Goal: Transaction & Acquisition: Purchase product/service

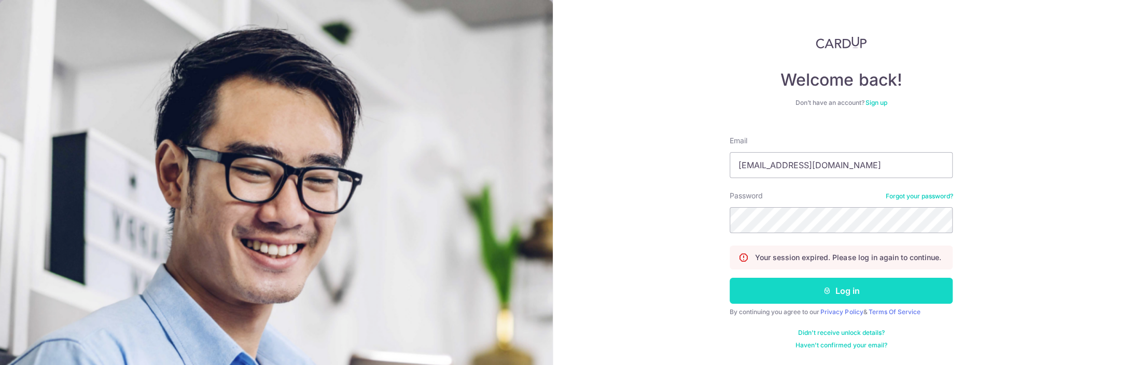
click at [828, 291] on icon "submit" at bounding box center [827, 290] width 8 height 8
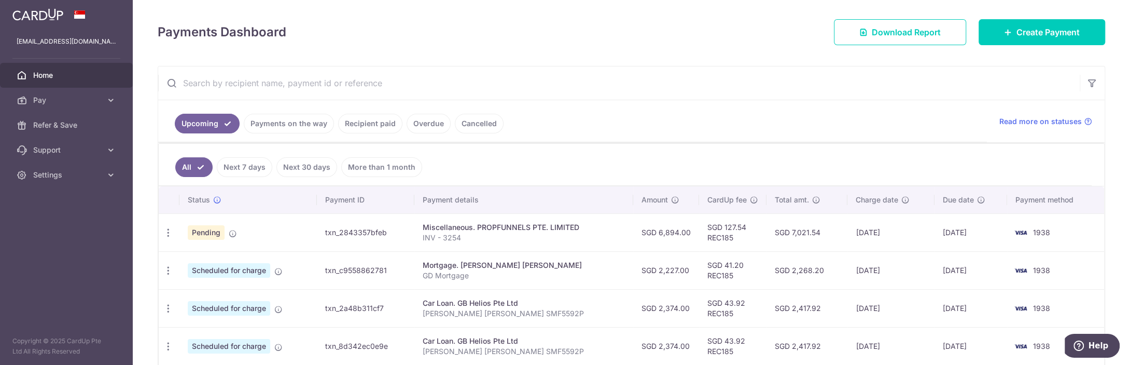
scroll to position [153, 0]
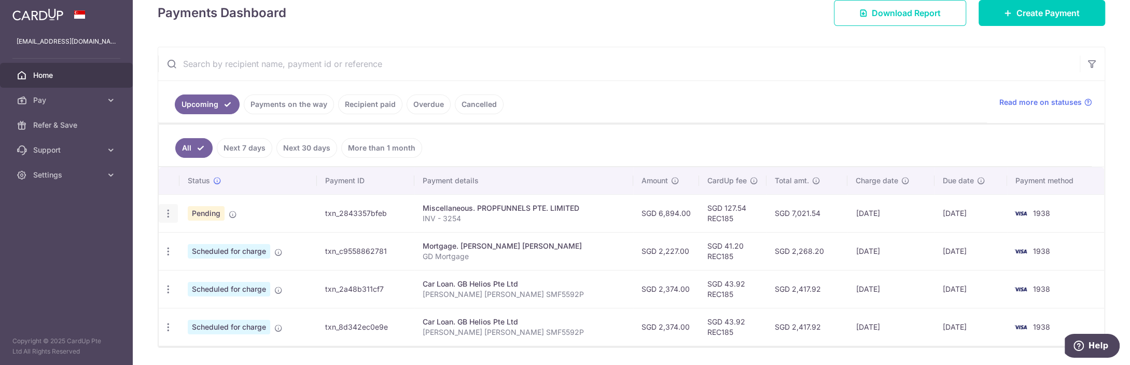
click at [173, 212] on div "Update payment Cancel payment" at bounding box center [168, 213] width 19 height 19
click at [170, 211] on icon "button" at bounding box center [168, 213] width 11 height 11
click at [208, 264] on span "Cancel payment" at bounding box center [223, 267] width 69 height 12
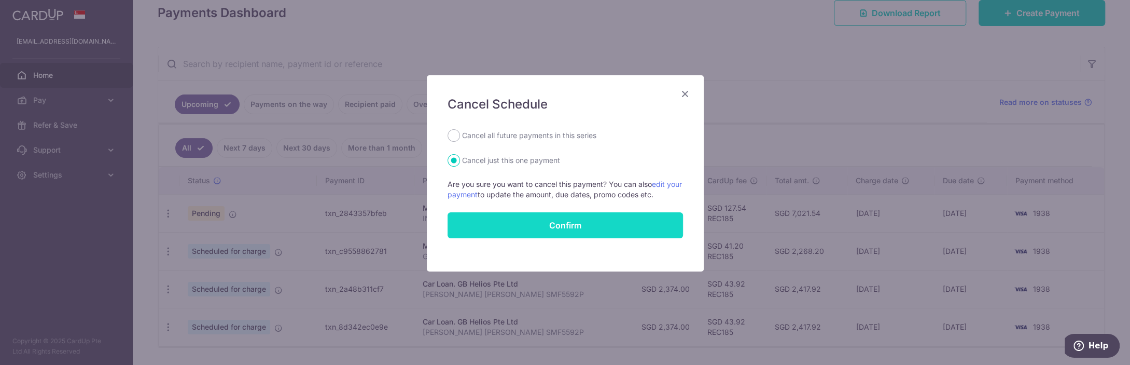
click at [585, 221] on button "Confirm" at bounding box center [565, 225] width 235 height 26
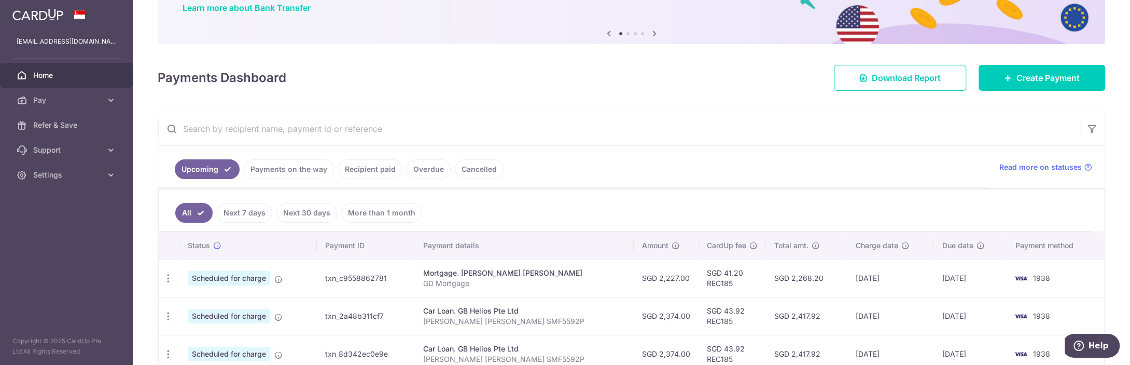
scroll to position [102, 0]
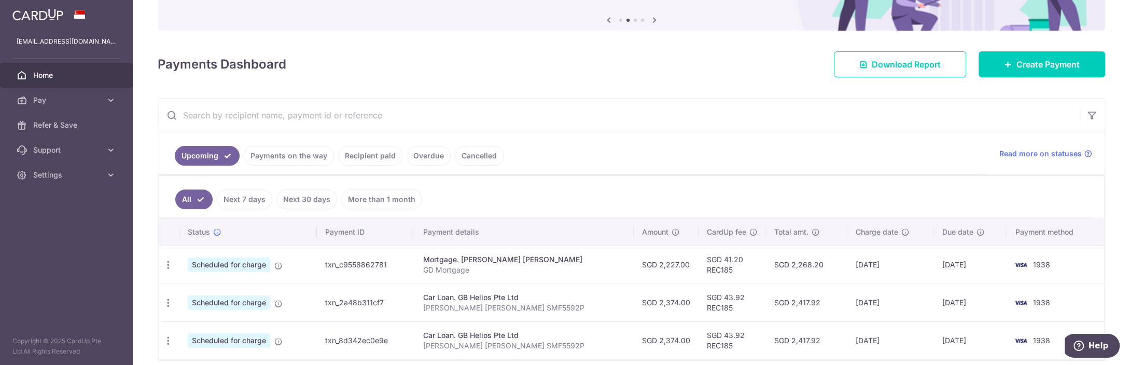
click at [370, 156] on link "Recipient paid" at bounding box center [370, 156] width 64 height 20
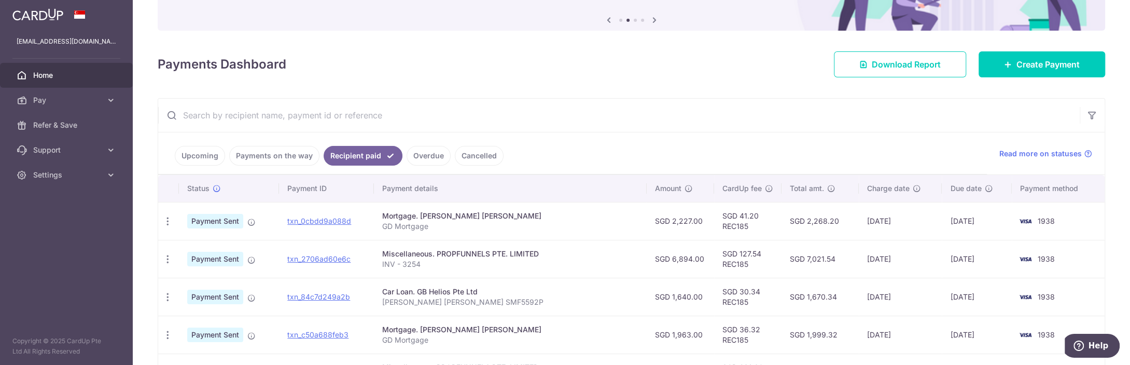
click at [187, 153] on link "Upcoming" at bounding box center [200, 156] width 50 height 20
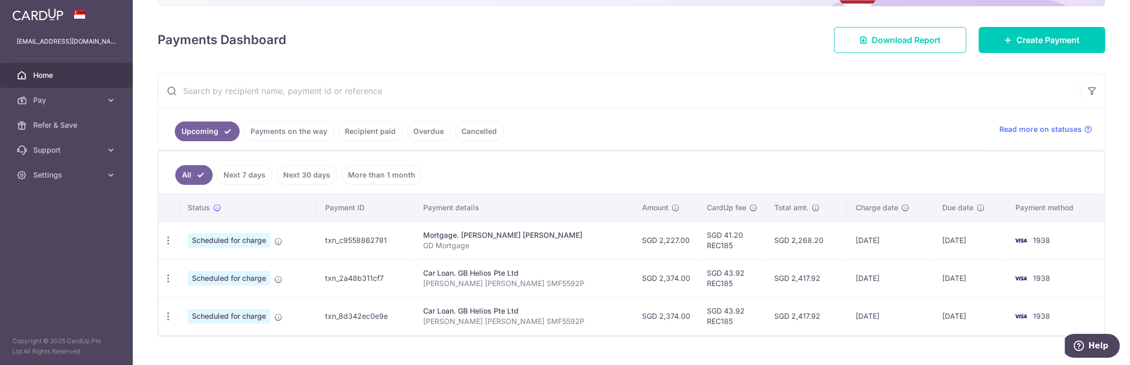
scroll to position [143, 0]
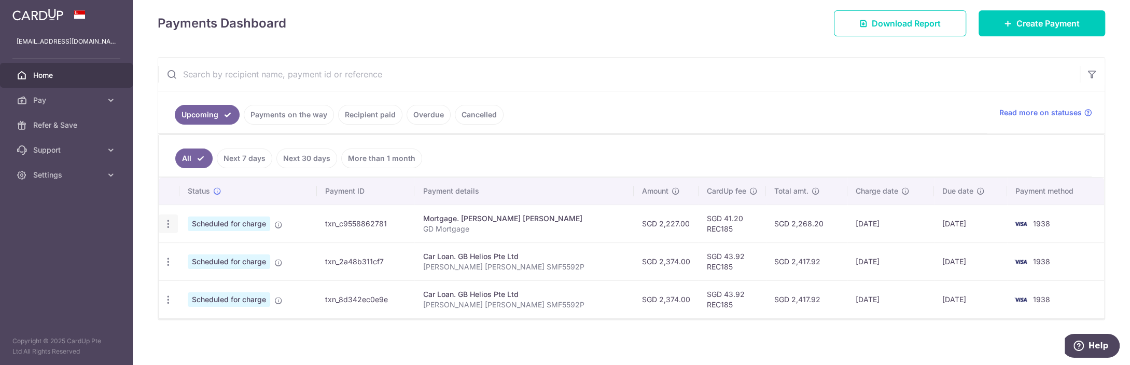
click at [169, 223] on icon "button" at bounding box center [168, 223] width 11 height 11
click at [236, 253] on span "Update payment" at bounding box center [223, 252] width 71 height 12
radio input "true"
type input "2,227.00"
type input "01/11/2025"
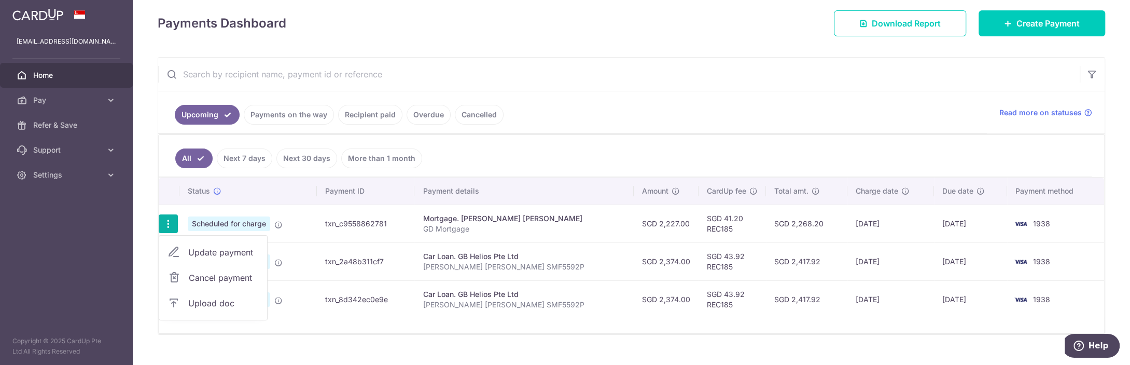
type input "GD Mortgage"
type input "REC185"
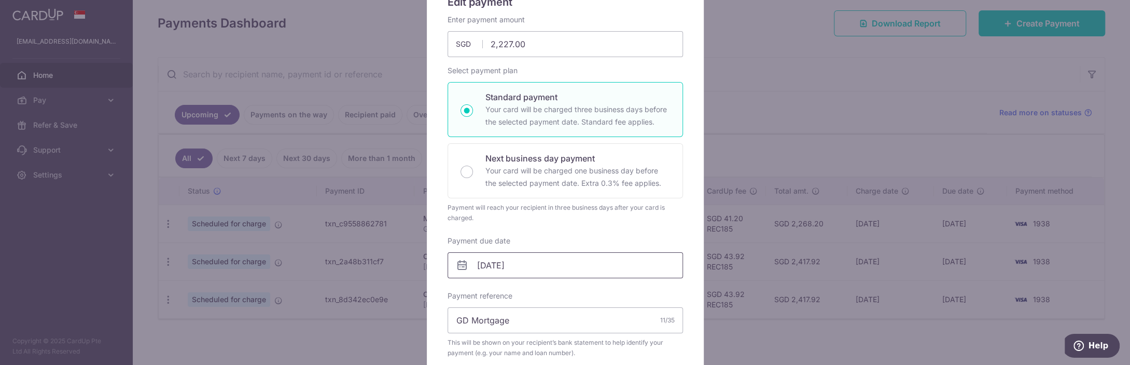
scroll to position [205, 0]
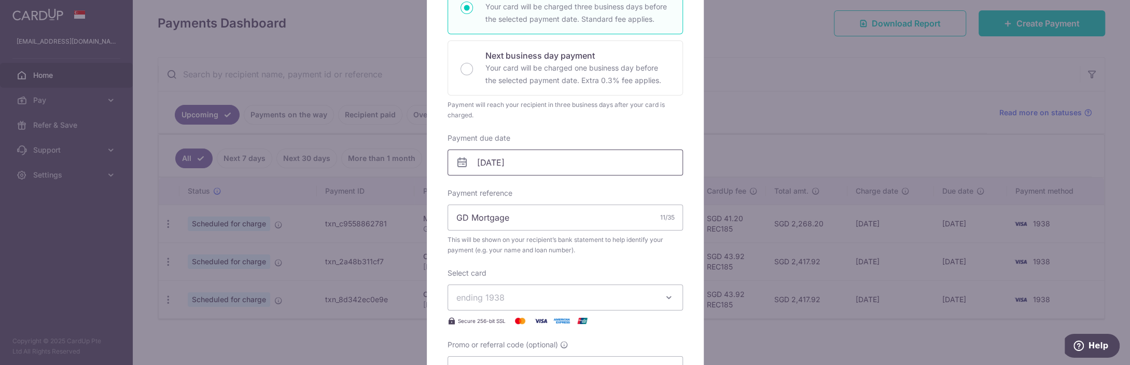
click at [507, 170] on input "01/11/2025" at bounding box center [565, 162] width 235 height 26
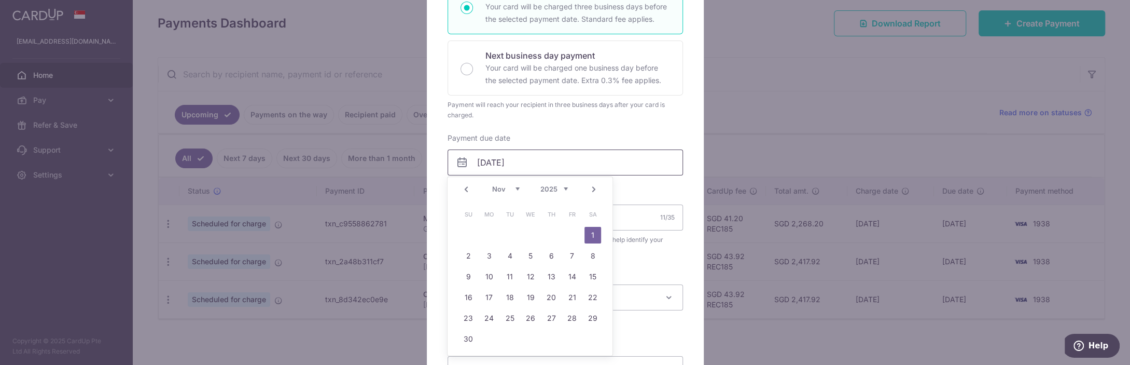
click at [507, 164] on input "01/11/2025" at bounding box center [565, 162] width 235 height 26
click at [532, 126] on div "Enter payment amount 2,227.00 2227.00 SGD To change the payment amount, please …" at bounding box center [565, 147] width 235 height 470
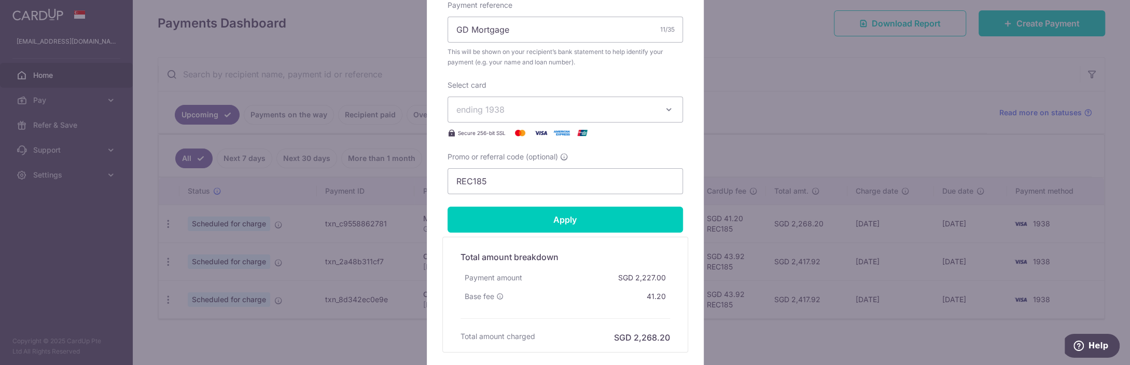
scroll to position [461, 0]
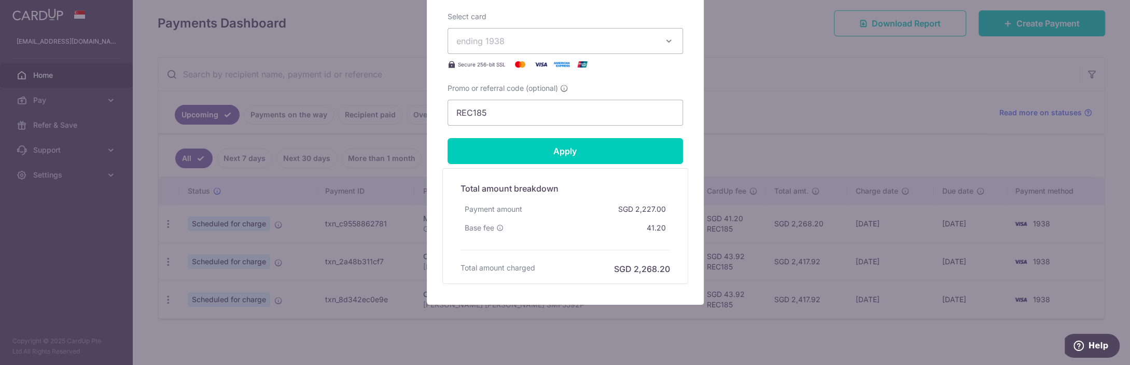
click at [793, 271] on div "Edit payment By clicking apply, you will make changes to all payments to LIM JU…" at bounding box center [565, 182] width 1130 height 365
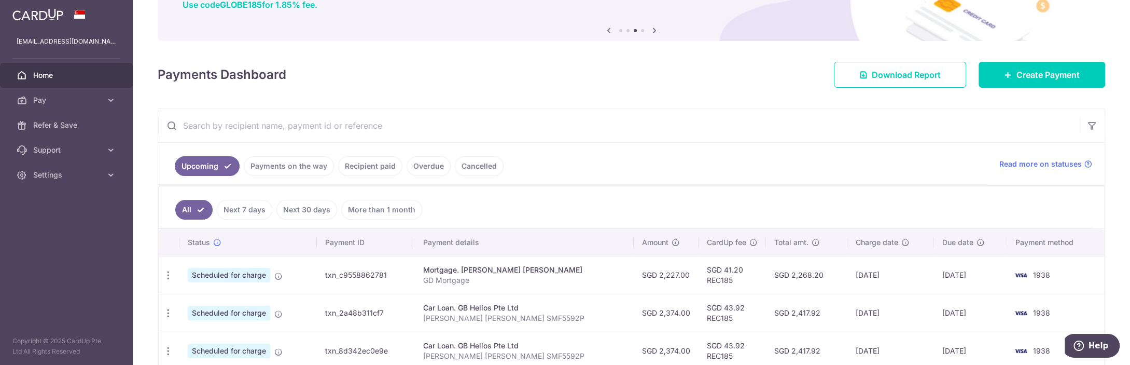
scroll to position [40, 0]
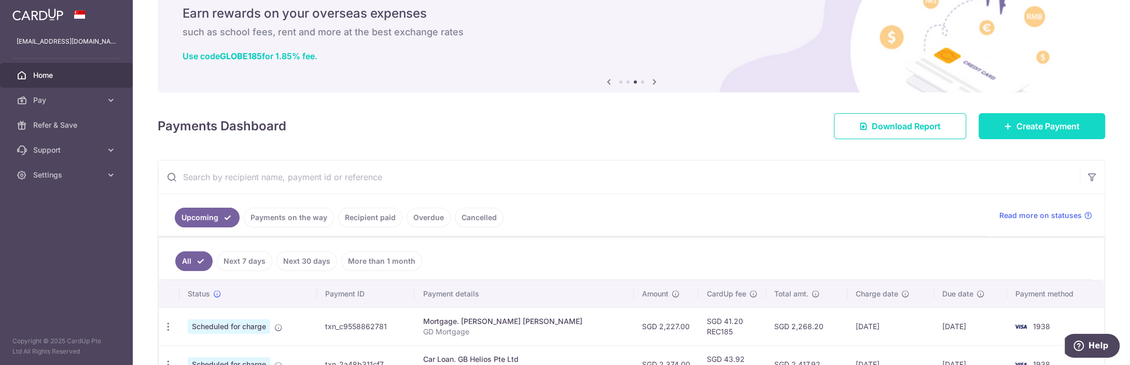
click at [1027, 127] on span "Create Payment" at bounding box center [1047, 126] width 63 height 12
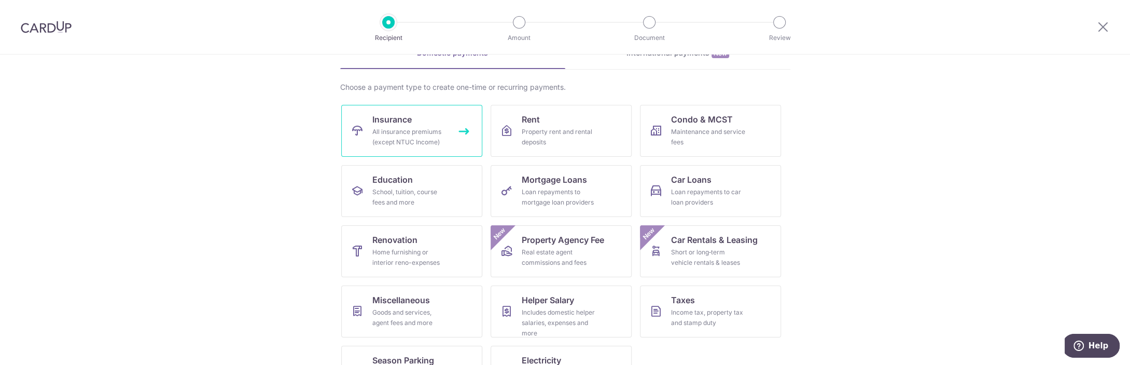
scroll to position [48, 0]
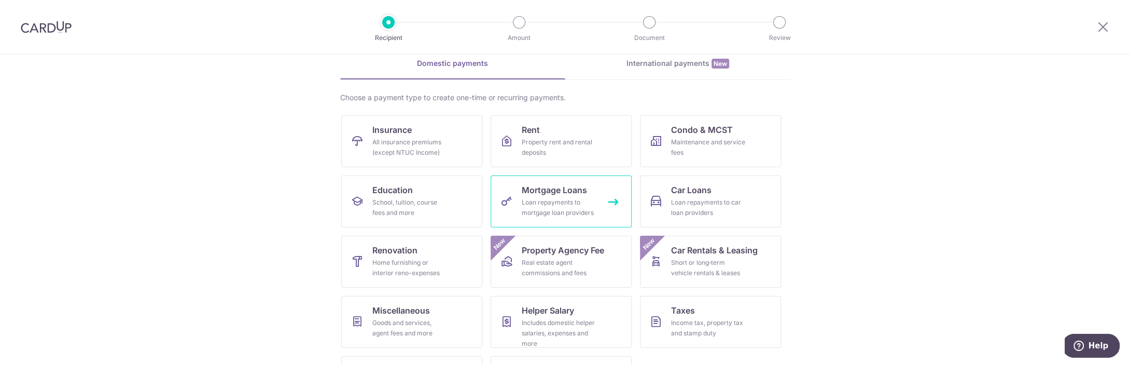
click at [553, 191] on span "Mortgage Loans" at bounding box center [554, 190] width 65 height 12
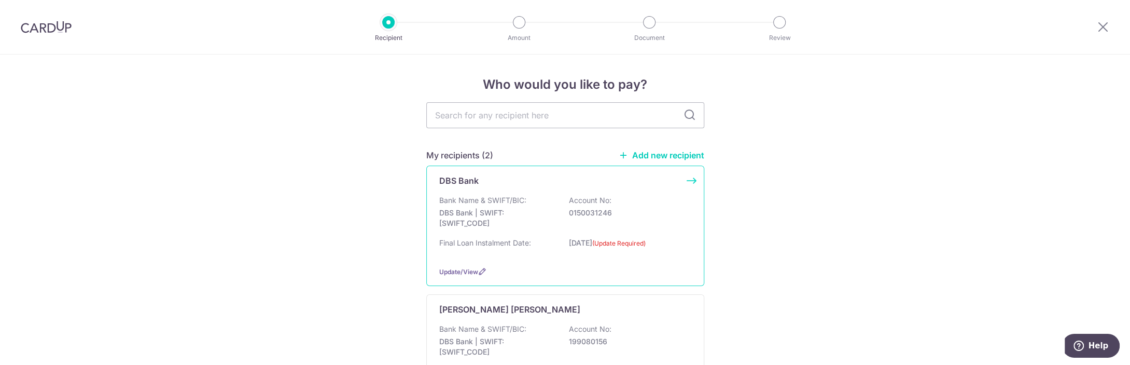
click at [556, 209] on div "Bank Name & SWIFT/BIC: DBS Bank | SWIFT: DBSSSGSGXXX Account No: 0150031246" at bounding box center [565, 214] width 252 height 38
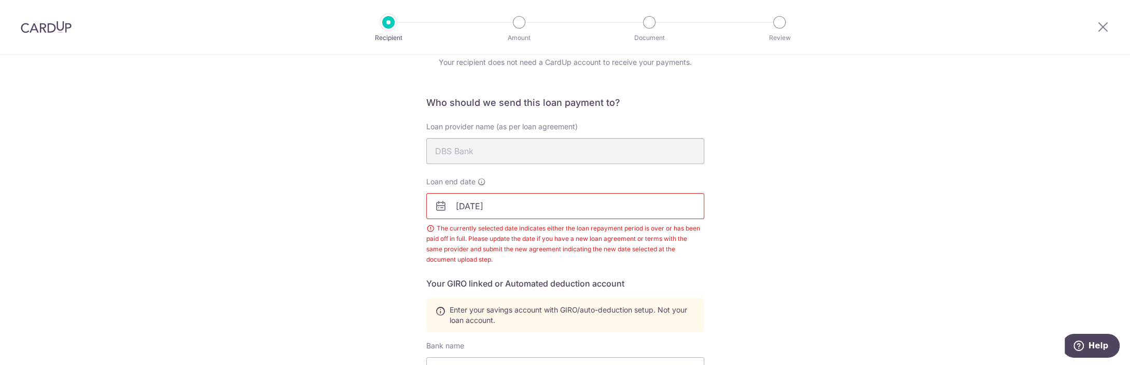
scroll to position [60, 0]
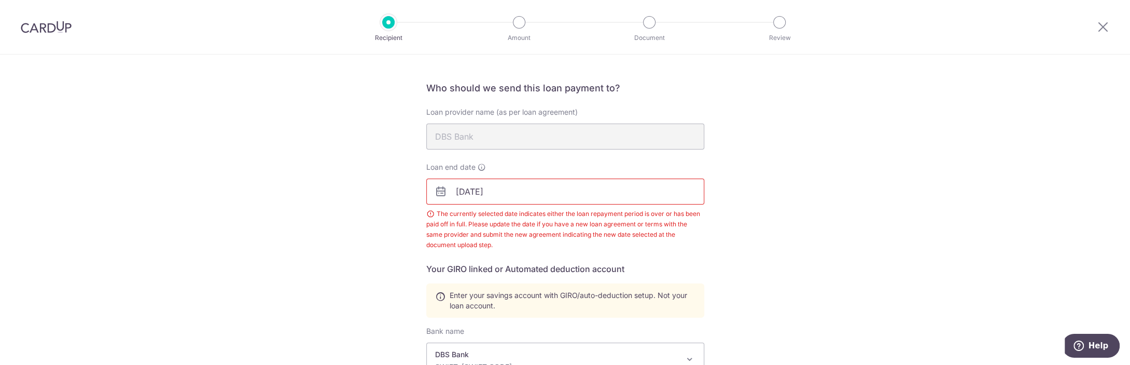
click at [488, 191] on input "[DATE]" at bounding box center [565, 191] width 278 height 26
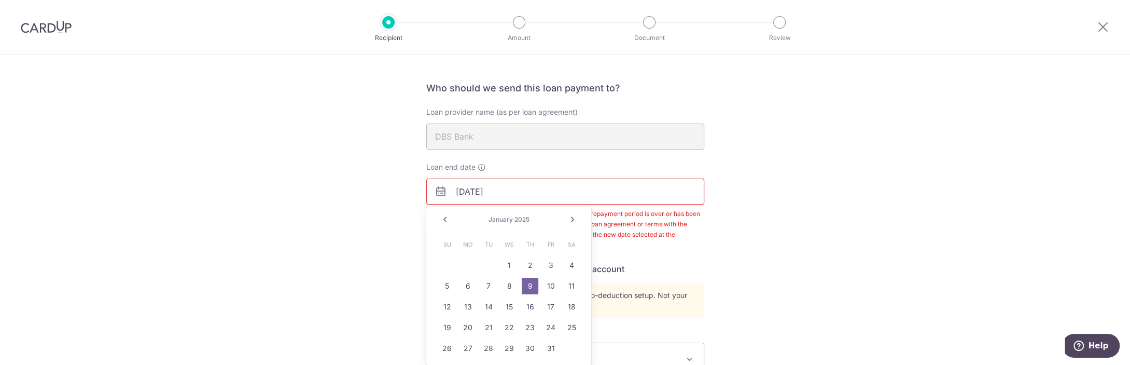
click at [348, 204] on div "Recipient Details Your recipient does not need a CardUp account to receive your…" at bounding box center [565, 317] width 1130 height 645
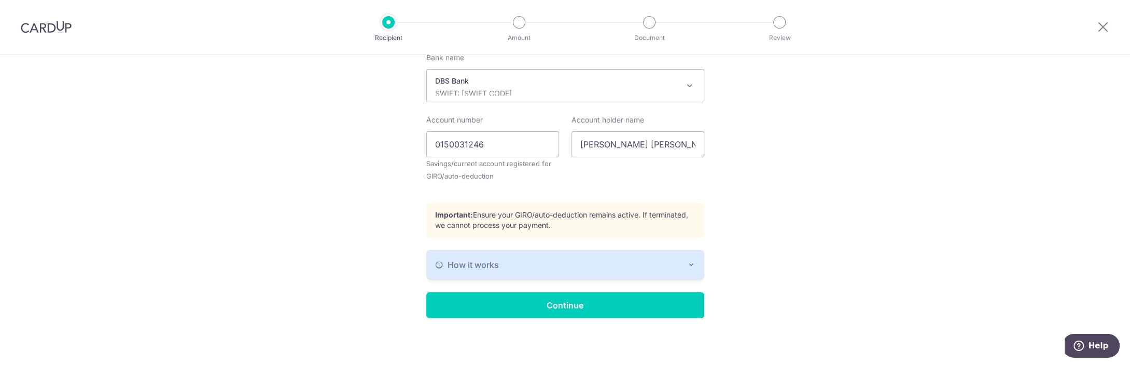
scroll to position [128, 0]
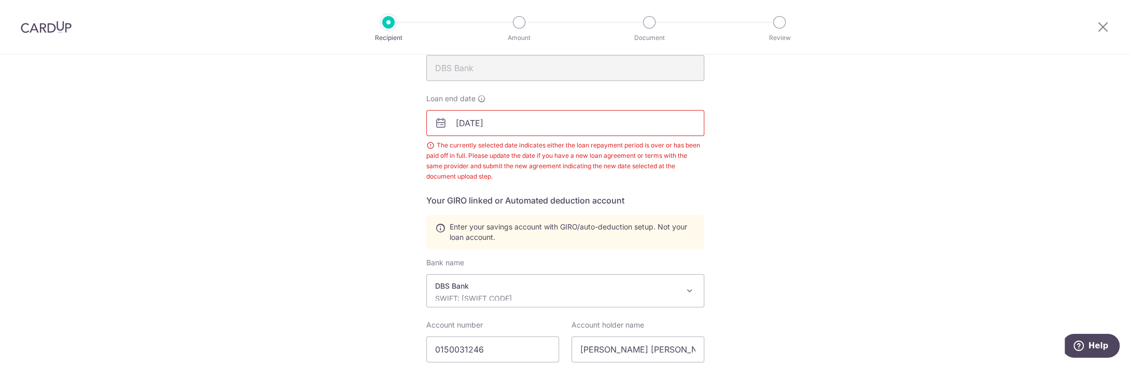
click at [539, 122] on input "[DATE]" at bounding box center [565, 123] width 278 height 26
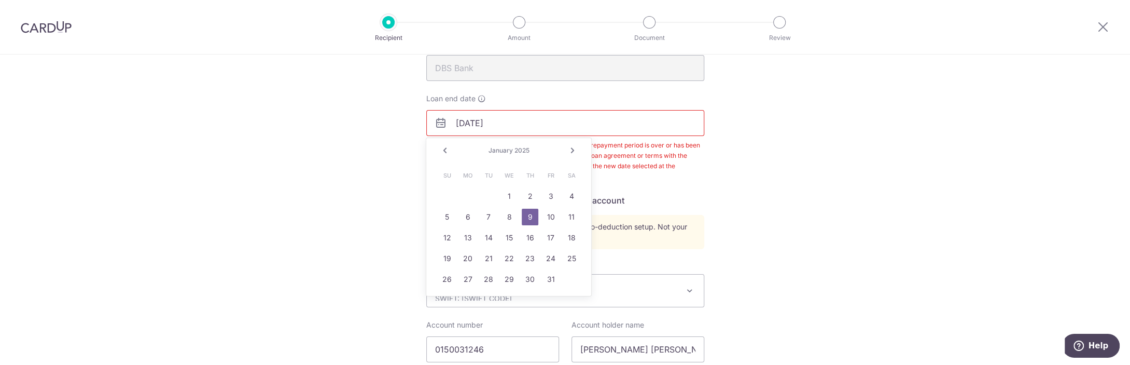
click at [575, 153] on link "Next" at bounding box center [572, 150] width 12 height 12
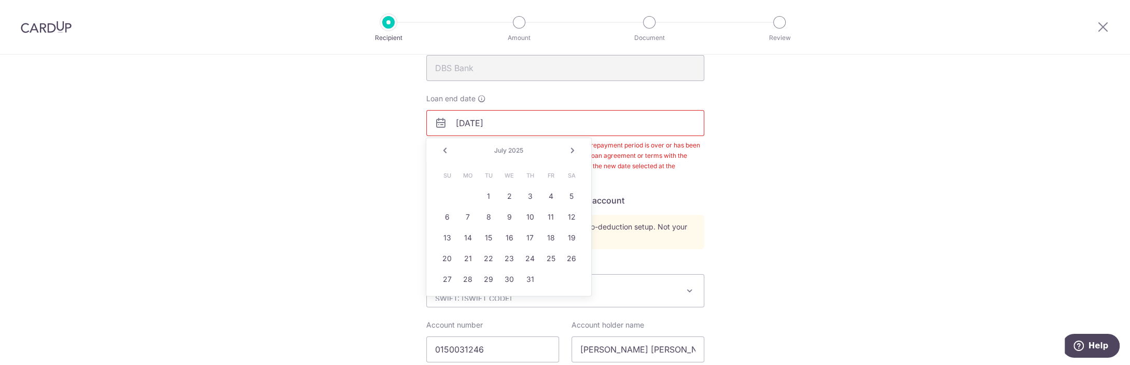
click at [575, 153] on link "Next" at bounding box center [572, 150] width 12 height 12
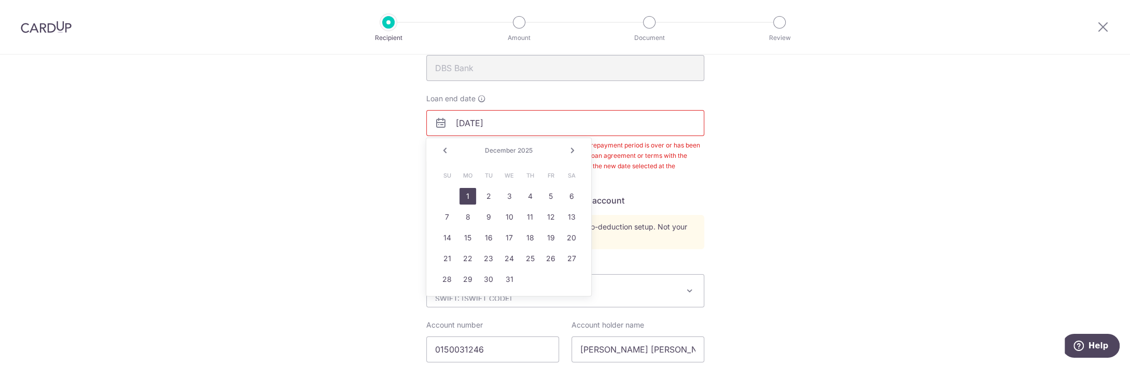
click at [468, 197] on link "1" at bounding box center [467, 196] width 17 height 17
type input "12/01/2025"
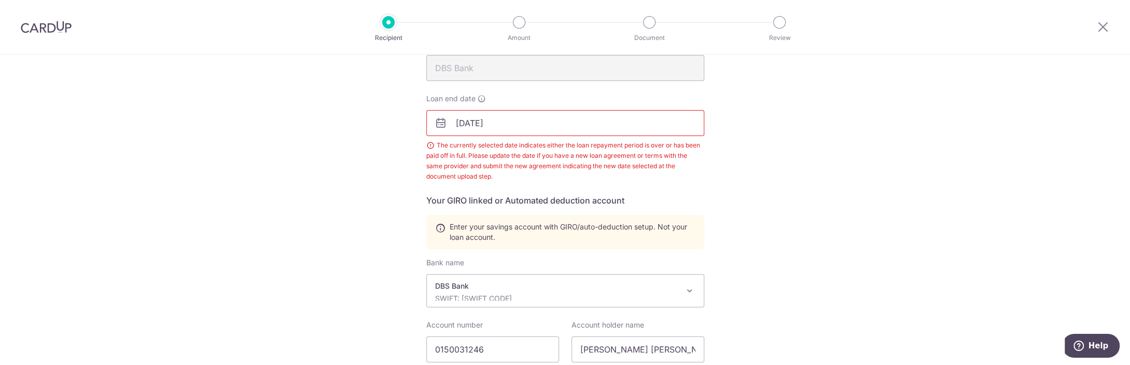
click at [921, 233] on div "Recipient Details Your recipient does not need a CardUp account to receive your…" at bounding box center [565, 248] width 1130 height 645
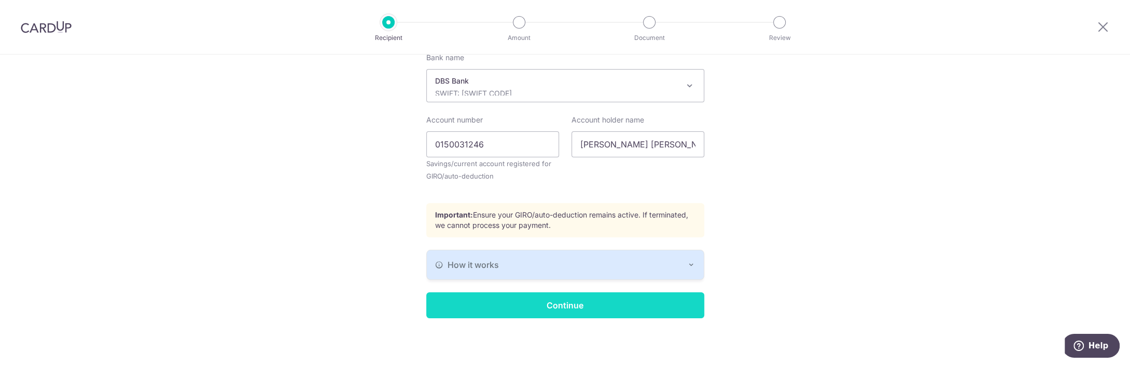
click at [620, 298] on input "Continue" at bounding box center [565, 305] width 278 height 26
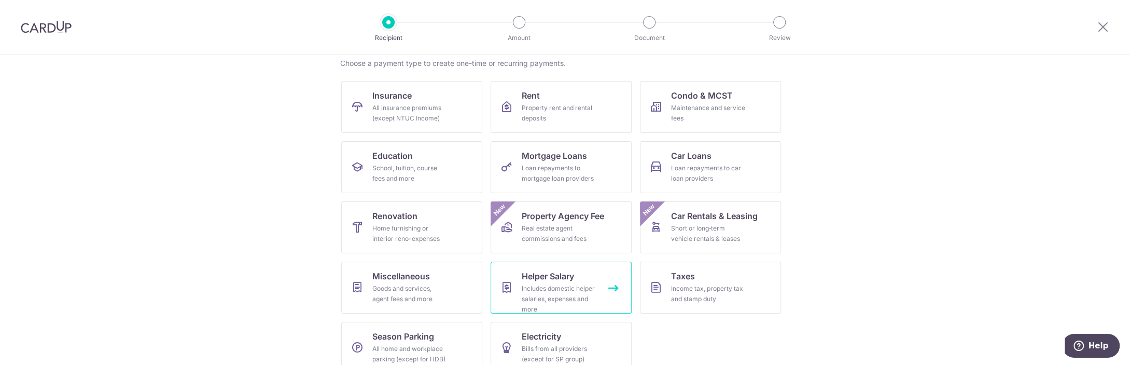
scroll to position [99, 0]
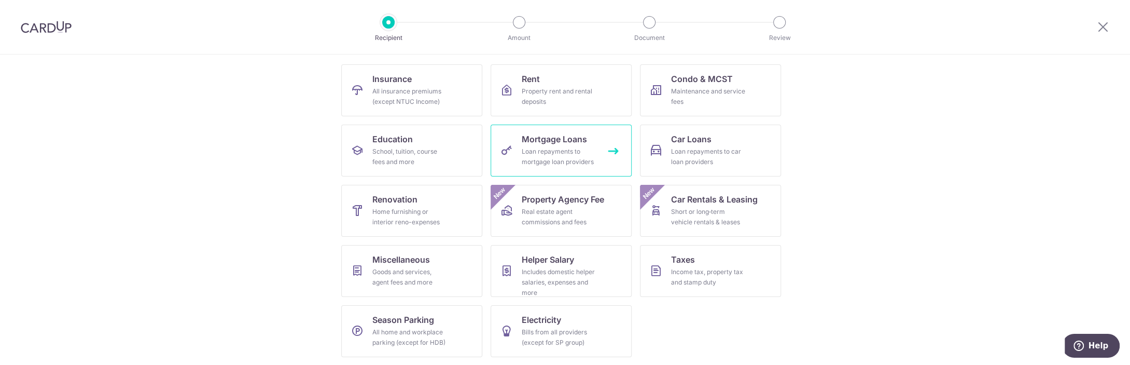
click at [561, 148] on div "Loan repayments to mortgage loan providers" at bounding box center [559, 156] width 75 height 21
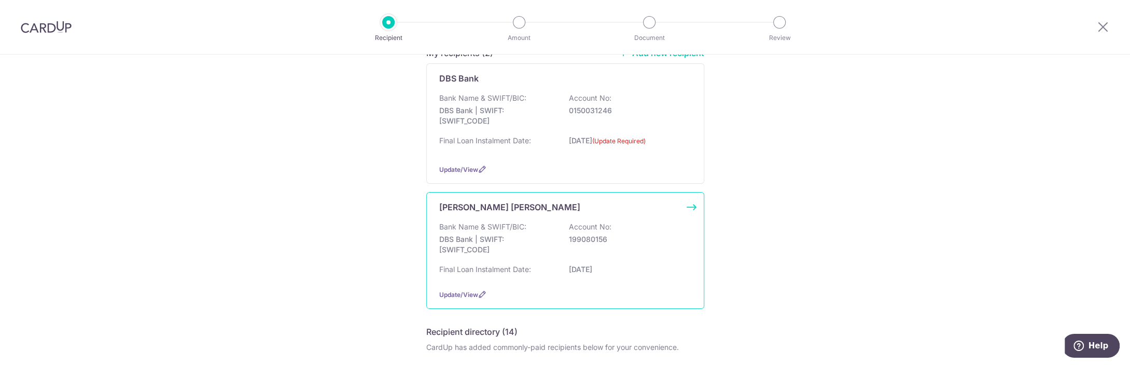
scroll to position [153, 0]
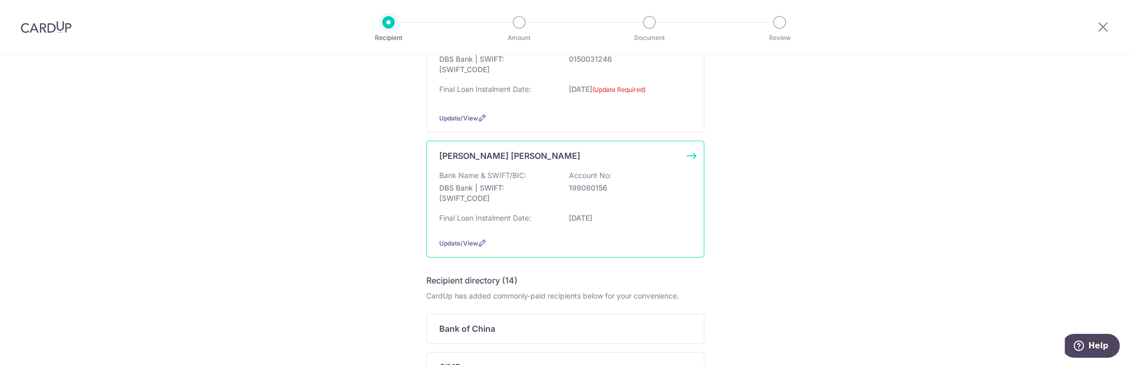
click at [600, 223] on div "Bank Name & SWIFT/BIC: DBS Bank | SWIFT: DBSSSGSGXXX Account No: 199080156 Fina…" at bounding box center [565, 199] width 252 height 59
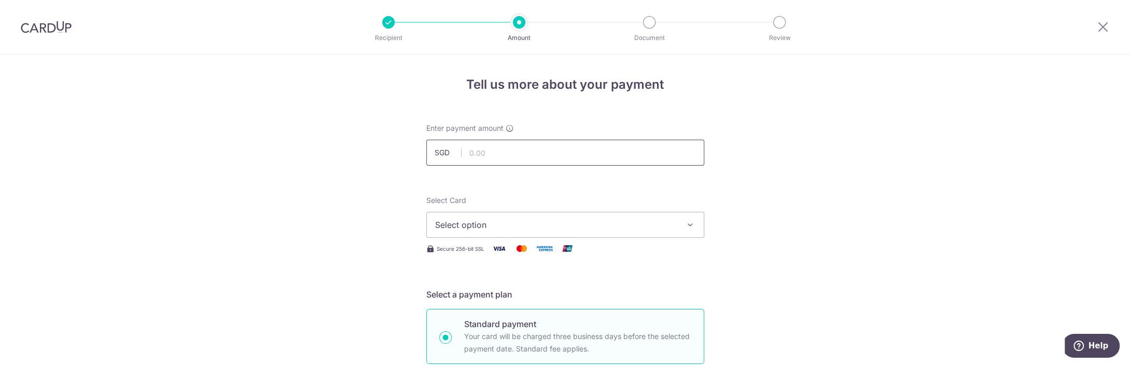
click at [528, 157] on input "text" at bounding box center [565, 152] width 278 height 26
type input "2,227.00"
click at [538, 212] on div "Select Card Select option Add credit card Your Cards **** 2237 **** 1938 **** 1…" at bounding box center [565, 216] width 278 height 43
click at [537, 219] on span "Select option" at bounding box center [556, 224] width 242 height 12
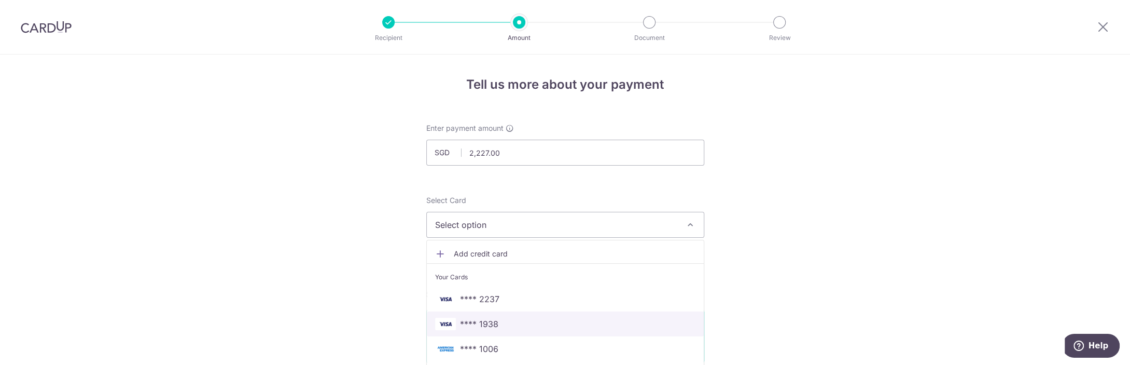
click at [520, 322] on span "**** 1938" at bounding box center [565, 323] width 260 height 12
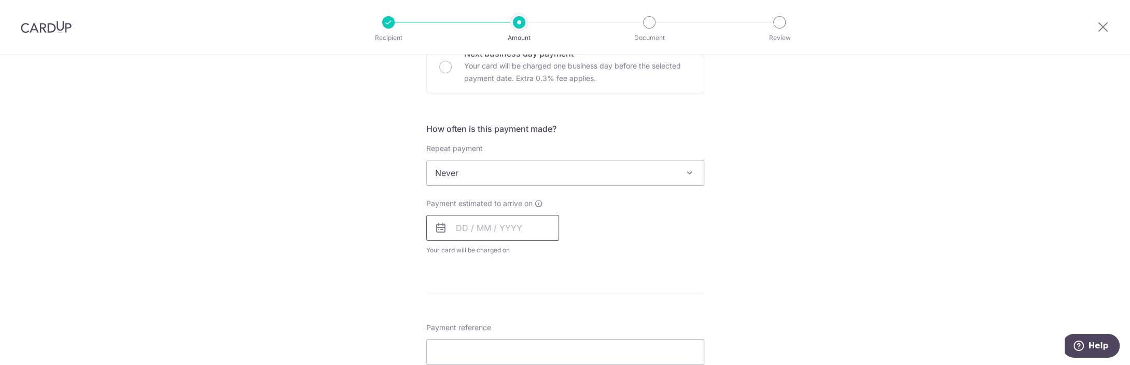
scroll to position [358, 0]
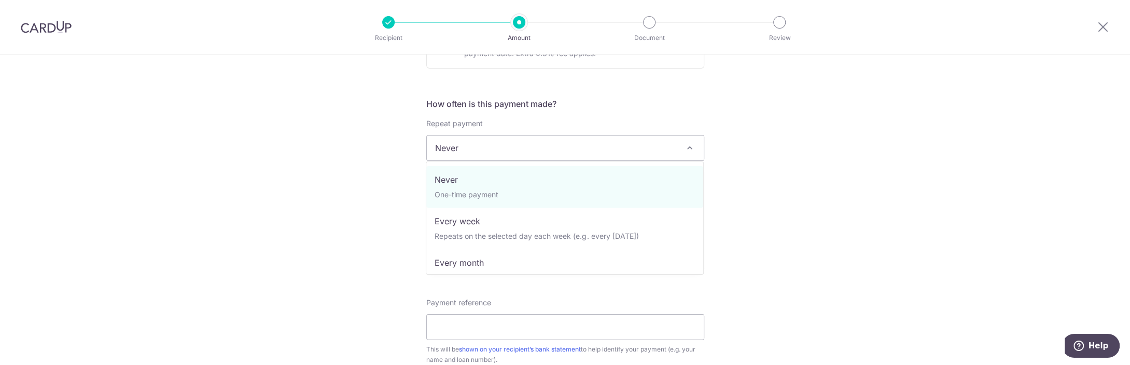
click at [493, 149] on span "Never" at bounding box center [565, 147] width 277 height 25
select select "3"
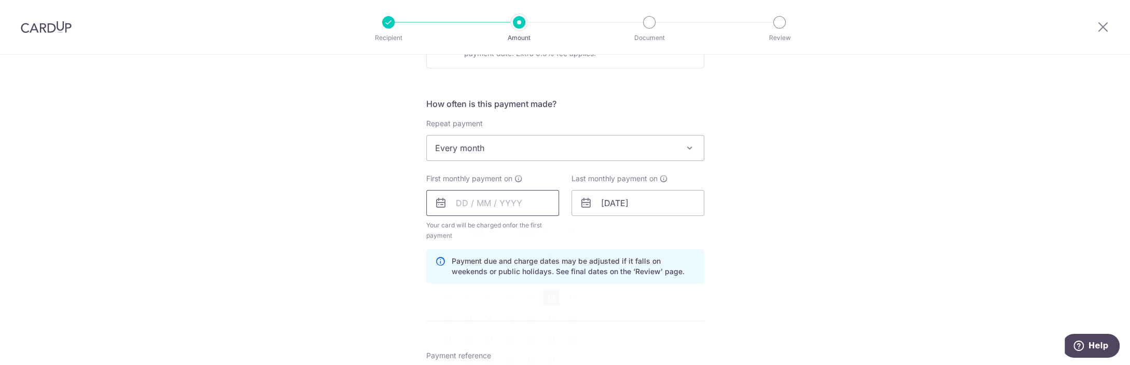
click at [495, 198] on input "text" at bounding box center [492, 203] width 133 height 26
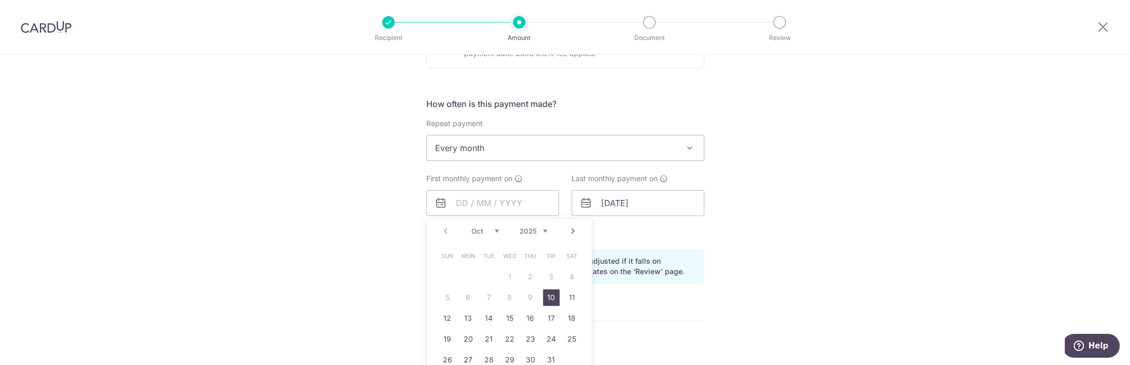
click at [570, 229] on link "Next" at bounding box center [573, 231] width 12 height 12
click at [574, 227] on link "Next" at bounding box center [573, 231] width 12 height 12
click at [451, 275] on link "1" at bounding box center [447, 276] width 17 height 17
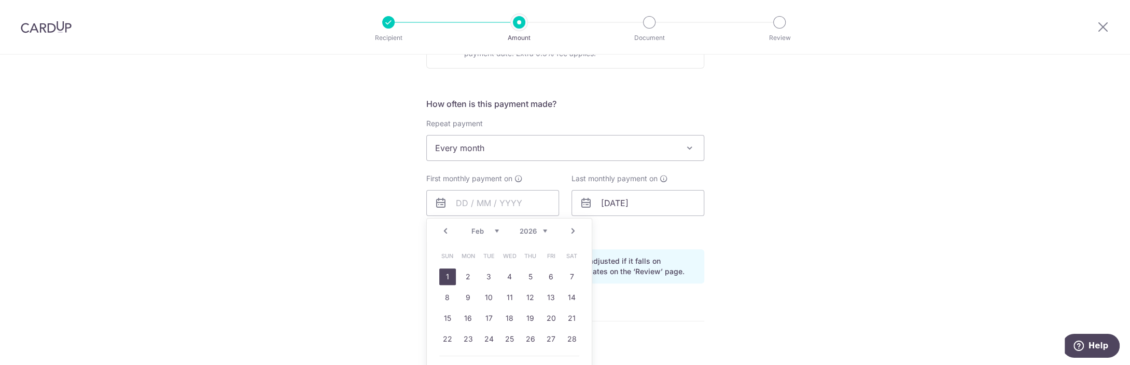
type input "01/02/2026"
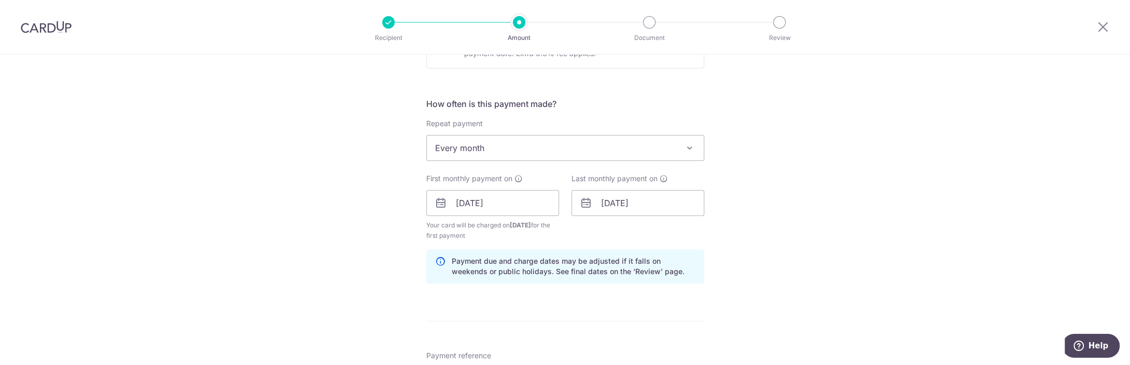
click at [749, 235] on div "Tell us more about your payment Enter payment amount SGD 2,227.00 2227.00 Selec…" at bounding box center [565, 191] width 1130 height 991
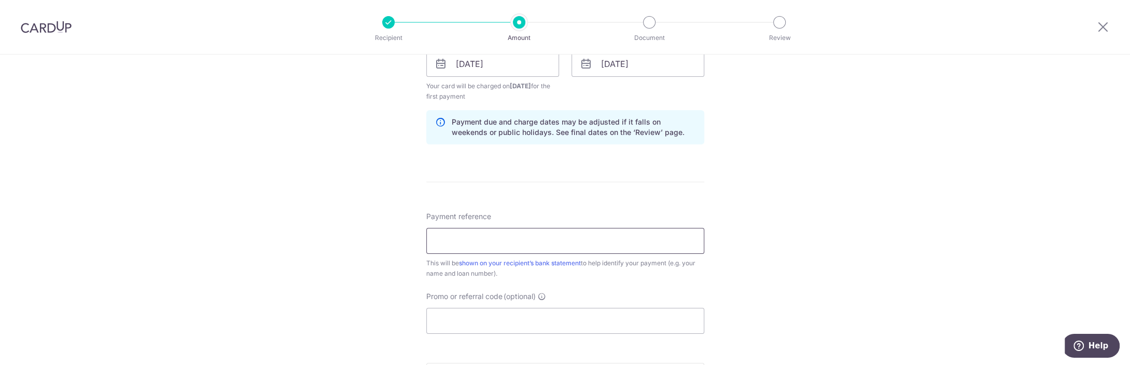
scroll to position [512, 0]
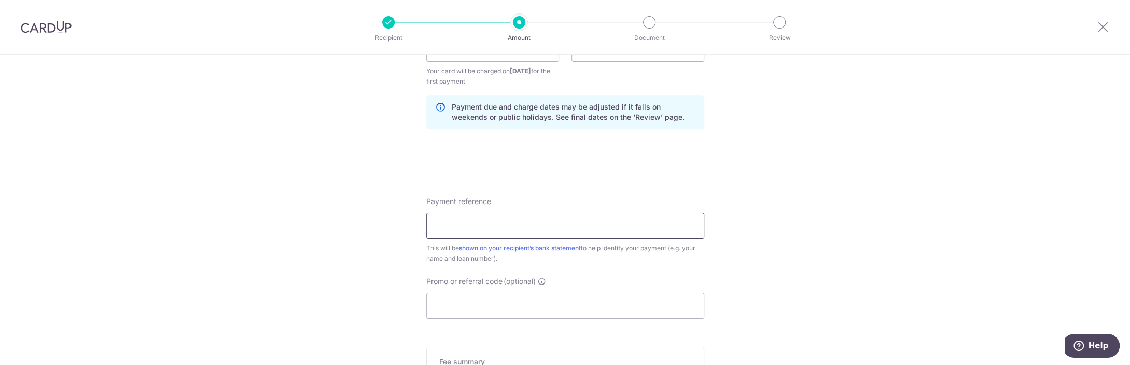
click at [526, 220] on input "Payment reference" at bounding box center [565, 226] width 278 height 26
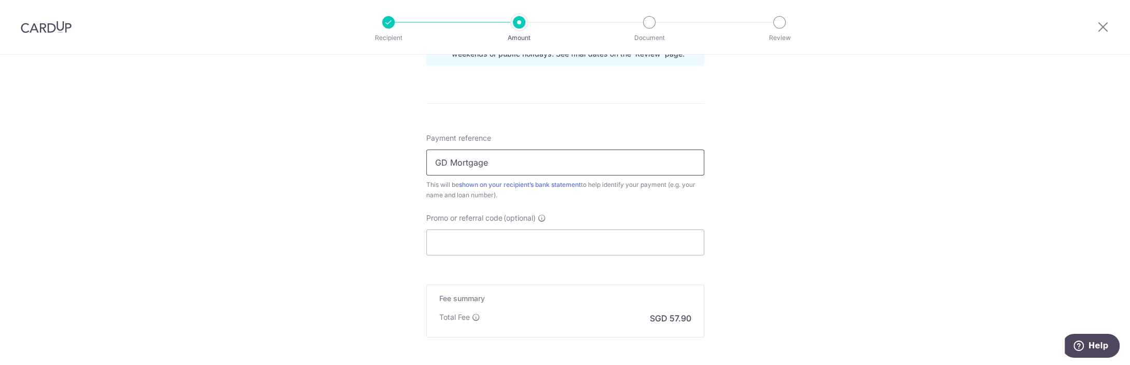
scroll to position [614, 0]
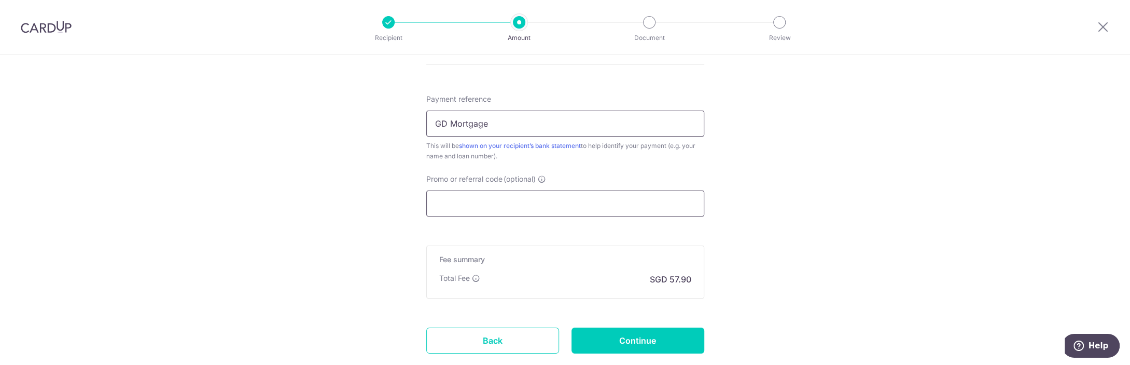
type input "GD Mortgage"
click at [477, 203] on input "Promo or referral code (optional)" at bounding box center [565, 203] width 278 height 26
type input "REC185"
click at [642, 338] on input "Continue" at bounding box center [637, 340] width 133 height 26
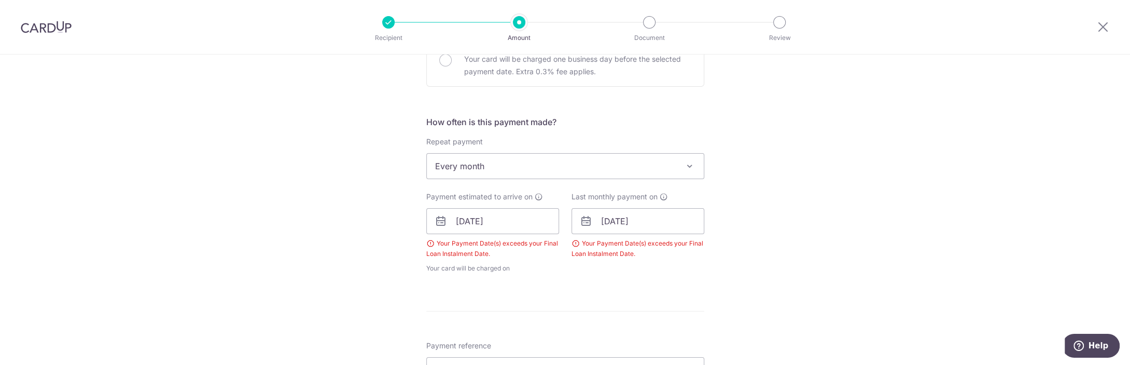
scroll to position [358, 0]
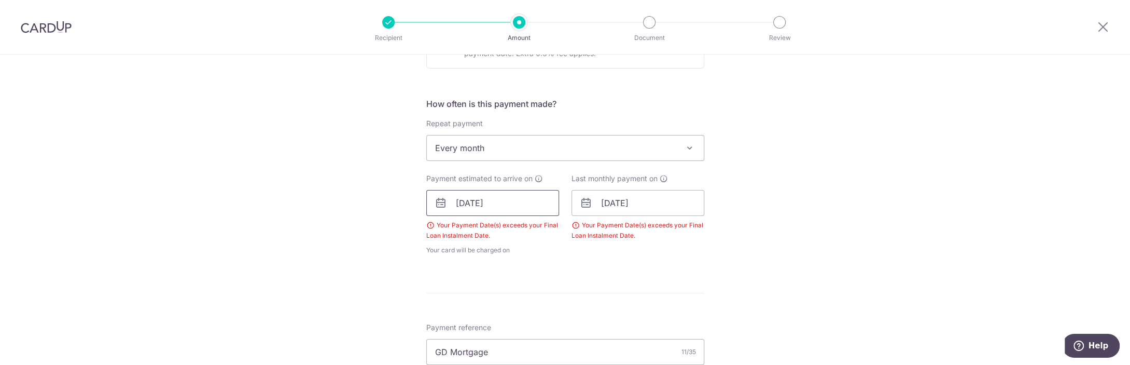
click at [474, 200] on input "[DATE]" at bounding box center [492, 203] width 133 height 26
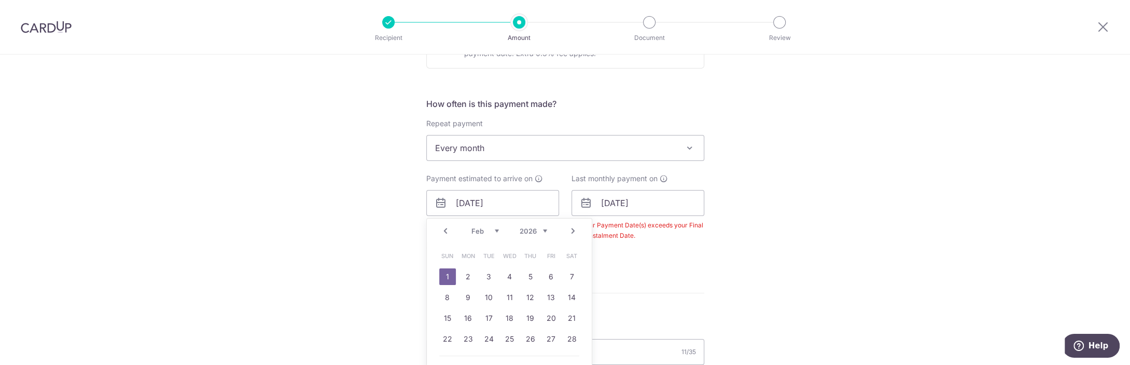
click at [445, 226] on link "Prev" at bounding box center [445, 231] width 12 height 12
click at [471, 279] on link "1" at bounding box center [468, 276] width 17 height 17
type input "[DATE]"
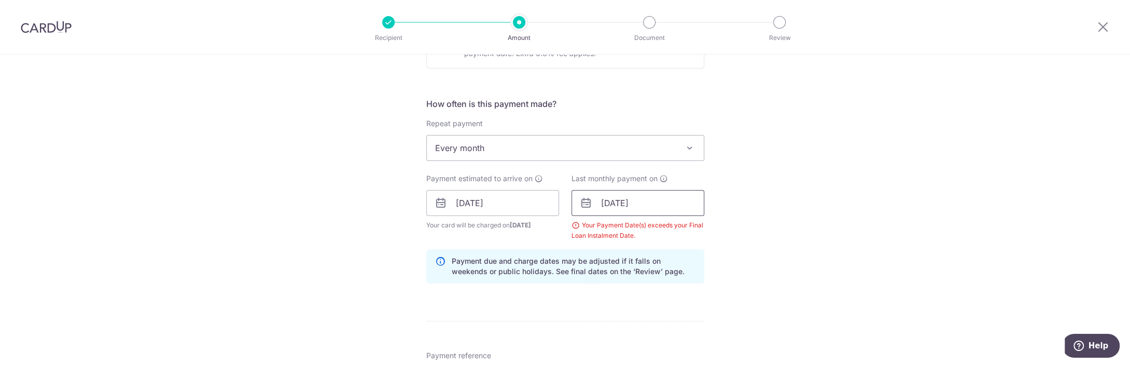
click at [632, 208] on input "01/02/2026" at bounding box center [637, 203] width 133 height 26
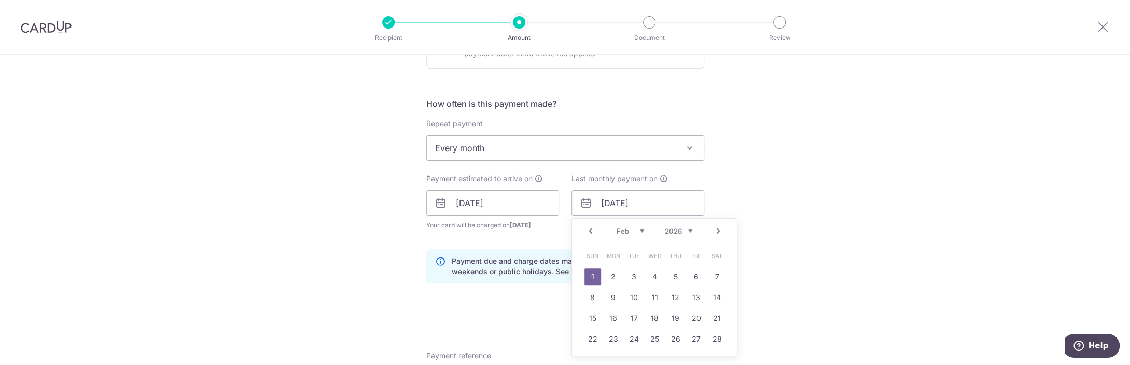
click at [587, 228] on link "Prev" at bounding box center [590, 231] width 12 height 12
click at [614, 276] on link "1" at bounding box center [613, 276] width 17 height 17
type input "[DATE]"
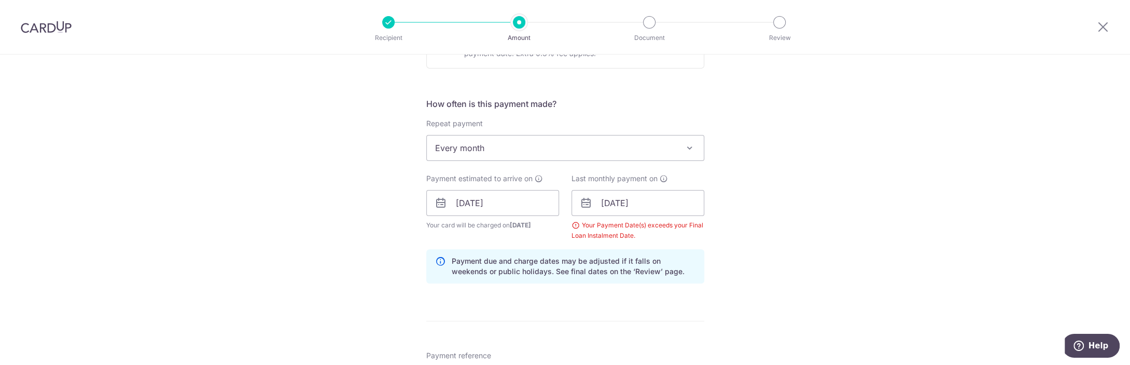
click at [813, 241] on div "Tell us more about your payment Enter payment amount SGD 2,227.00 2227.00 Selec…" at bounding box center [565, 215] width 1130 height 1038
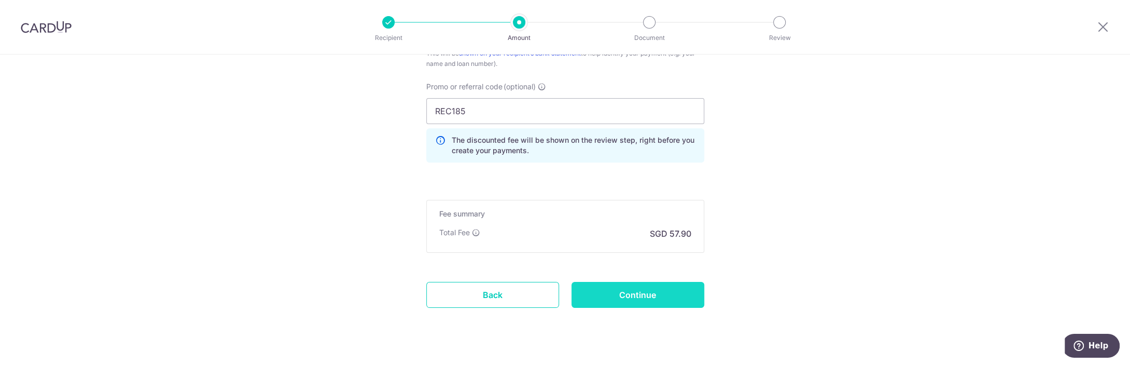
scroll to position [717, 0]
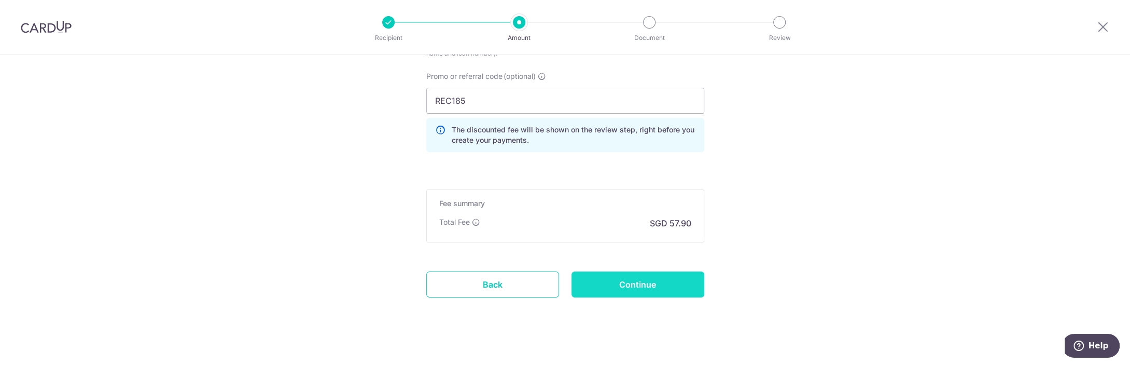
click at [649, 271] on input "Continue" at bounding box center [637, 284] width 133 height 26
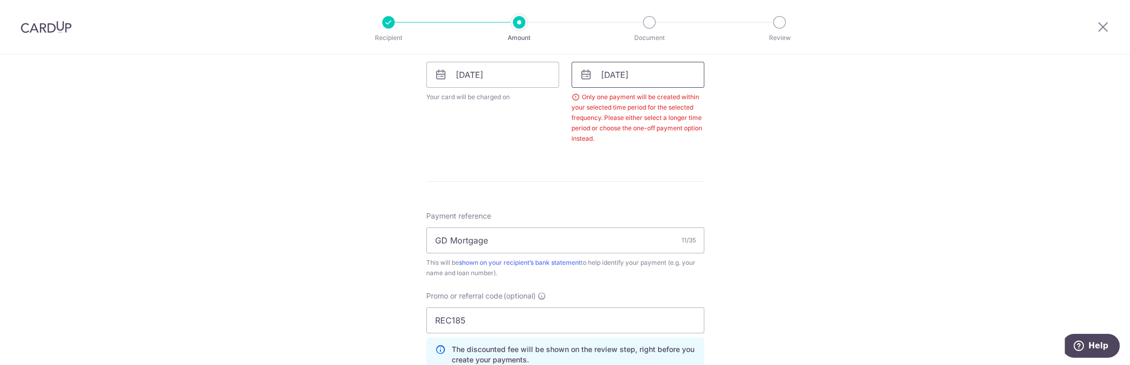
scroll to position [369, 0]
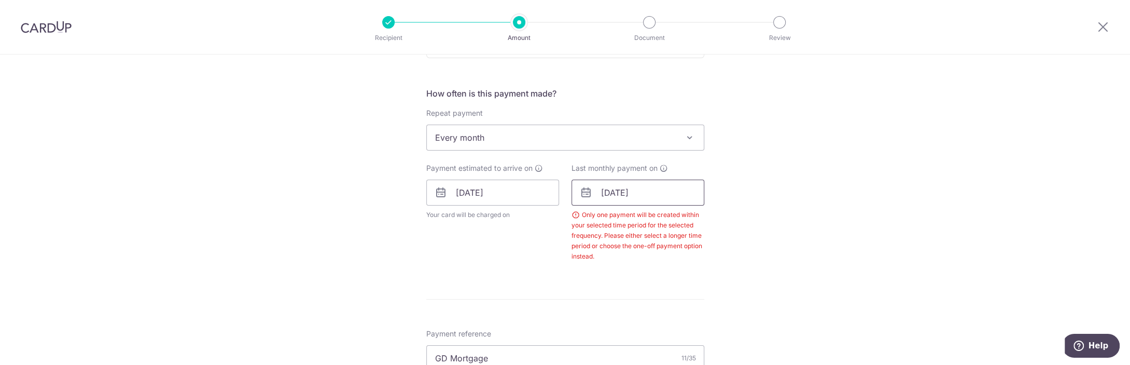
click at [636, 192] on input "[DATE]" at bounding box center [637, 192] width 133 height 26
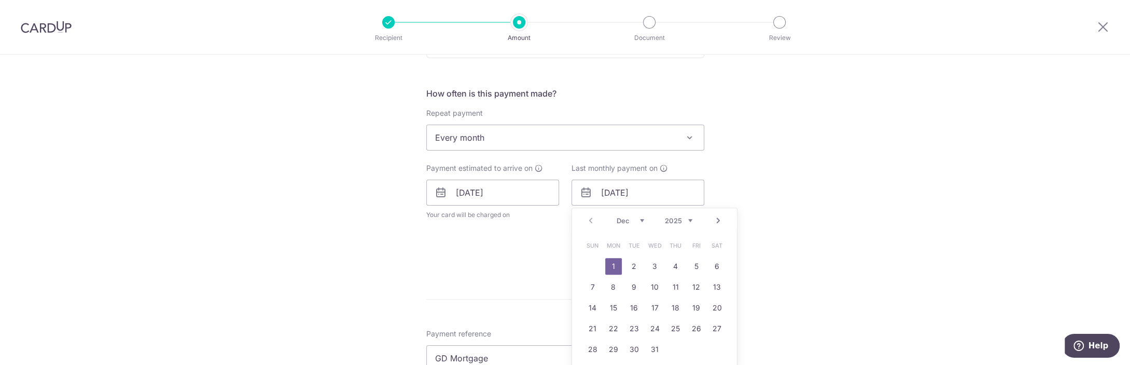
click at [719, 219] on link "Next" at bounding box center [718, 220] width 12 height 12
click at [676, 262] on link "1" at bounding box center [675, 266] width 17 height 17
type input "[DATE]"
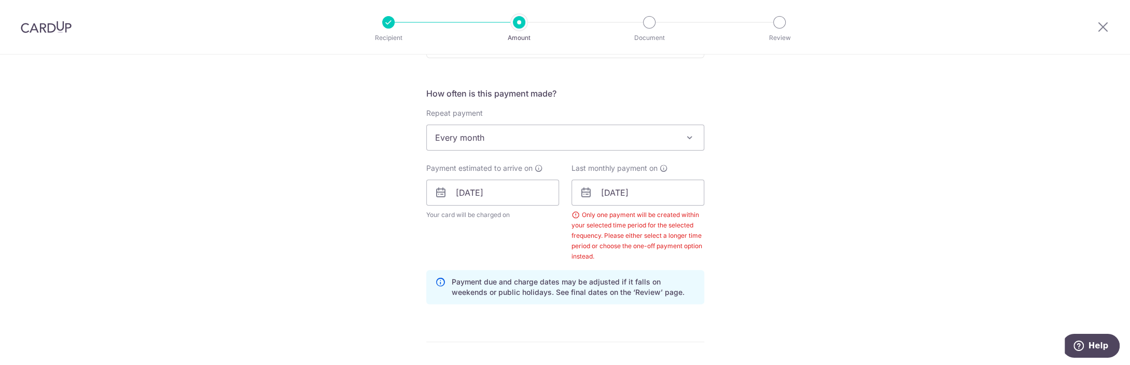
click at [799, 247] on div "Tell us more about your payment Enter payment amount SGD 2,227.00 2227.00 Selec…" at bounding box center [565, 220] width 1130 height 1069
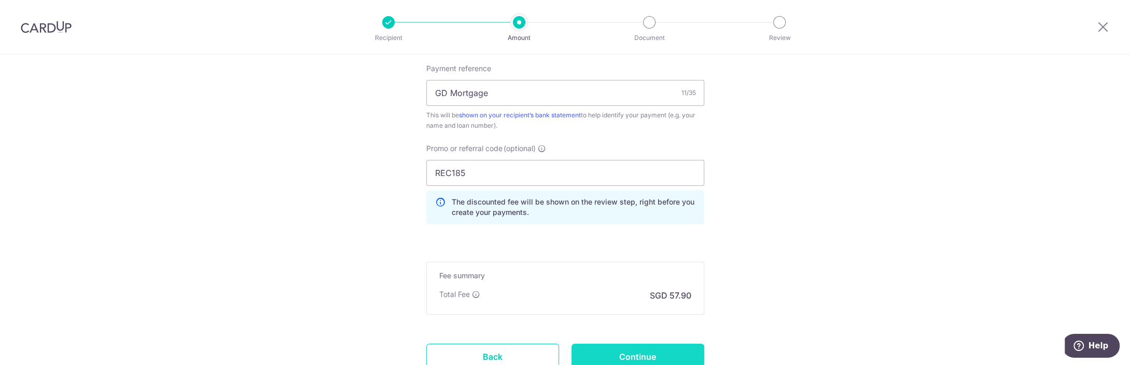
click at [646, 355] on input "Continue" at bounding box center [637, 356] width 133 height 26
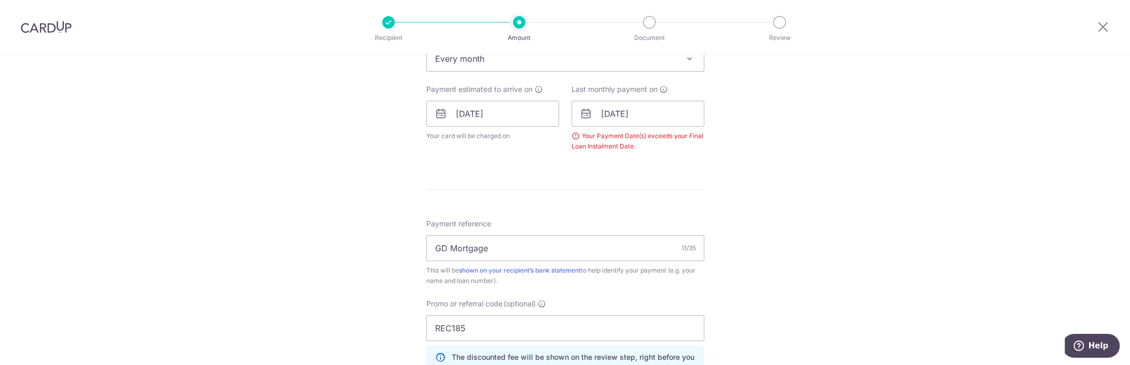
scroll to position [369, 0]
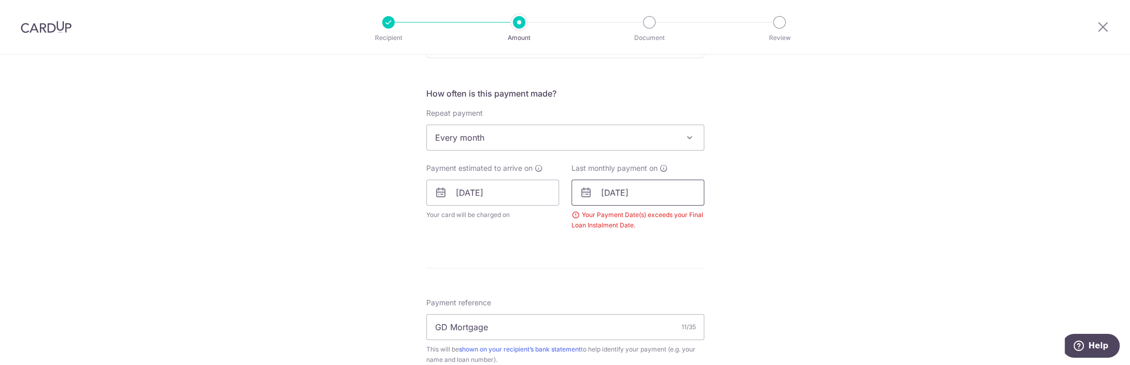
click at [631, 198] on input "[DATE]" at bounding box center [637, 192] width 133 height 26
click at [593, 215] on link "Prev" at bounding box center [590, 220] width 12 height 12
click at [694, 268] on link "5" at bounding box center [696, 266] width 17 height 17
type input "[DATE]"
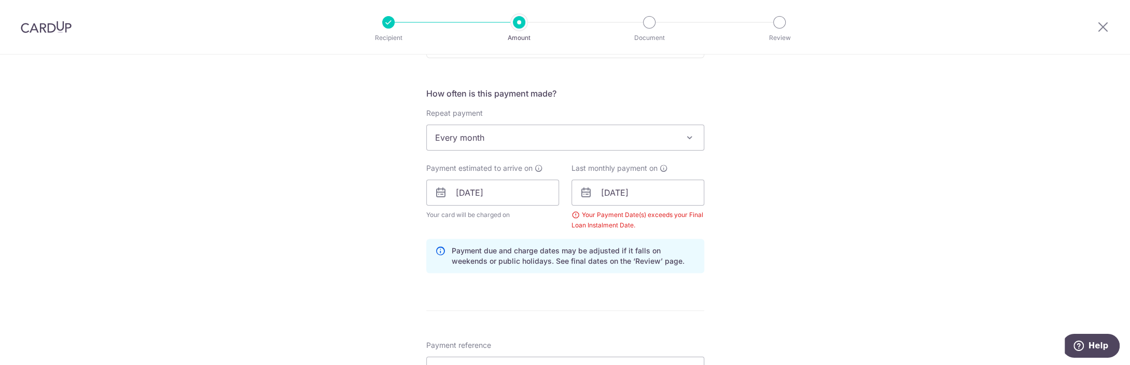
click at [809, 263] on div "Tell us more about your payment Enter payment amount SGD 2,227.00 2227.00 Selec…" at bounding box center [565, 205] width 1130 height 1038
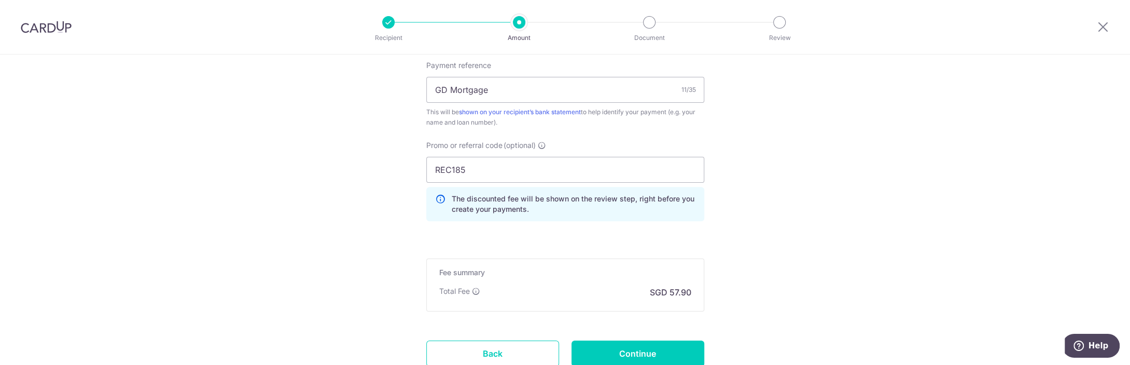
scroll to position [676, 0]
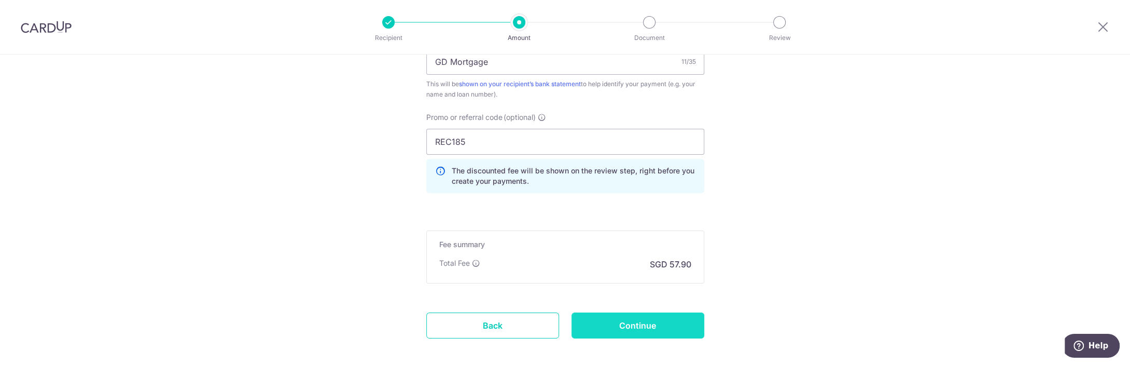
click at [666, 318] on input "Continue" at bounding box center [637, 325] width 133 height 26
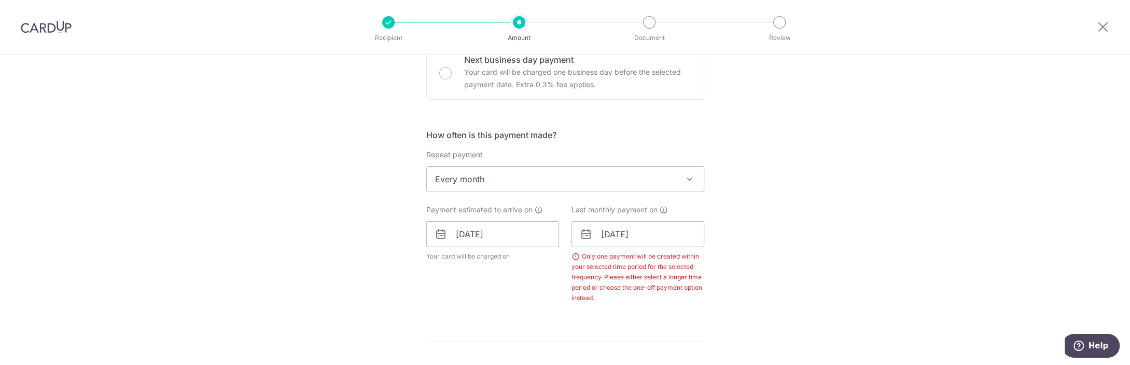
scroll to position [317, 0]
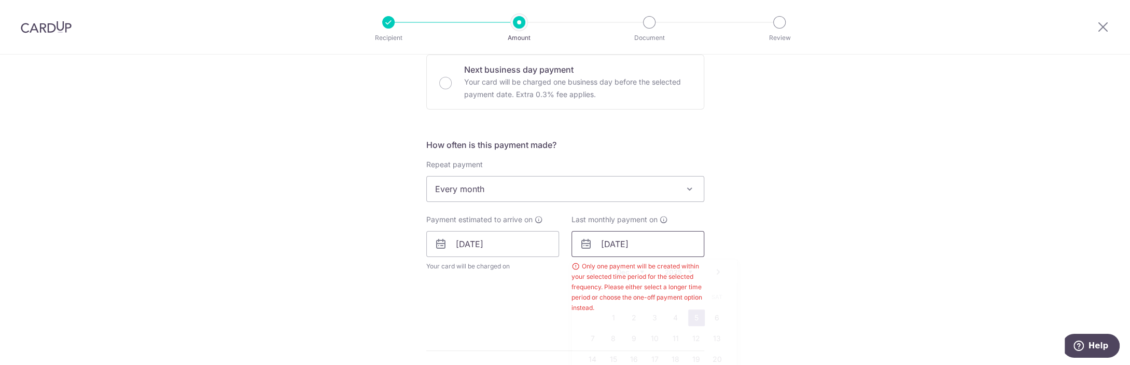
click at [636, 242] on input "05/12/2025" at bounding box center [637, 244] width 133 height 26
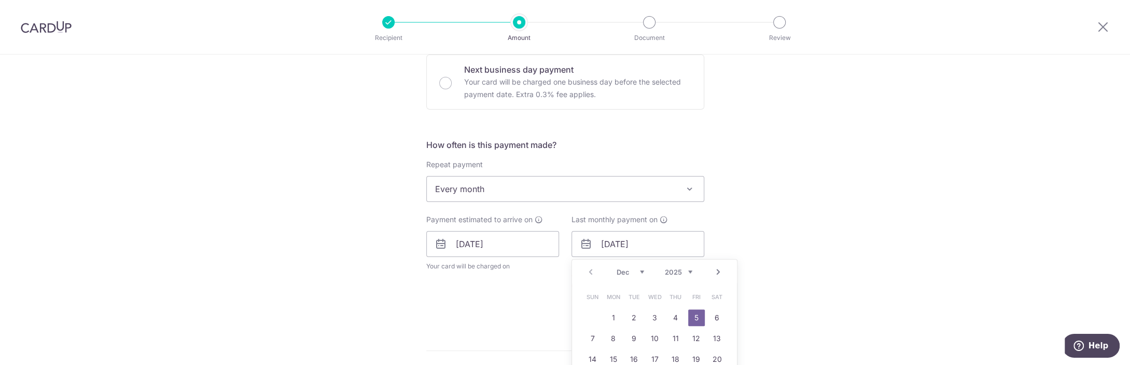
click at [719, 272] on link "Next" at bounding box center [718, 272] width 12 height 12
click at [654, 313] on link "1" at bounding box center [655, 317] width 17 height 17
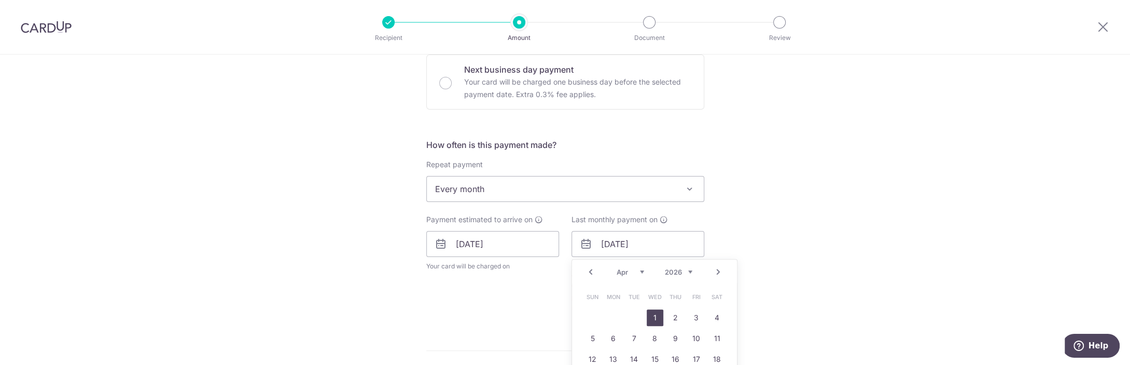
type input "01/04/2026"
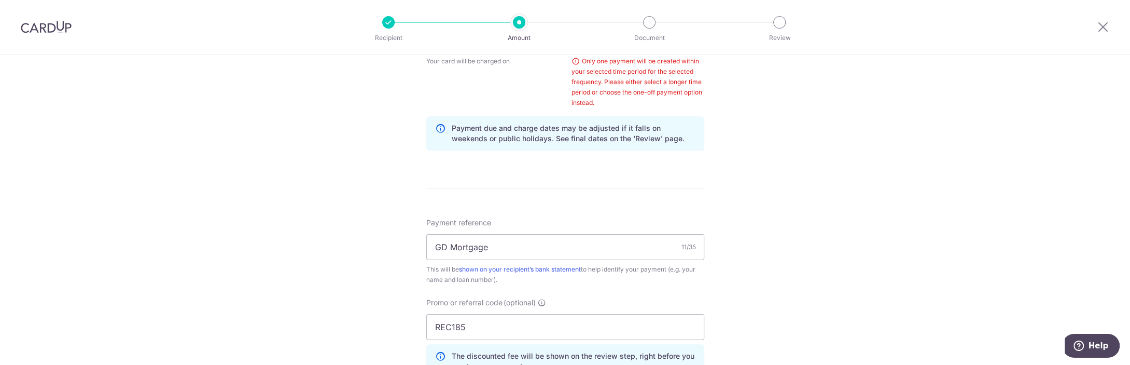
scroll to position [727, 0]
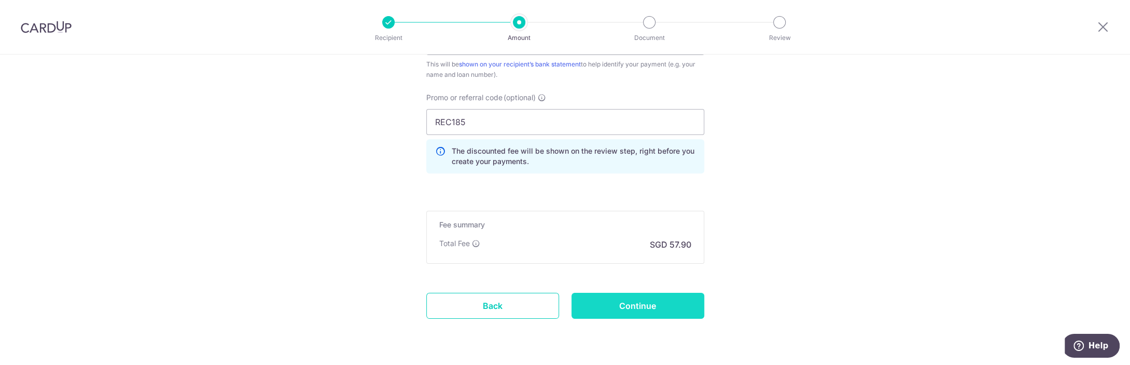
click at [641, 299] on input "Continue" at bounding box center [637, 305] width 133 height 26
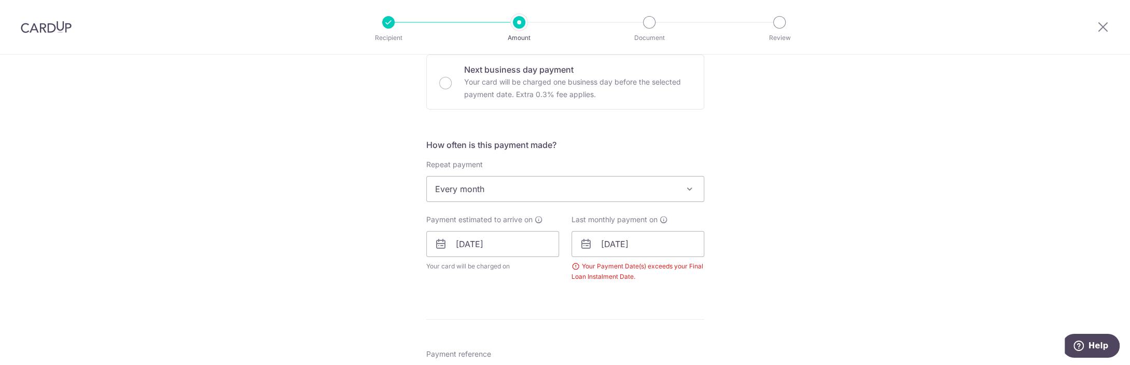
click at [577, 263] on div "Your Payment Date(s) exceeds your Final Loan Instalment Date." at bounding box center [637, 271] width 133 height 21
click at [576, 262] on div "Your Payment Date(s) exceeds your Final Loan Instalment Date." at bounding box center [637, 271] width 133 height 21
click at [662, 216] on icon at bounding box center [664, 219] width 8 height 8
click at [498, 243] on input "[DATE]" at bounding box center [492, 244] width 133 height 26
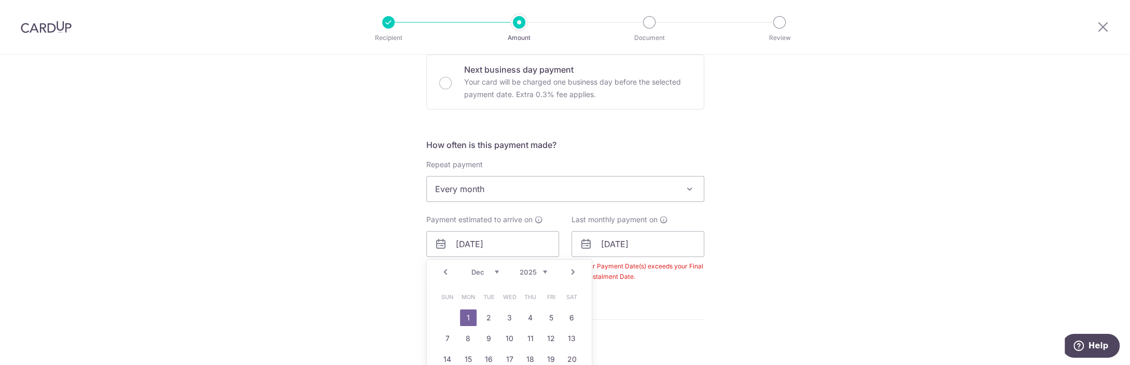
click at [449, 273] on link "Prev" at bounding box center [445, 272] width 12 height 12
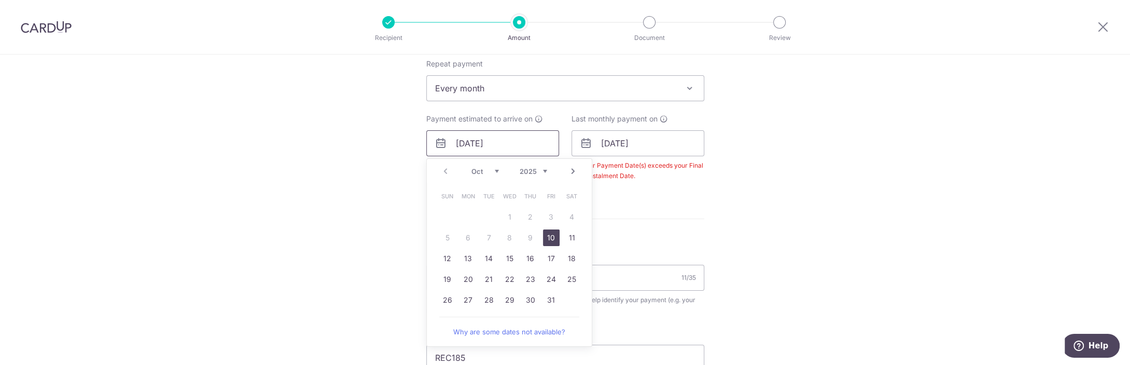
scroll to position [420, 0]
click at [576, 167] on link "Next" at bounding box center [573, 169] width 12 height 12
click at [575, 213] on link "1" at bounding box center [572, 214] width 17 height 17
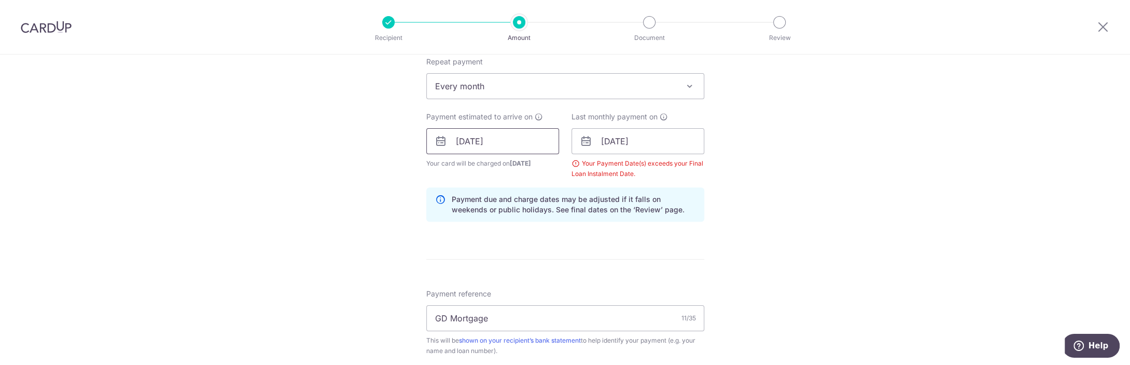
click at [477, 141] on input "01/11/2025" at bounding box center [492, 141] width 133 height 26
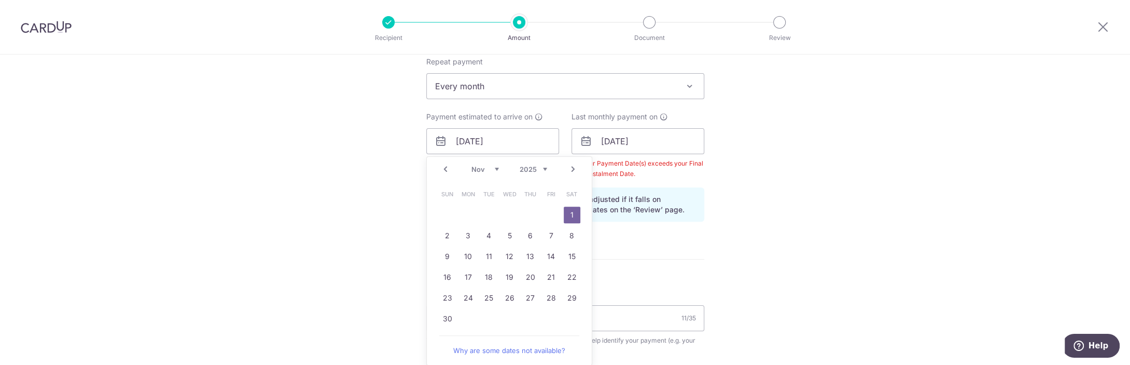
click at [575, 169] on link "Next" at bounding box center [573, 169] width 12 height 12
click at [469, 212] on link "1" at bounding box center [468, 214] width 17 height 17
type input "01/12/2025"
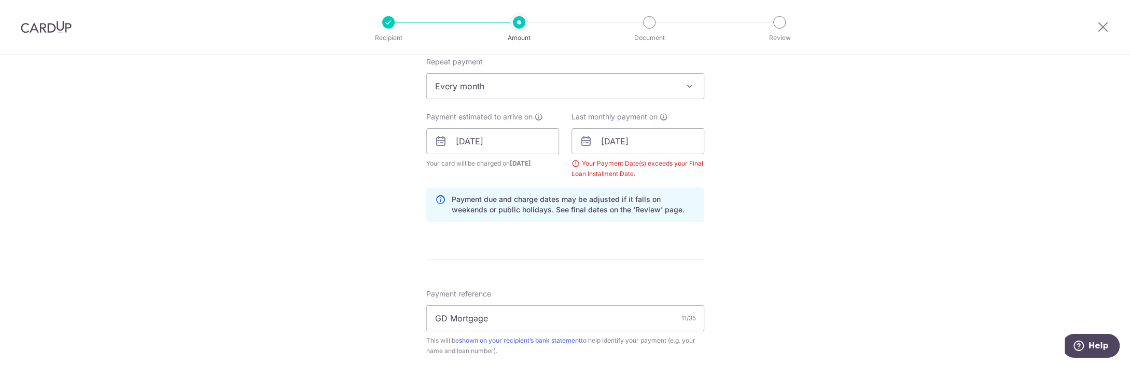
click at [668, 203] on p "Payment due and charge dates may be adjusted if it falls on weekends or public …" at bounding box center [574, 204] width 244 height 21
click at [482, 87] on span "Every month" at bounding box center [565, 86] width 277 height 25
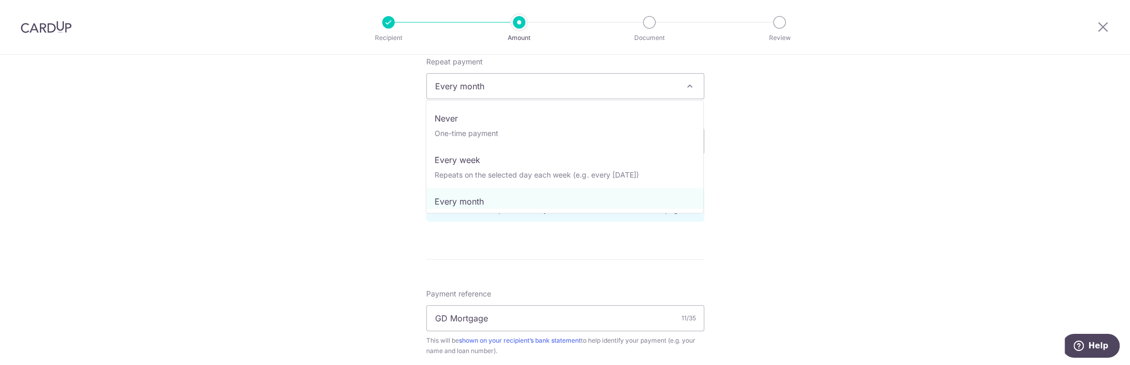
click at [482, 87] on span "Every month" at bounding box center [565, 86] width 277 height 25
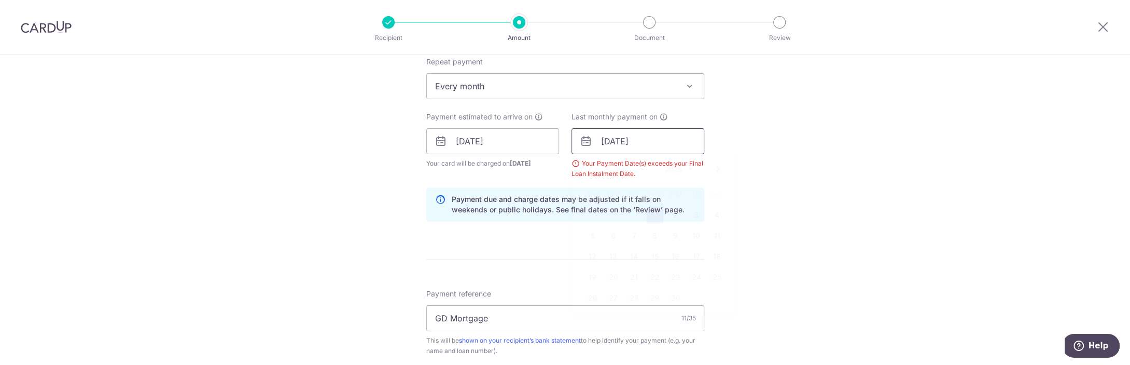
click at [603, 134] on input "01/04/2026" at bounding box center [637, 141] width 133 height 26
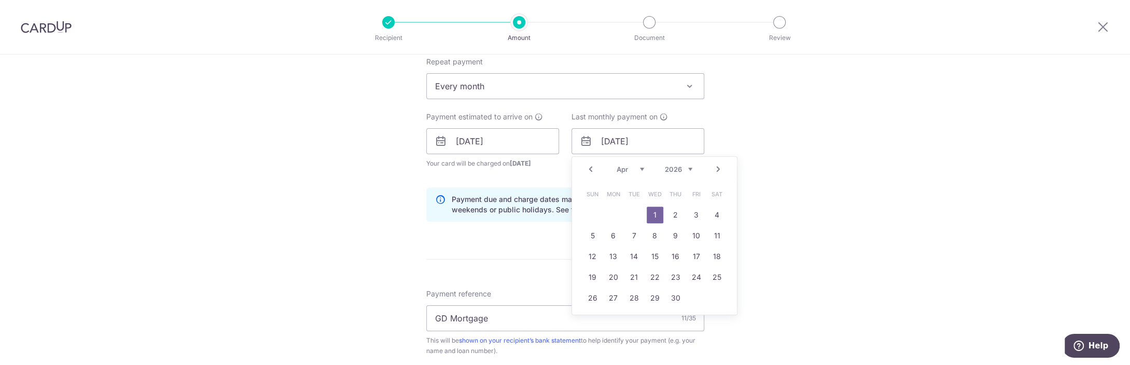
click at [598, 167] on div "Prev Next Jan Feb Mar Apr May Jun Jul Aug Sep Oct Nov Dec 2024 2025 2026 2027 2…" at bounding box center [654, 169] width 165 height 25
click at [595, 167] on link "Prev" at bounding box center [590, 169] width 12 height 12
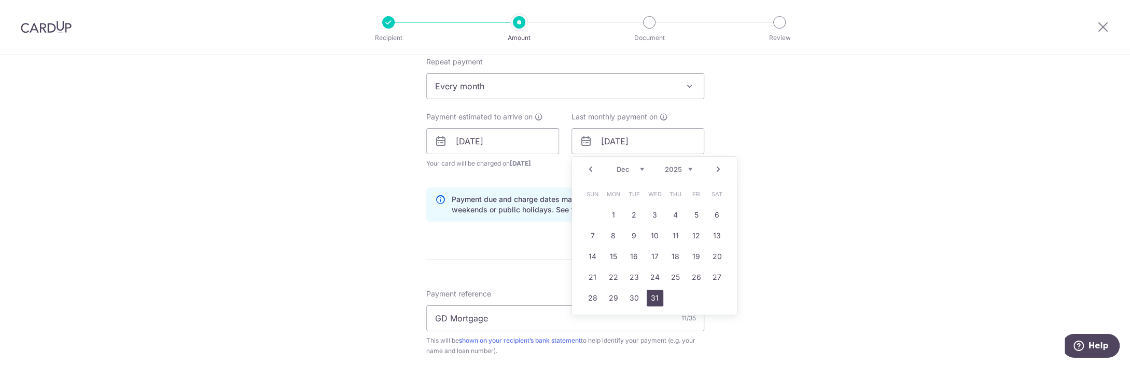
click at [655, 294] on link "31" at bounding box center [655, 297] width 17 height 17
type input "31/12/2025"
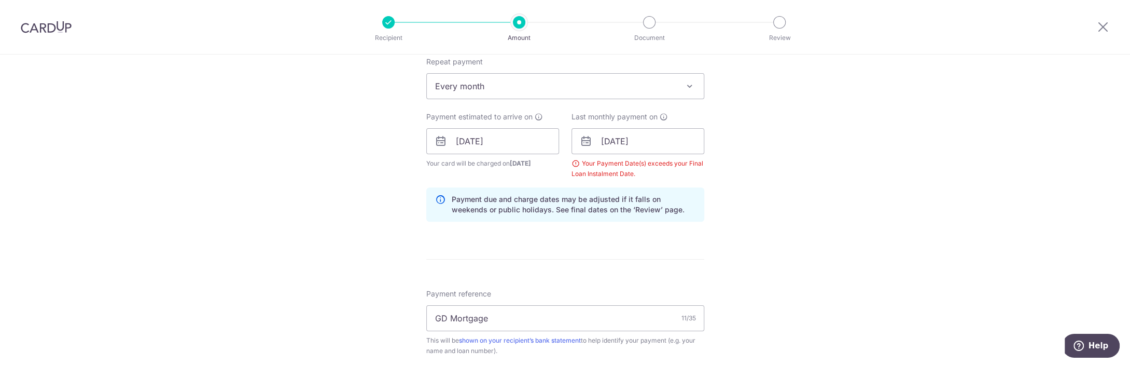
click at [842, 286] on div "Tell us more about your payment Enter payment amount SGD 2,227.00 2227.00 Selec…" at bounding box center [565, 153] width 1130 height 1038
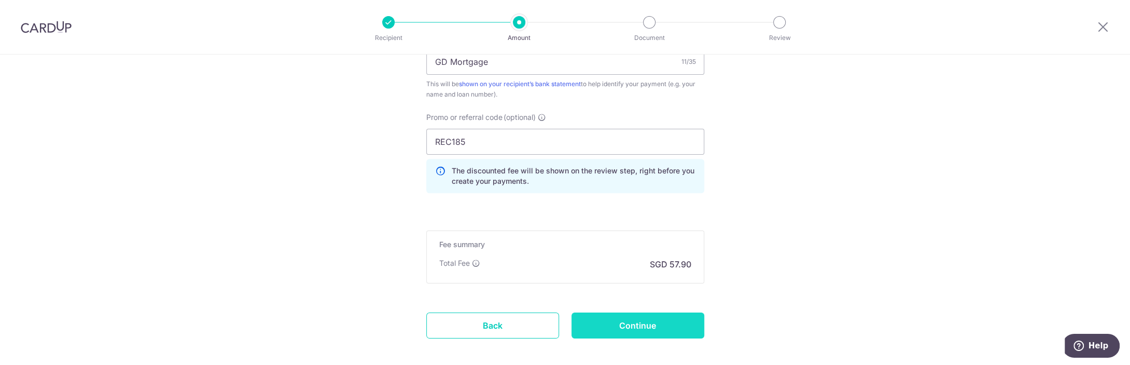
click at [653, 319] on input "Continue" at bounding box center [637, 325] width 133 height 26
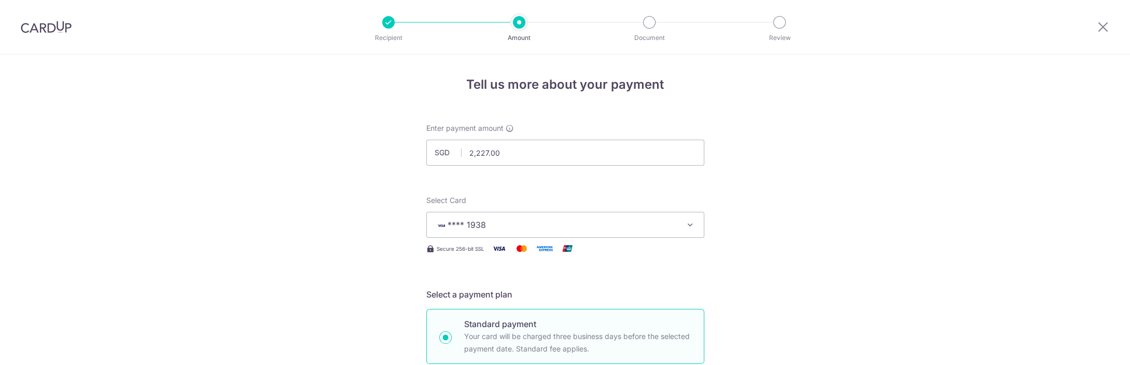
scroll to position [420, 0]
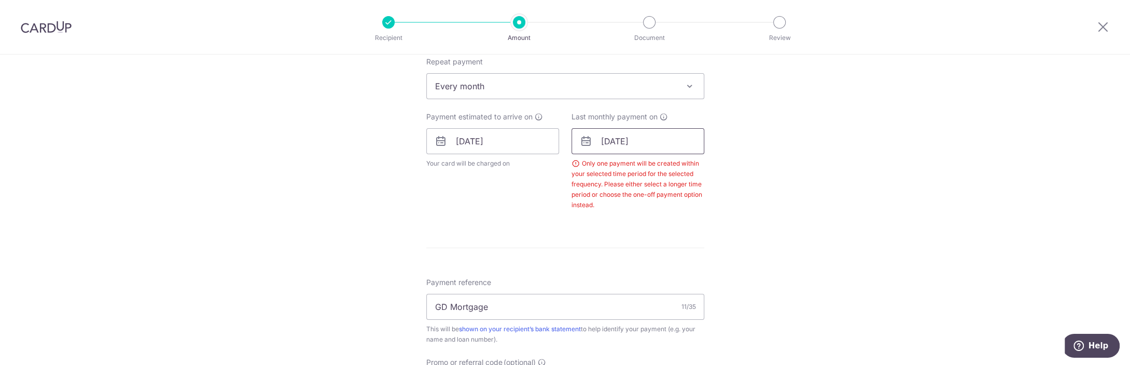
click at [621, 132] on input "31/12/2025" at bounding box center [637, 141] width 133 height 26
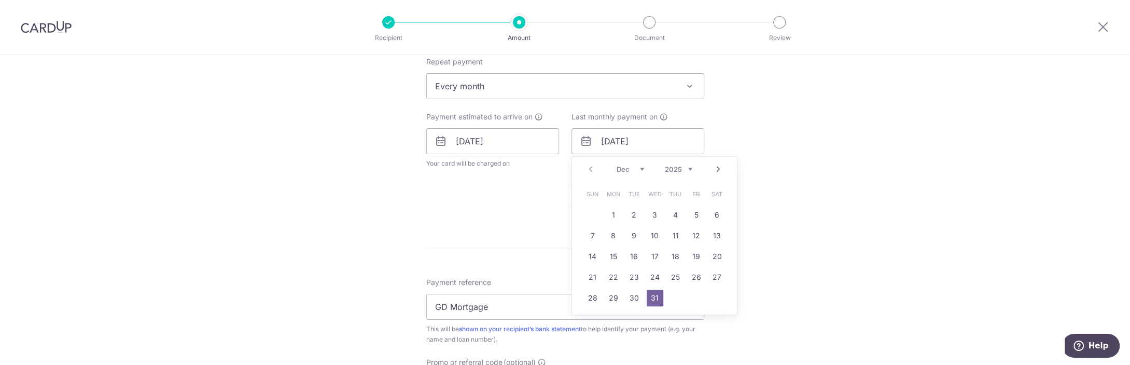
click at [636, 121] on div "Last monthly payment on 31/12/2025 Prev Next Dec 2025 2026 2027 2028 2029 2030 …" at bounding box center [637, 160] width 133 height 99
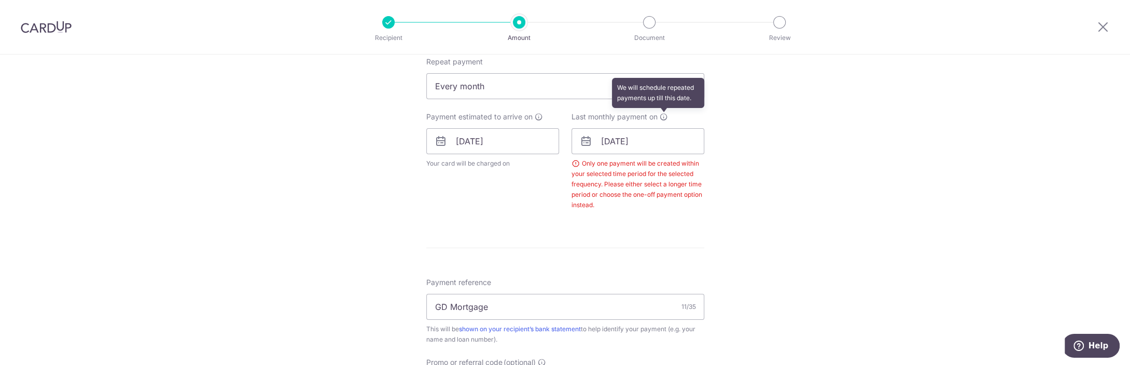
click at [661, 113] on icon at bounding box center [664, 117] width 8 height 8
click at [661, 114] on icon at bounding box center [664, 117] width 8 height 8
click at [640, 146] on input "31/12/2025" at bounding box center [637, 141] width 133 height 26
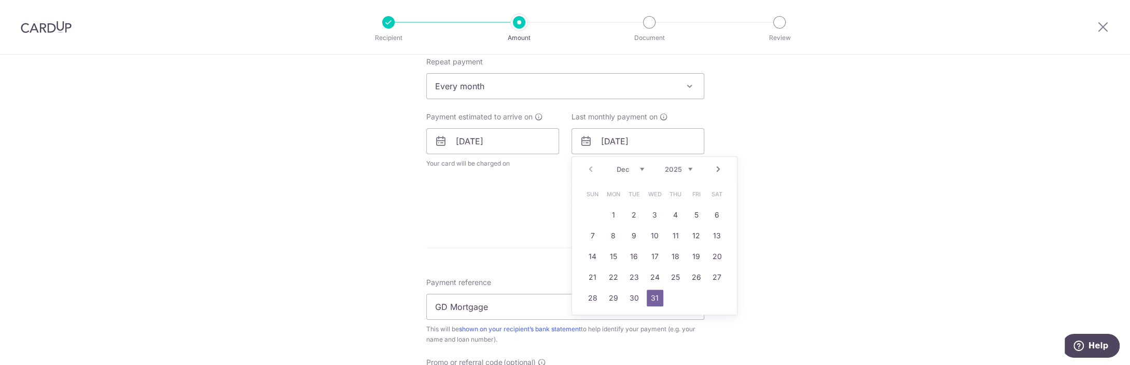
click at [721, 167] on link "Next" at bounding box center [718, 169] width 12 height 12
click at [616, 214] on link "2" at bounding box center [613, 214] width 17 height 17
type input "02/02/2026"
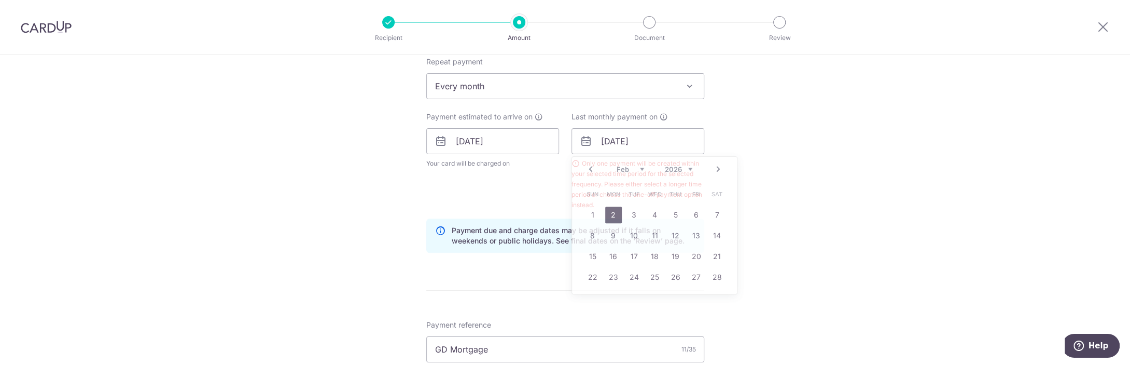
click at [845, 217] on div "Tell us more about your payment Enter payment amount SGD 2,227.00 2227.00 Selec…" at bounding box center [565, 168] width 1130 height 1069
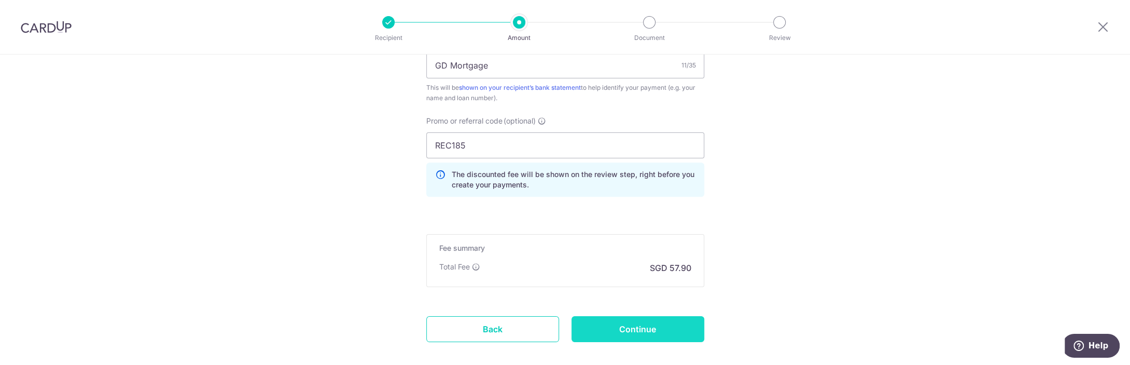
scroll to position [727, 0]
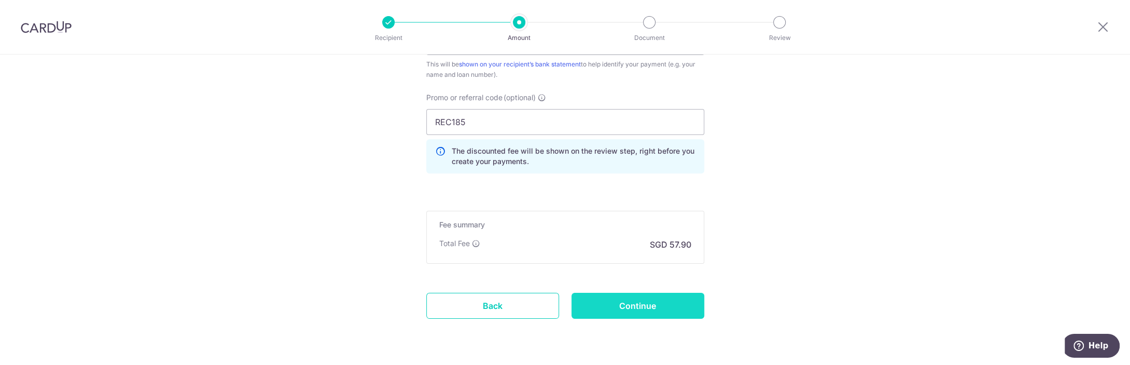
click at [651, 294] on input "Continue" at bounding box center [637, 305] width 133 height 26
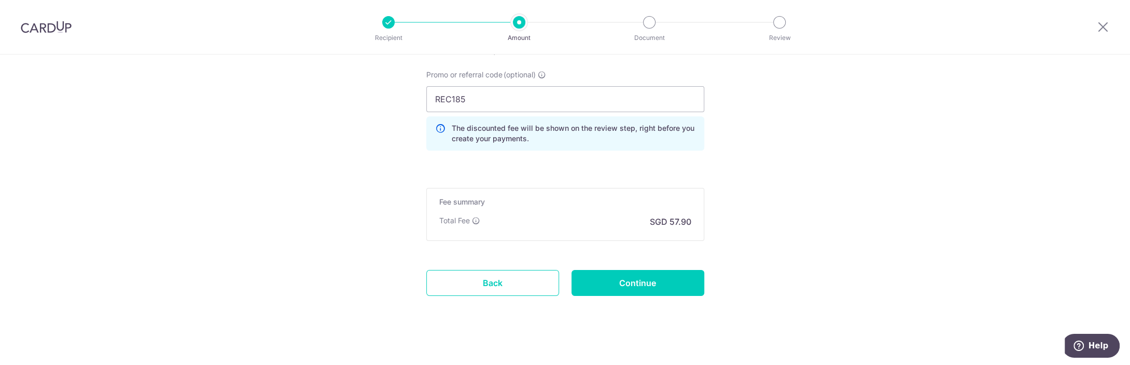
scroll to position [682, 0]
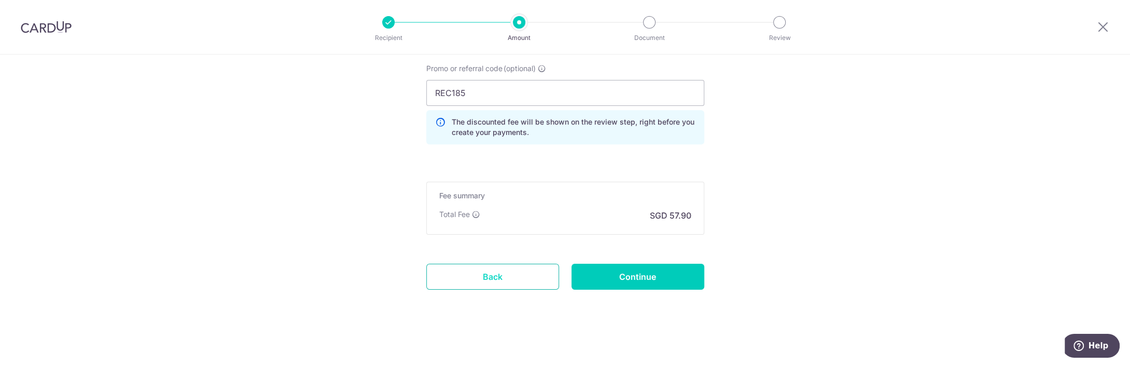
click at [494, 272] on link "Back" at bounding box center [492, 276] width 133 height 26
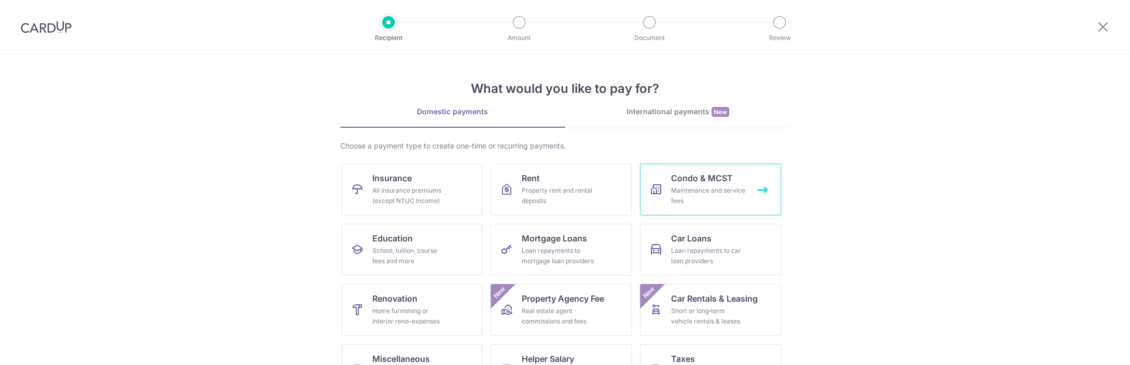
scroll to position [99, 0]
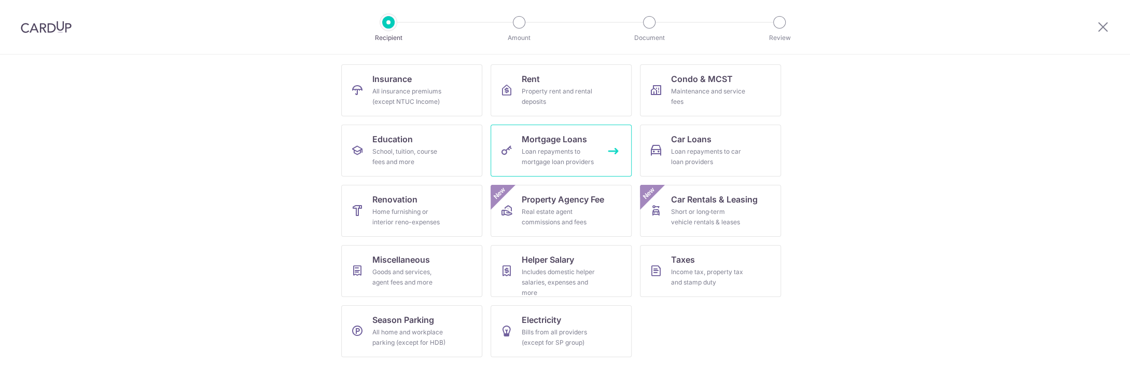
click at [584, 158] on div "Loan repayments to mortgage loan providers" at bounding box center [559, 156] width 75 height 21
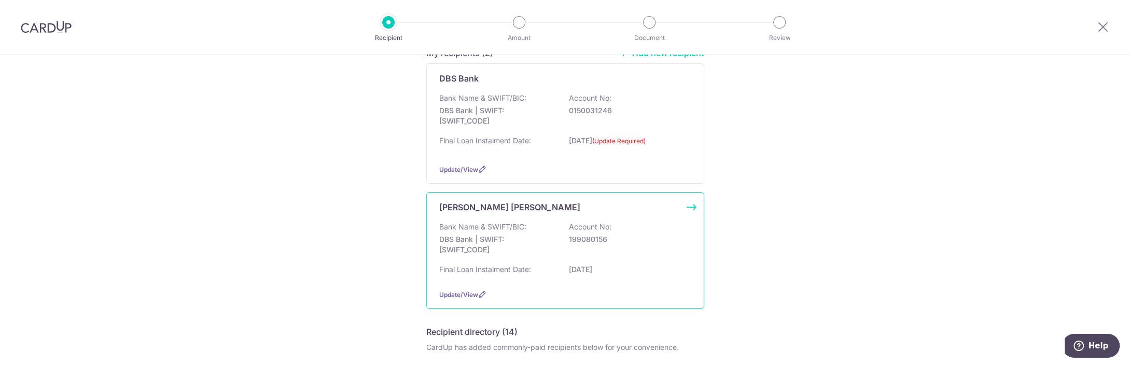
click at [587, 258] on div "Bank Name & SWIFT/BIC: DBS Bank | SWIFT: [SWIFT_CODE] Account No: 199080156" at bounding box center [565, 240] width 252 height 38
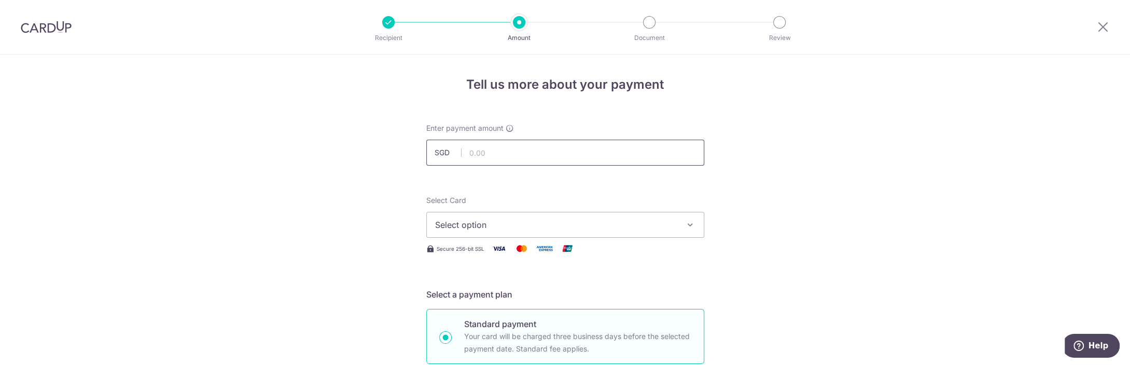
click at [567, 159] on input "text" at bounding box center [565, 152] width 278 height 26
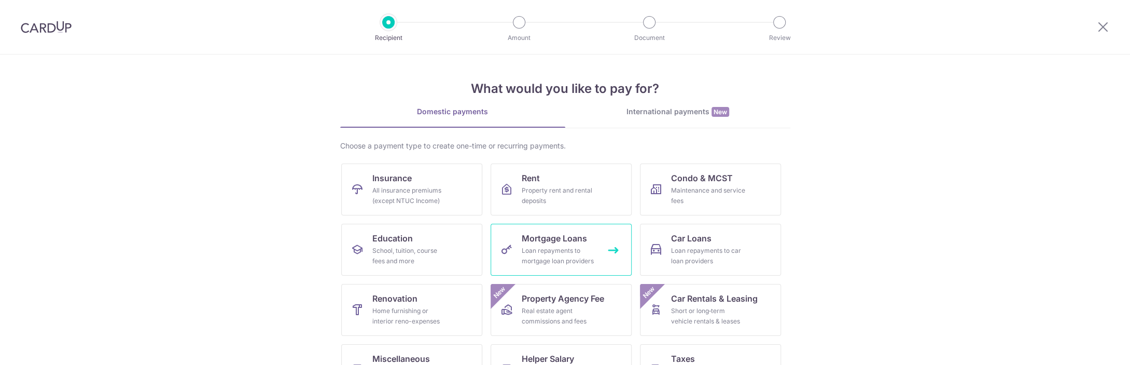
scroll to position [99, 0]
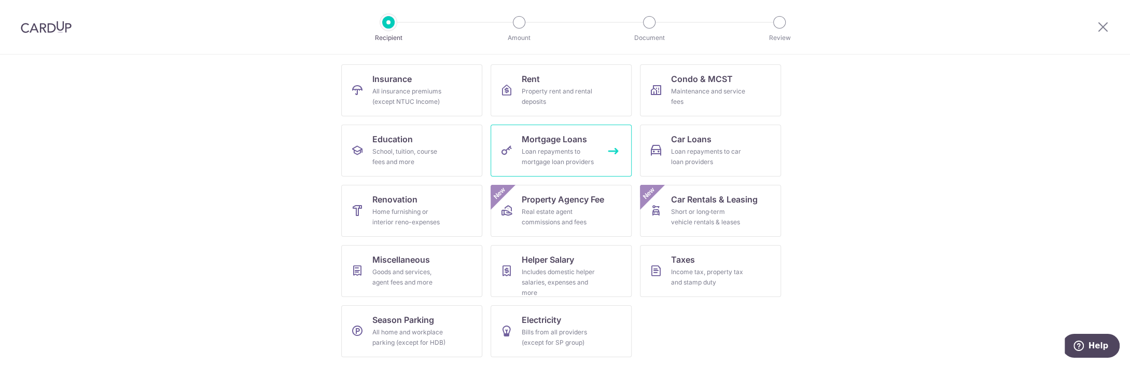
click at [545, 144] on span "Mortgage Loans" at bounding box center [554, 139] width 65 height 12
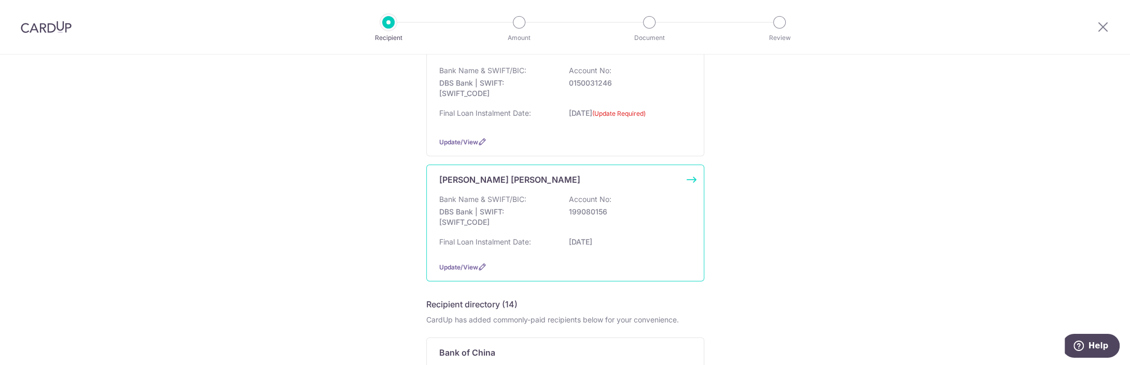
scroll to position [153, 0]
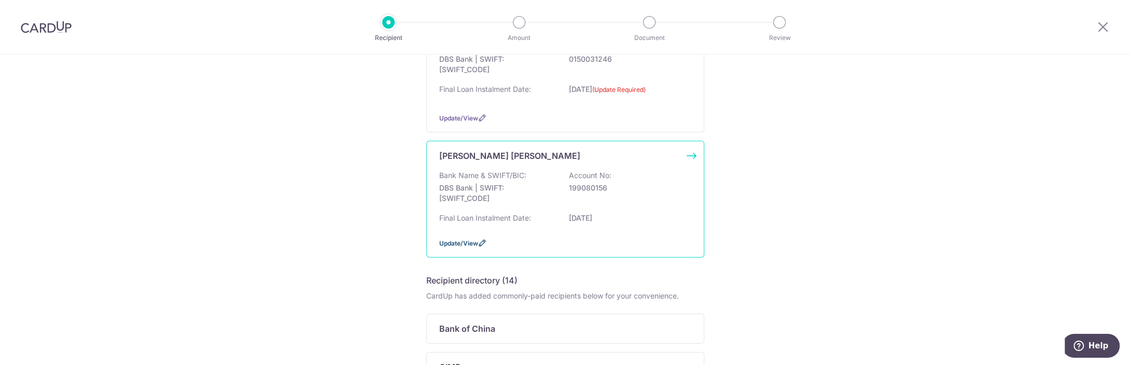
click at [482, 247] on icon at bounding box center [482, 243] width 8 height 8
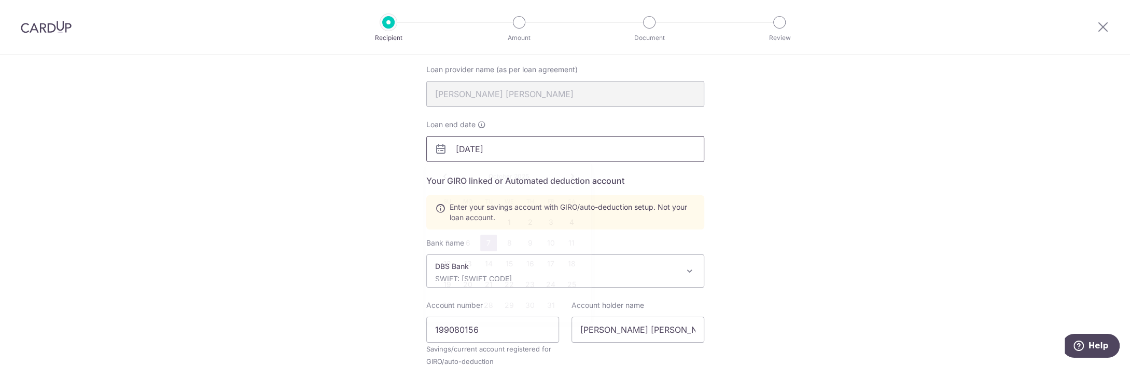
click at [519, 147] on input "[DATE]" at bounding box center [565, 149] width 278 height 26
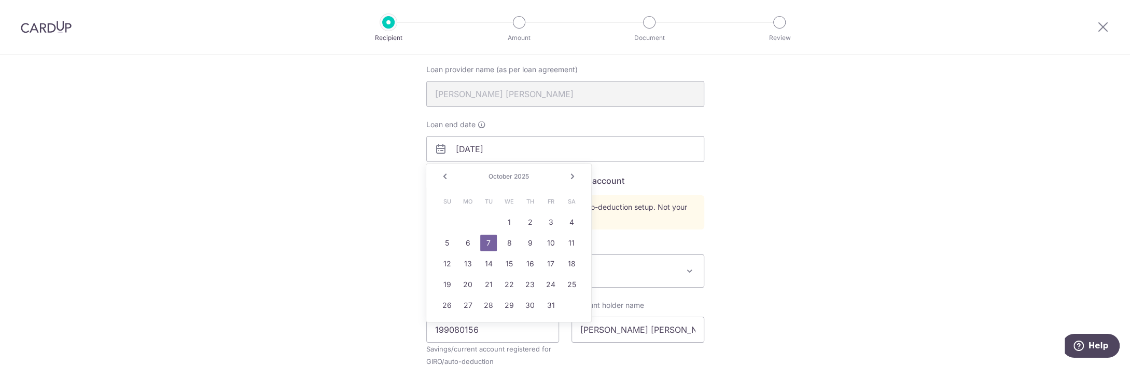
click at [576, 178] on link "Next" at bounding box center [572, 176] width 12 height 12
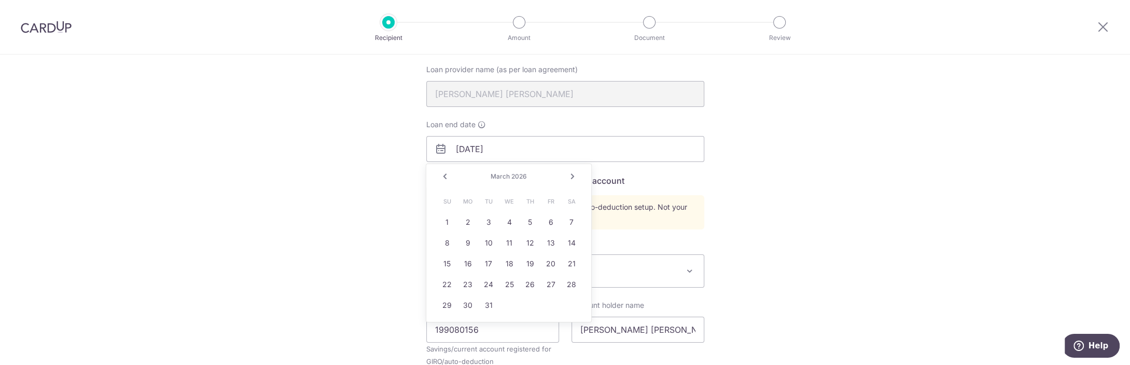
click at [576, 178] on link "Next" at bounding box center [572, 176] width 12 height 12
click at [505, 221] on link "1" at bounding box center [509, 222] width 17 height 17
type input "[DATE]"
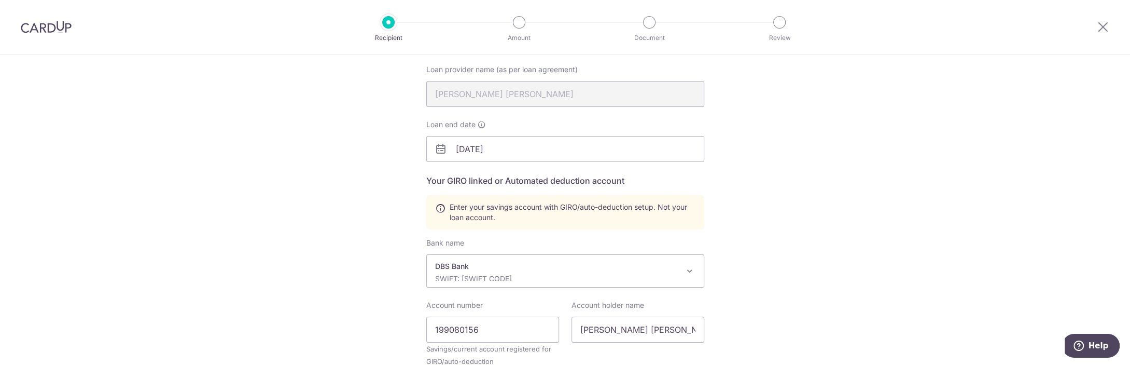
click at [306, 215] on div "Recipient Details Your recipient does not need a CardUp account to receive your…" at bounding box center [565, 251] width 1130 height 599
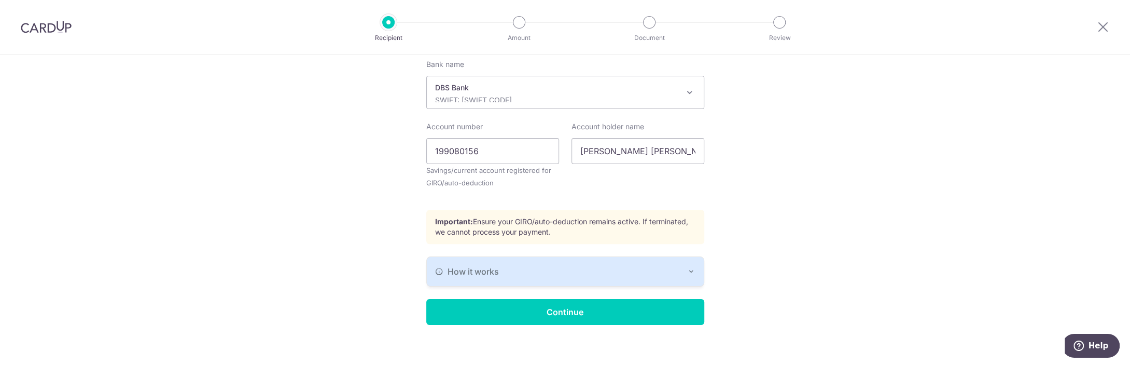
scroll to position [287, 0]
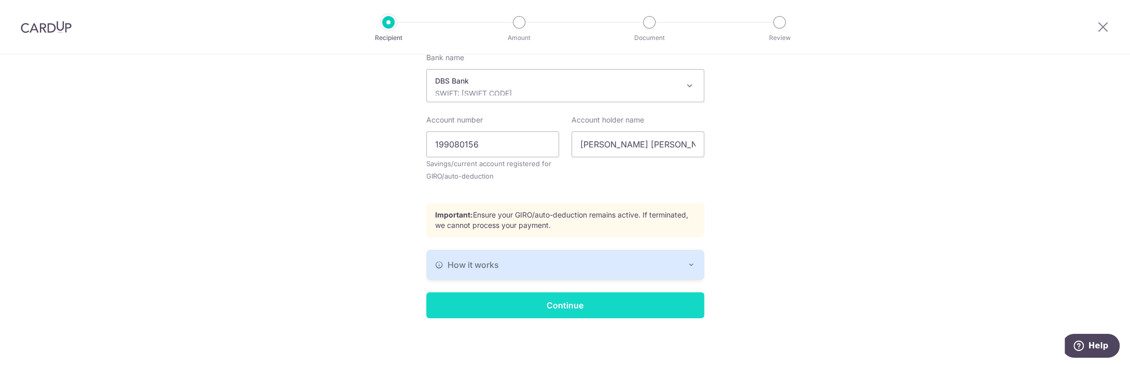
click at [552, 300] on input "Continue" at bounding box center [565, 305] width 278 height 26
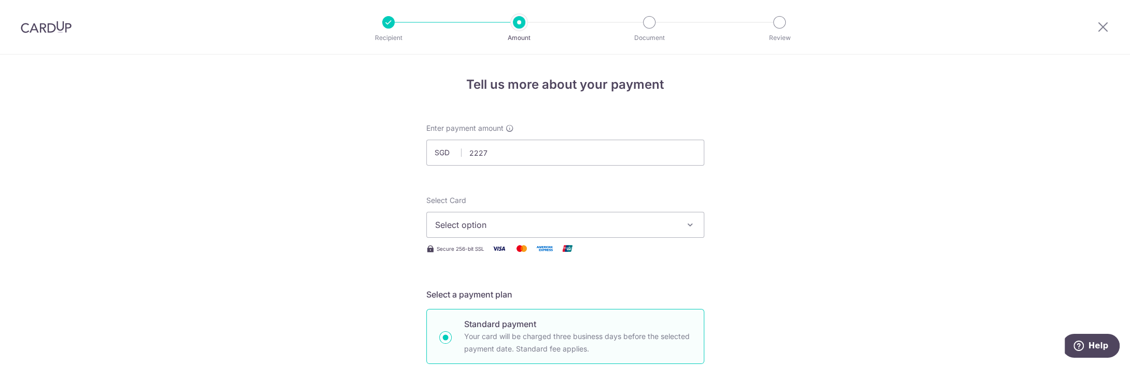
type input "2,227.00"
click at [509, 215] on button "Select option" at bounding box center [565, 225] width 278 height 26
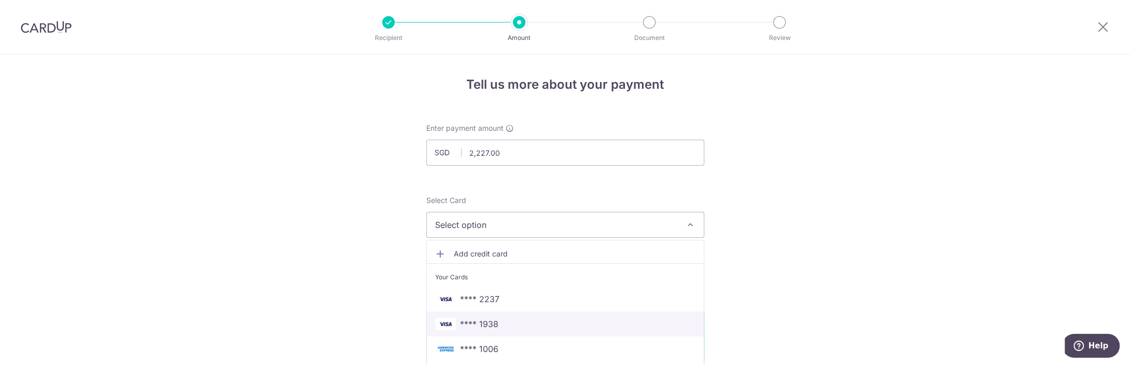
click at [536, 317] on span "**** 1938" at bounding box center [565, 323] width 260 height 12
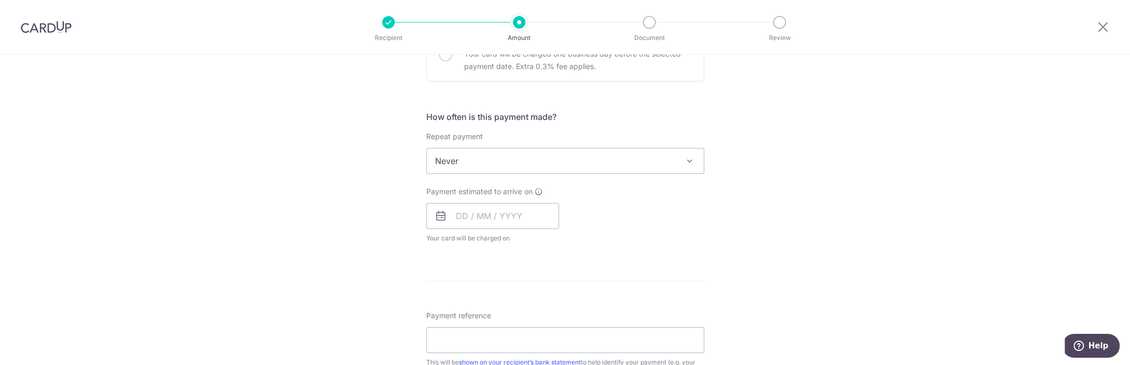
scroll to position [358, 0]
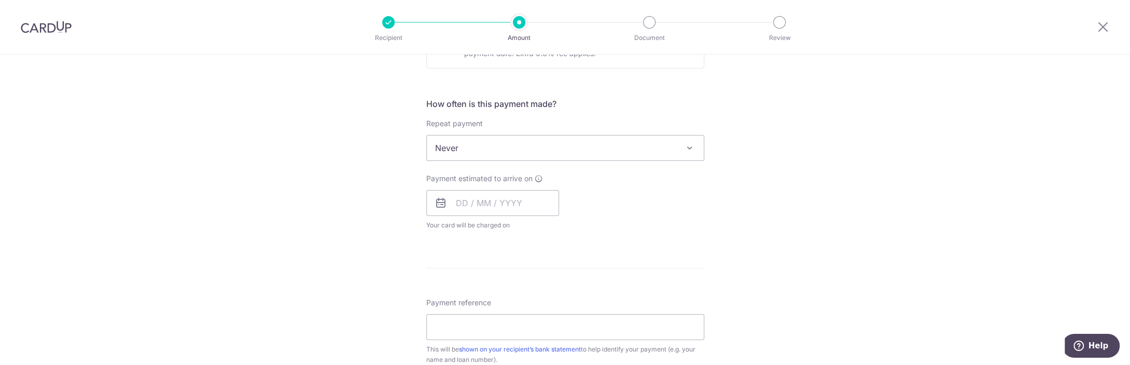
click at [470, 145] on span "Never" at bounding box center [565, 147] width 277 height 25
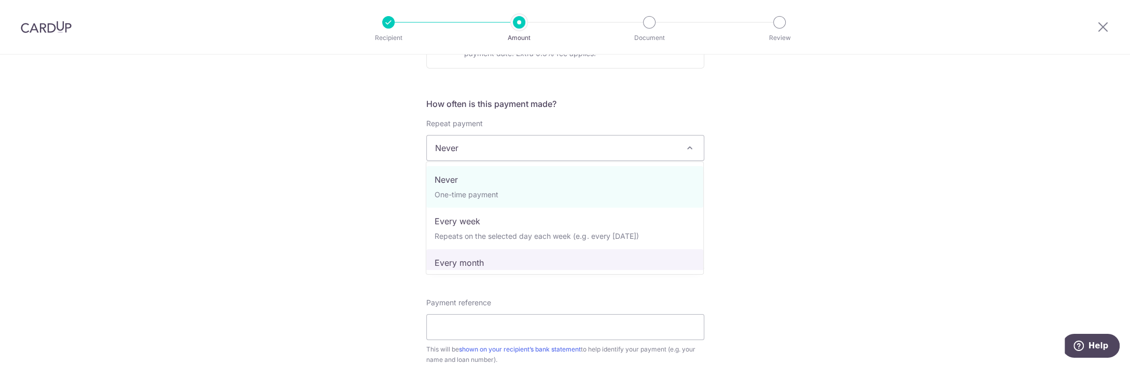
select select "3"
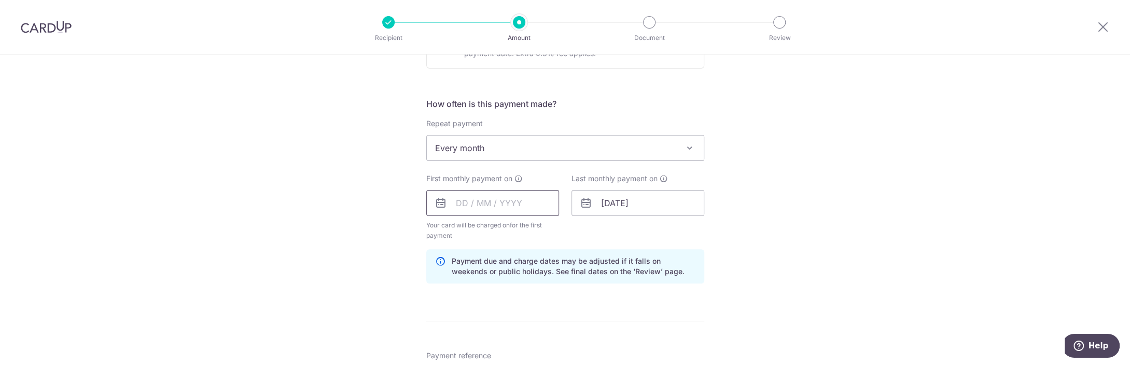
click at [495, 194] on input "text" at bounding box center [492, 203] width 133 height 26
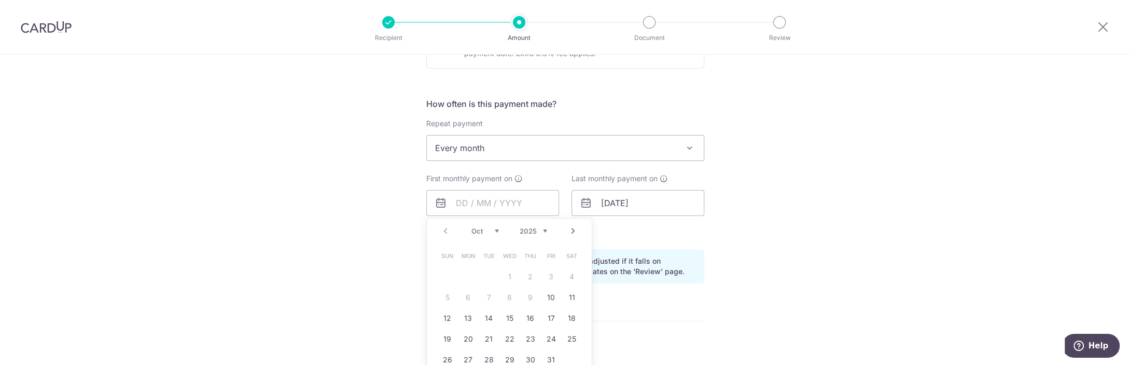
click at [572, 229] on link "Next" at bounding box center [573, 231] width 12 height 12
click at [574, 276] on link "1" at bounding box center [572, 276] width 17 height 17
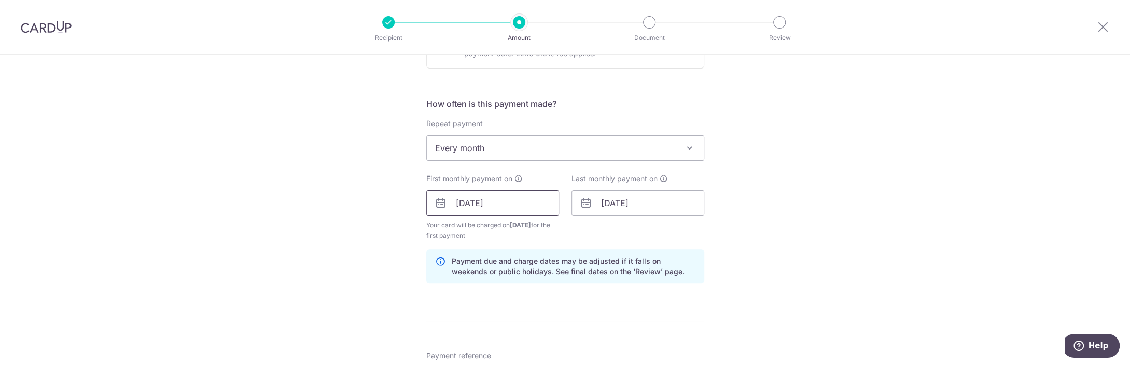
click at [515, 212] on input "01/11/2025" at bounding box center [492, 203] width 133 height 26
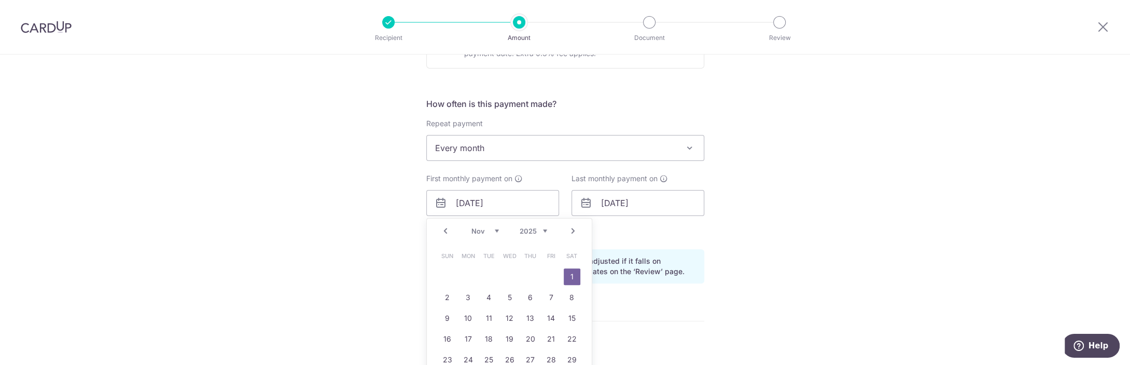
click at [570, 230] on link "Next" at bounding box center [573, 231] width 12 height 12
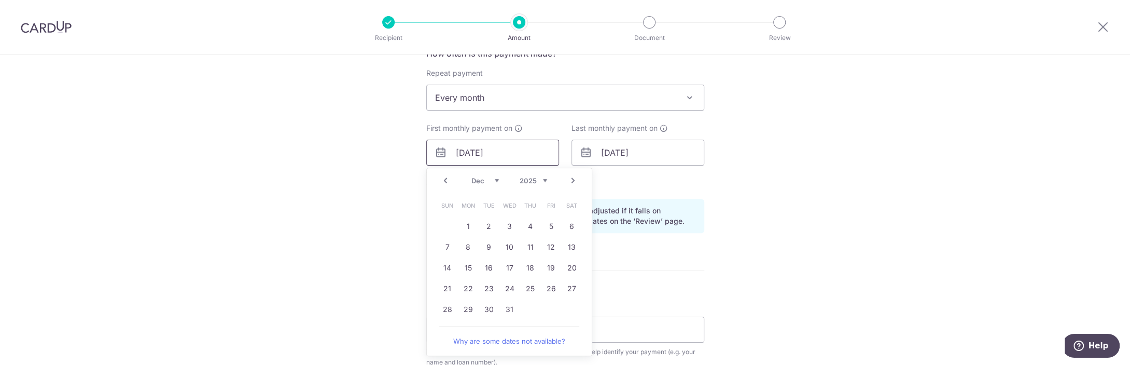
scroll to position [410, 0]
click at [470, 221] on link "1" at bounding box center [468, 225] width 17 height 17
type input "[DATE]"
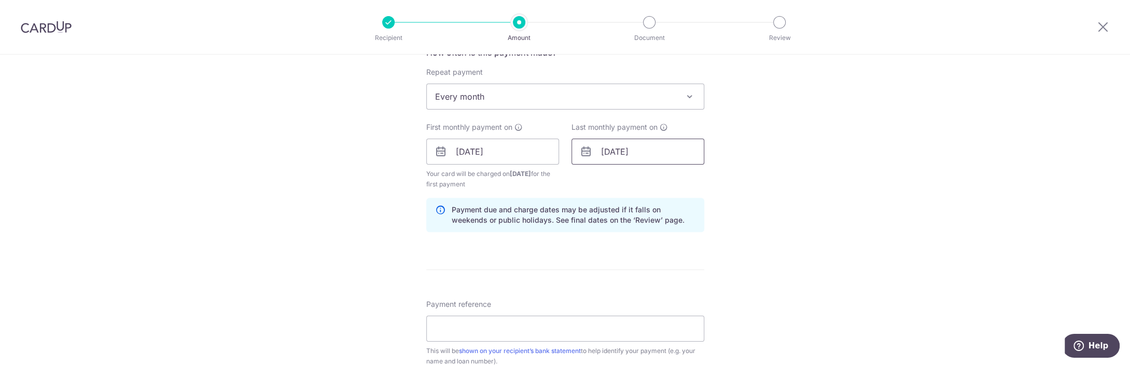
click at [644, 149] on input "04/01/2026" at bounding box center [637, 151] width 133 height 26
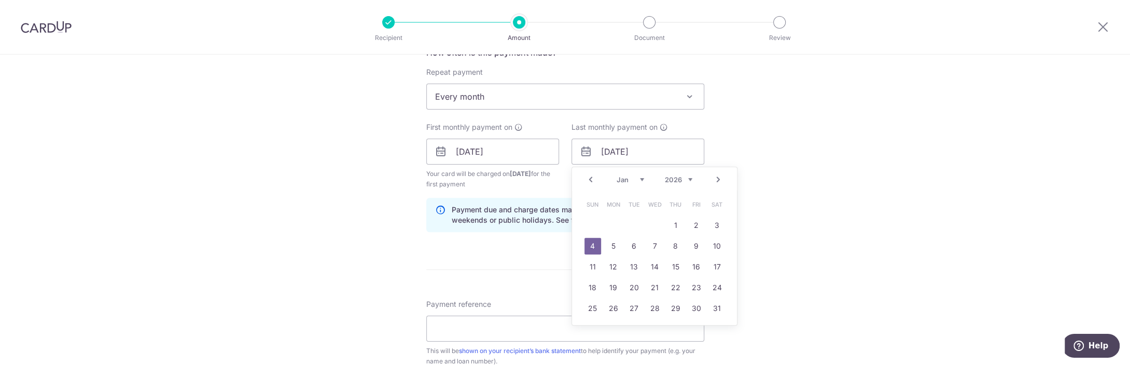
click at [716, 180] on link "Next" at bounding box center [718, 179] width 12 height 12
drag, startPoint x: 695, startPoint y: 226, endPoint x: 703, endPoint y: 226, distance: 7.8
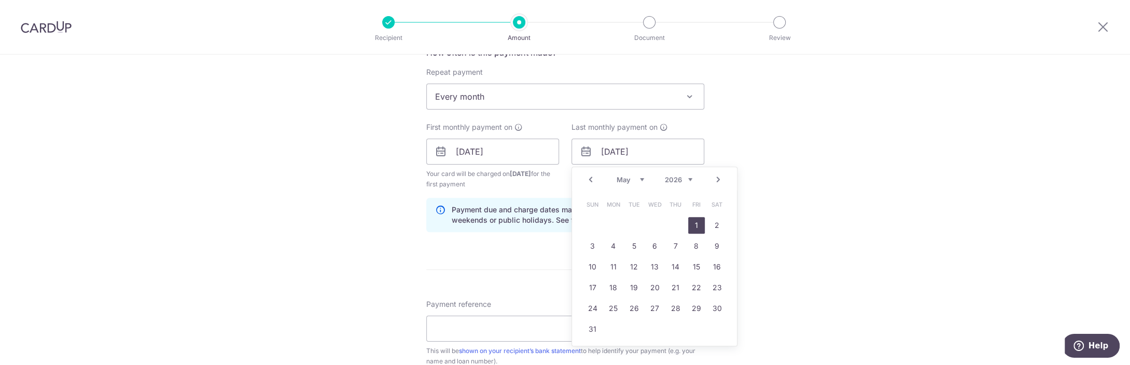
click at [695, 226] on link "1" at bounding box center [696, 225] width 17 height 17
type input "01/05/2026"
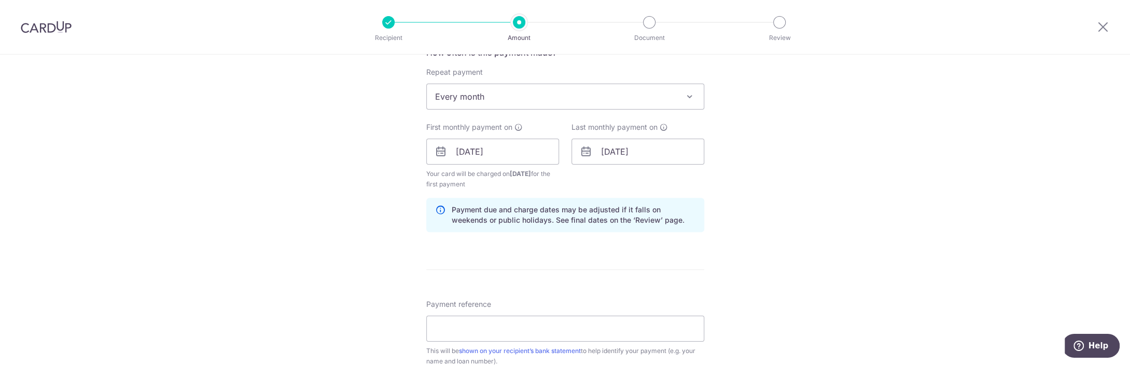
click at [815, 237] on div "Tell us more about your payment Enter payment amount SGD 2,227.00 2227.00 Selec…" at bounding box center [565, 140] width 1130 height 991
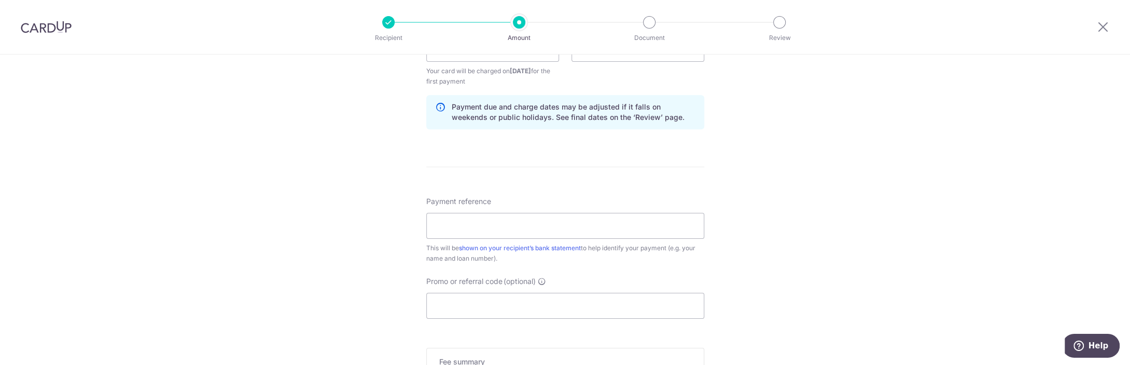
scroll to position [614, 0]
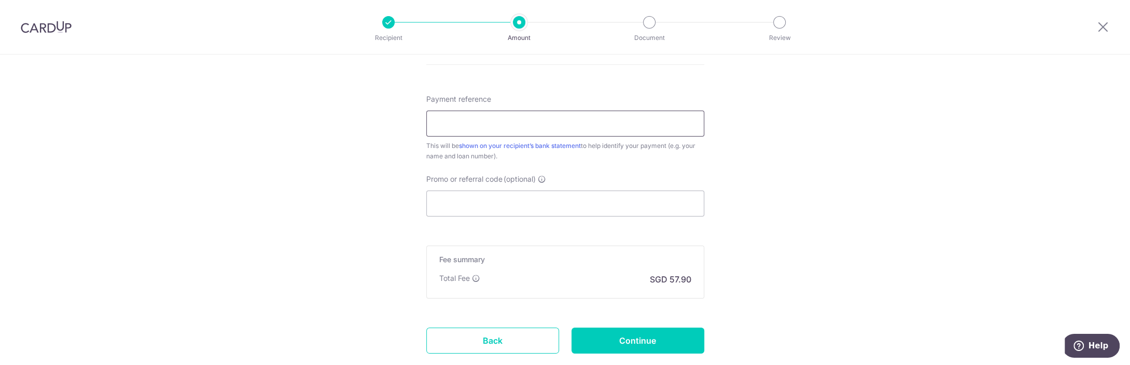
click at [482, 129] on input "Payment reference" at bounding box center [565, 123] width 278 height 26
click at [481, 119] on input "Payment reference" at bounding box center [565, 123] width 278 height 26
type input "GD Mortgage"
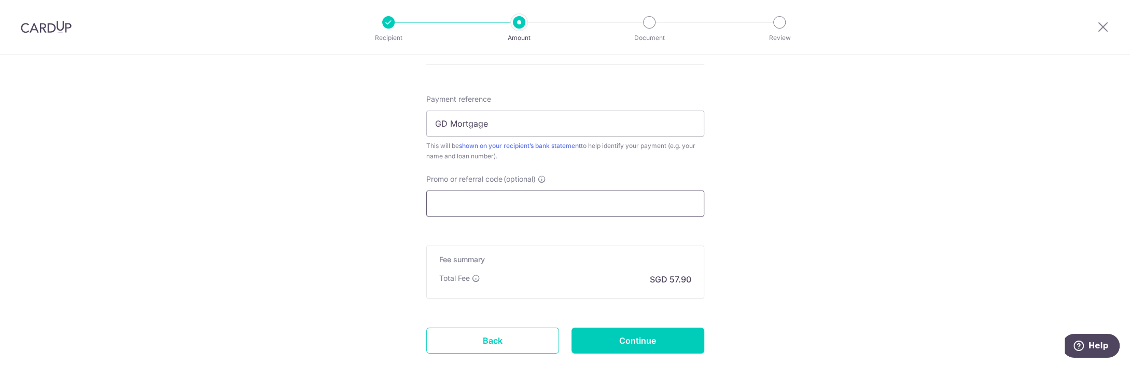
click at [486, 203] on input "Promo or referral code (optional)" at bounding box center [565, 203] width 278 height 26
type input "REC185"
click at [661, 339] on input "Continue" at bounding box center [637, 340] width 133 height 26
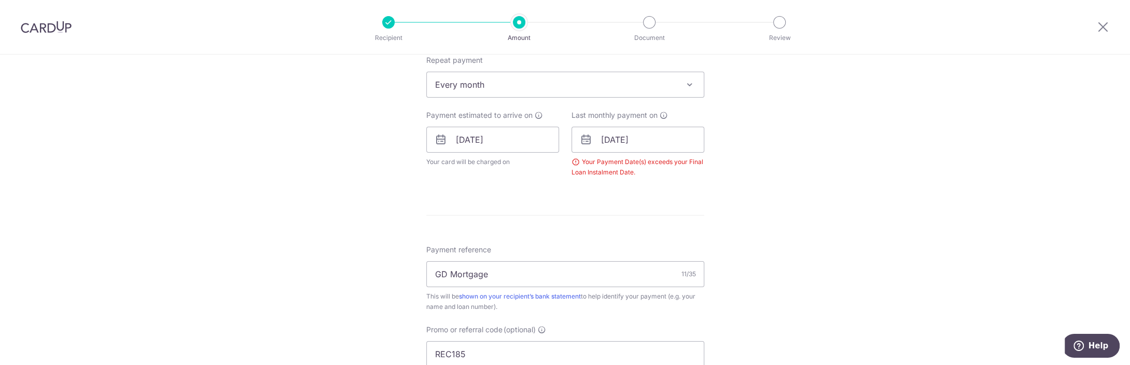
scroll to position [369, 0]
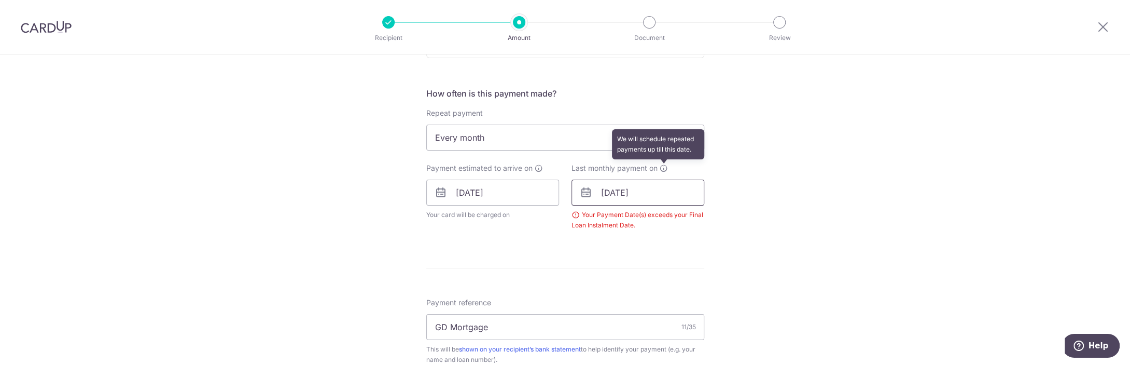
click at [615, 194] on input "[DATE]" at bounding box center [637, 192] width 133 height 26
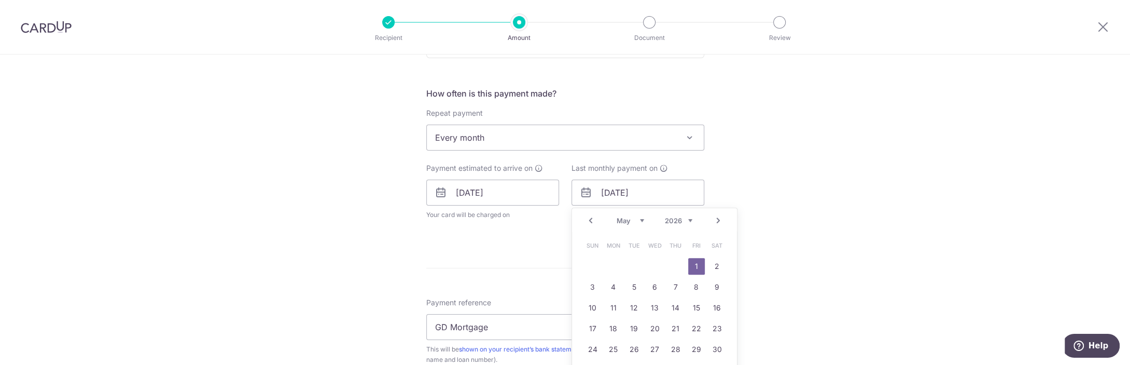
click at [593, 221] on link "Prev" at bounding box center [590, 220] width 12 height 12
click at [591, 264] on link "1" at bounding box center [592, 266] width 17 height 17
type input "[DATE]"
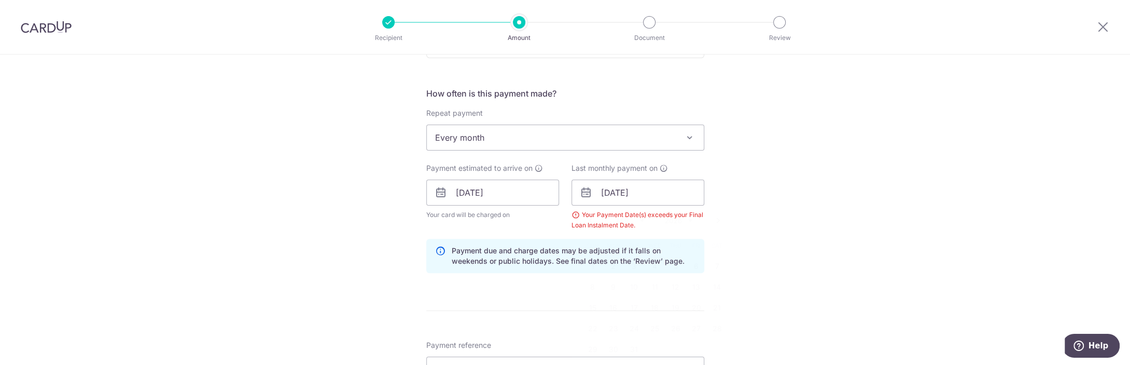
click at [853, 274] on div "Tell us more about your payment Enter payment amount SGD 2,227.00 2227.00 Selec…" at bounding box center [565, 205] width 1130 height 1038
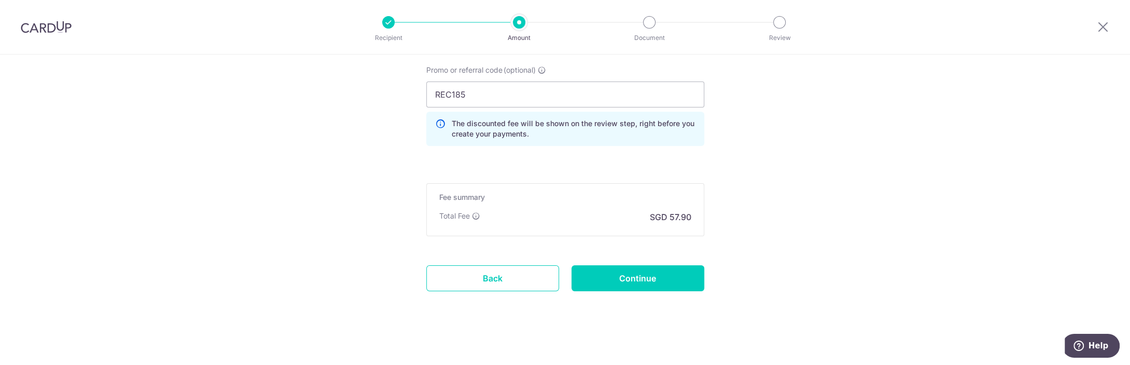
scroll to position [724, 0]
click at [656, 273] on input "Continue" at bounding box center [637, 277] width 133 height 26
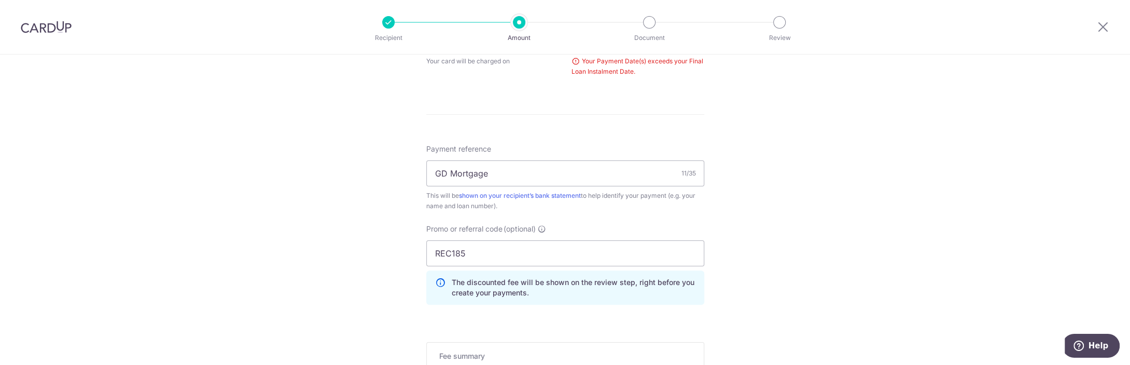
scroll to position [317, 0]
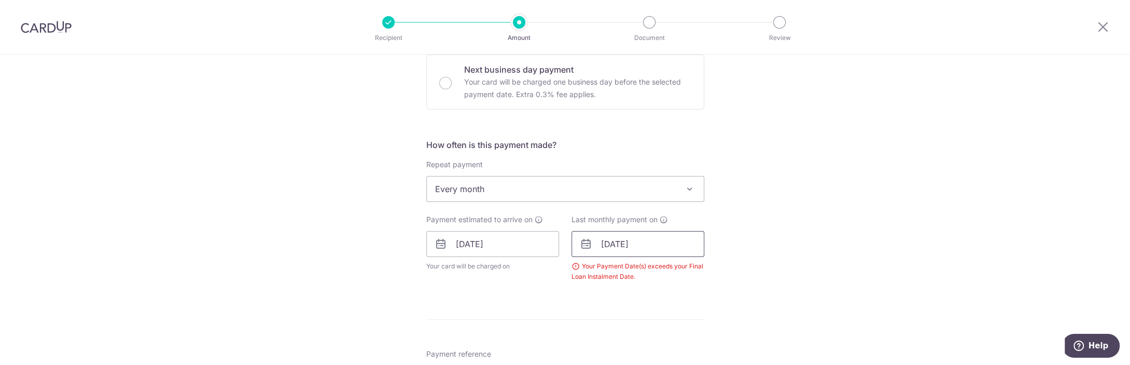
click at [632, 244] on input "01/03/2026" at bounding box center [637, 244] width 133 height 26
click at [593, 271] on link "Prev" at bounding box center [590, 272] width 12 height 12
drag, startPoint x: 593, startPoint y: 315, endPoint x: 608, endPoint y: 315, distance: 15.0
click at [593, 315] on link "1" at bounding box center [592, 317] width 17 height 17
type input "01/02/2026"
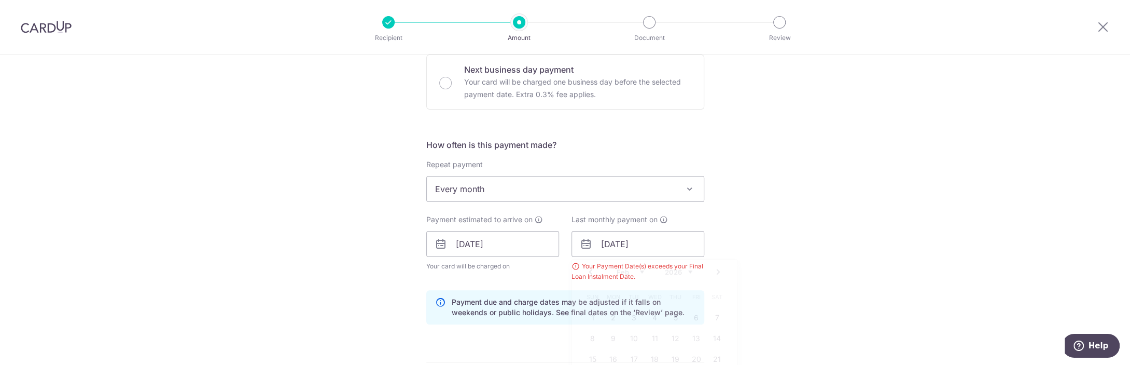
click at [833, 324] on div "Tell us more about your payment Enter payment amount SGD 2,227.00 2227.00 Selec…" at bounding box center [565, 256] width 1130 height 1038
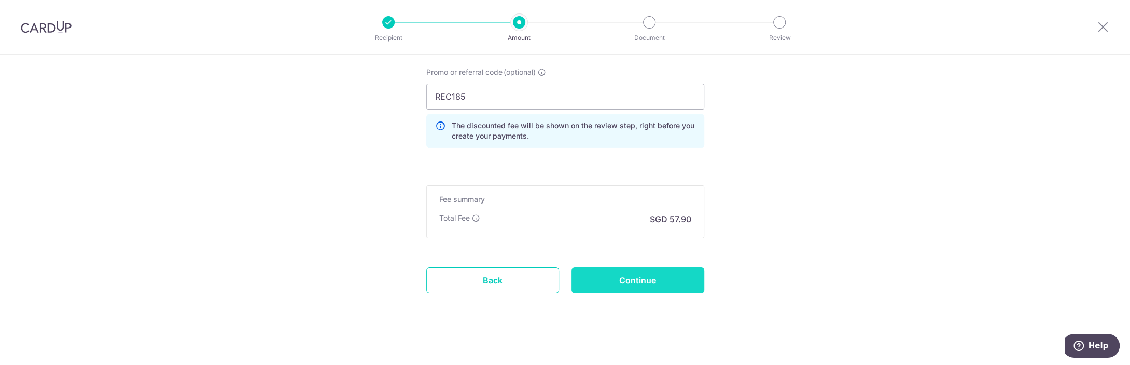
scroll to position [724, 0]
click at [644, 268] on input "Continue" at bounding box center [637, 277] width 133 height 26
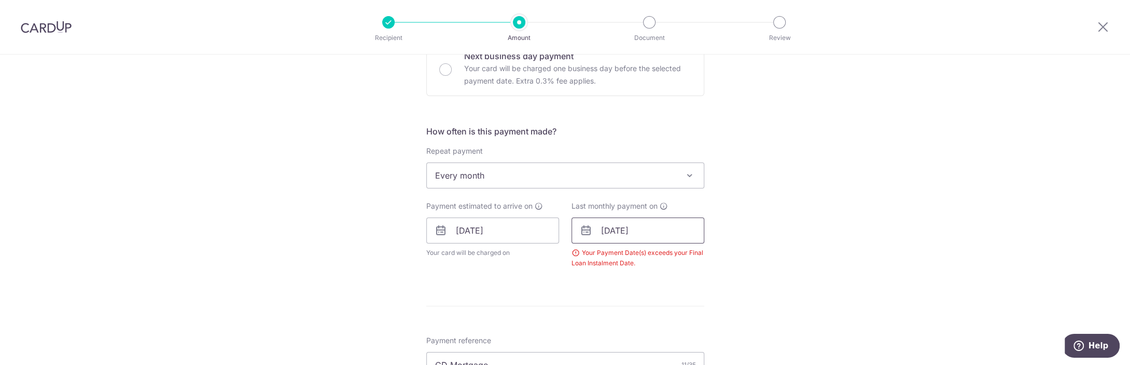
scroll to position [358, 0]
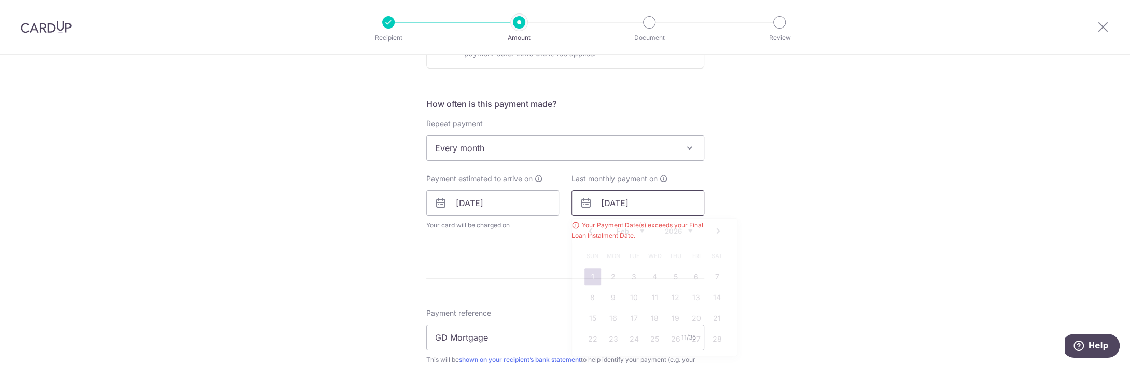
click at [631, 203] on input "[DATE]" at bounding box center [637, 203] width 133 height 26
click at [587, 232] on link "Prev" at bounding box center [590, 231] width 12 height 12
click at [676, 275] on link "1" at bounding box center [675, 276] width 17 height 17
type input "[DATE]"
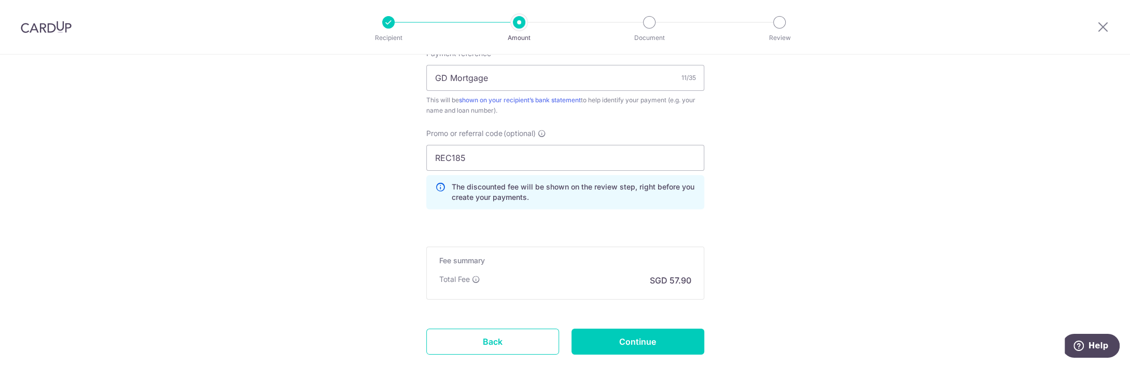
scroll to position [666, 0]
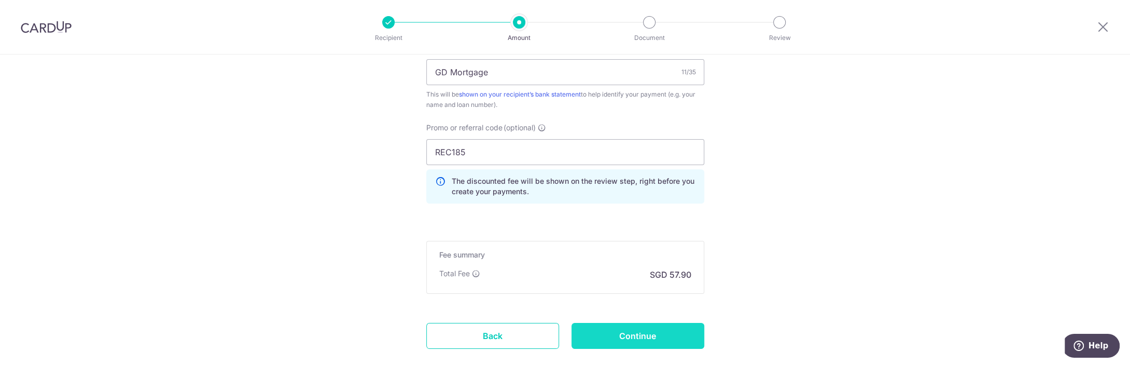
click at [653, 331] on input "Continue" at bounding box center [637, 336] width 133 height 26
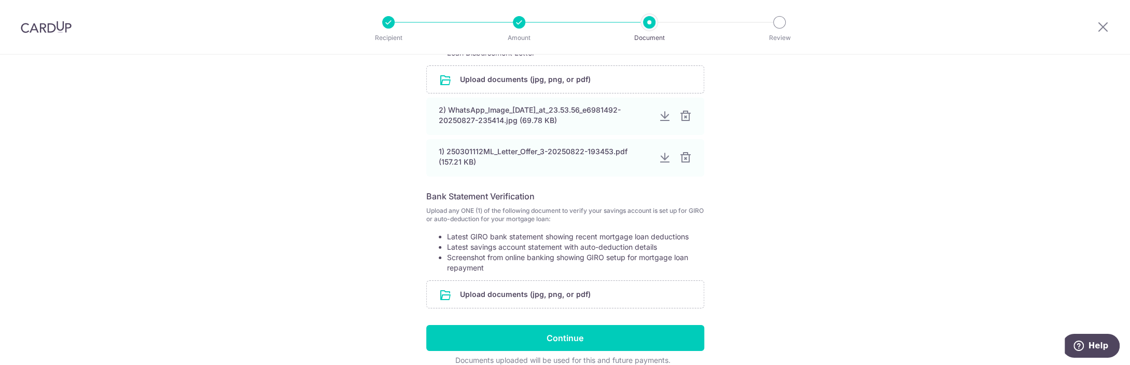
scroll to position [302, 0]
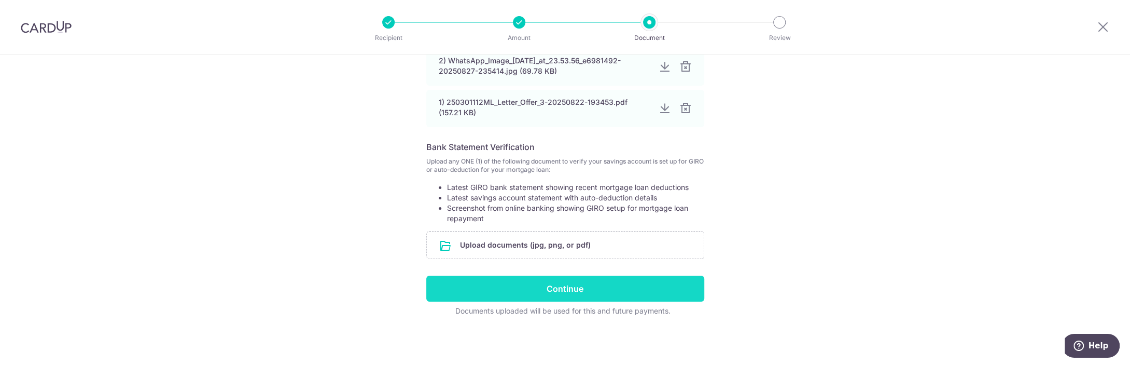
click at [570, 283] on input "Continue" at bounding box center [565, 288] width 278 height 26
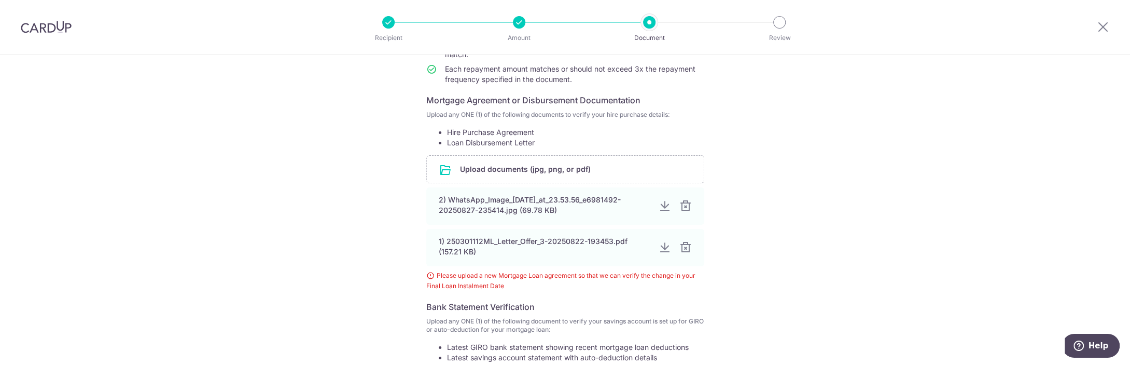
scroll to position [205, 0]
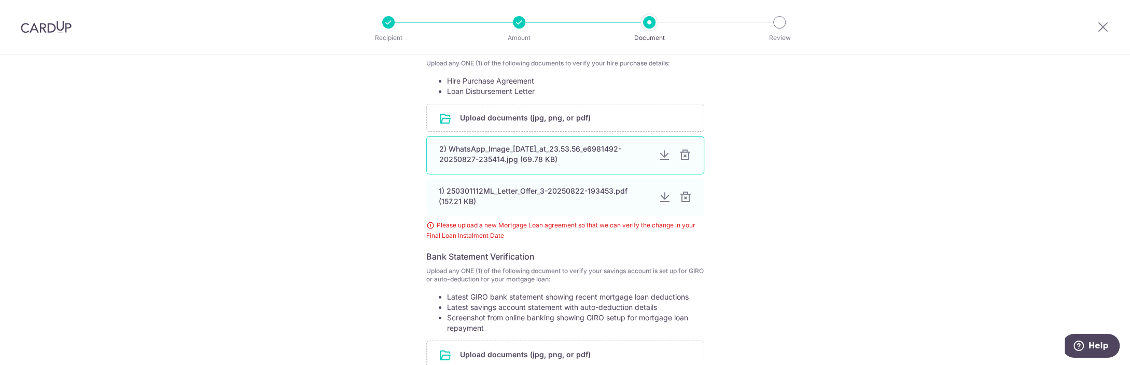
click at [667, 161] on div at bounding box center [664, 155] width 12 height 12
click at [665, 203] on div at bounding box center [664, 196] width 12 height 12
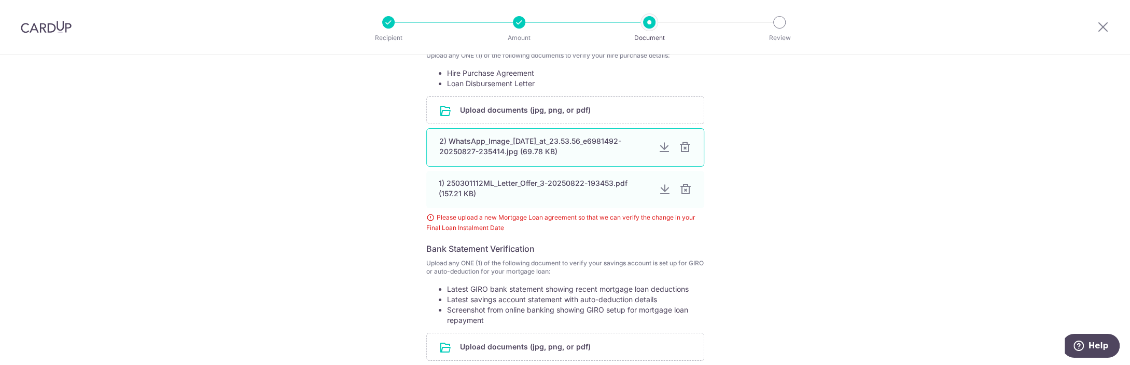
click at [665, 152] on div at bounding box center [664, 147] width 12 height 12
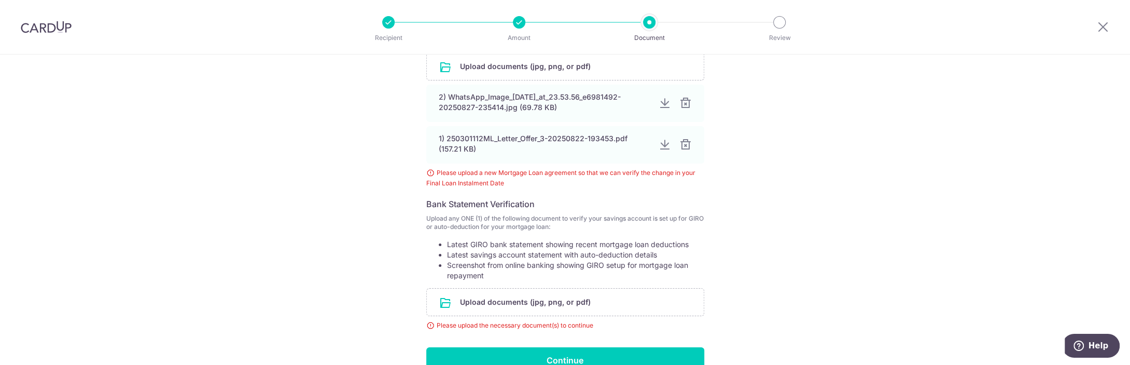
scroll to position [338, 0]
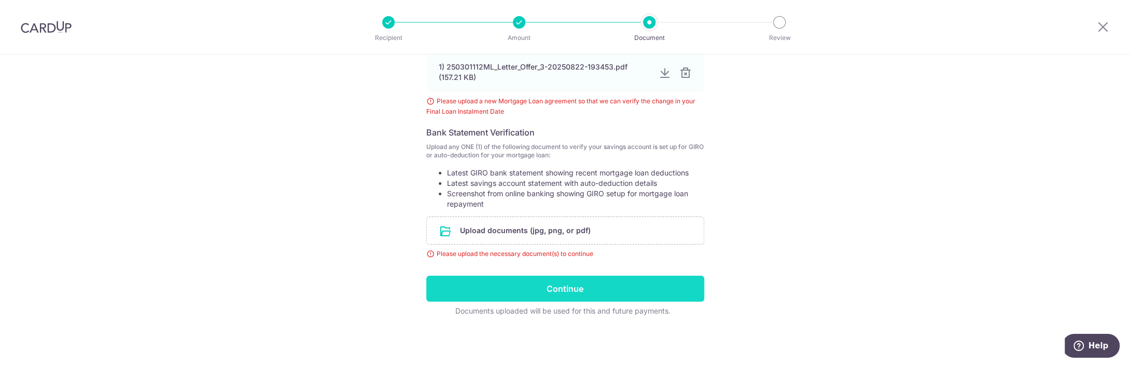
click at [565, 287] on input "Continue" at bounding box center [565, 288] width 278 height 26
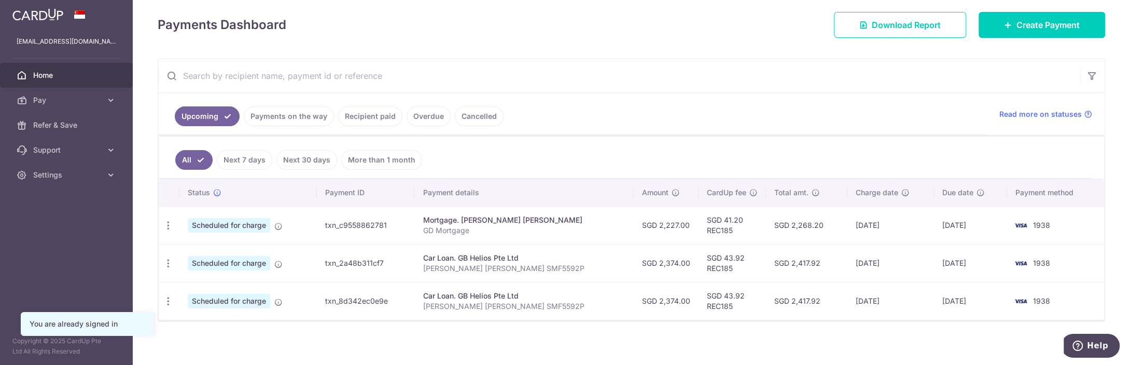
scroll to position [143, 0]
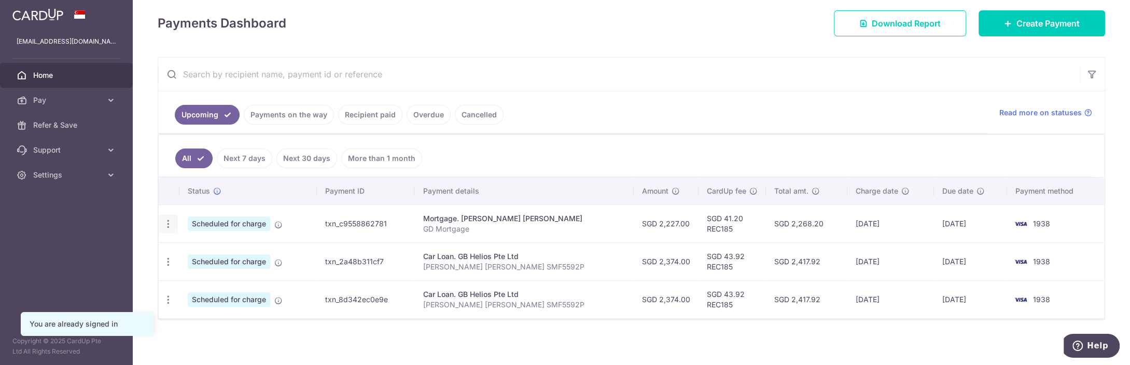
click at [171, 225] on icon "button" at bounding box center [168, 223] width 11 height 11
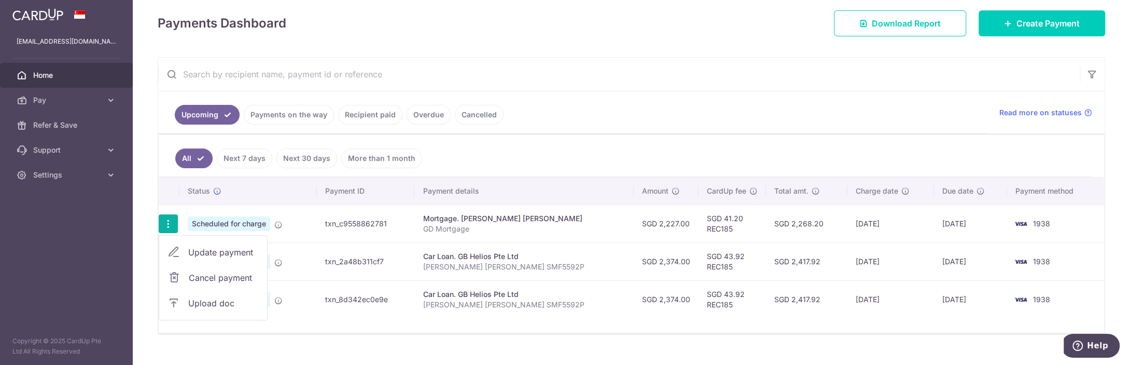
click at [236, 250] on span "Update payment" at bounding box center [223, 252] width 71 height 12
radio input "true"
type input "2,227.00"
type input "[DATE]"
type input "GD Mortgage"
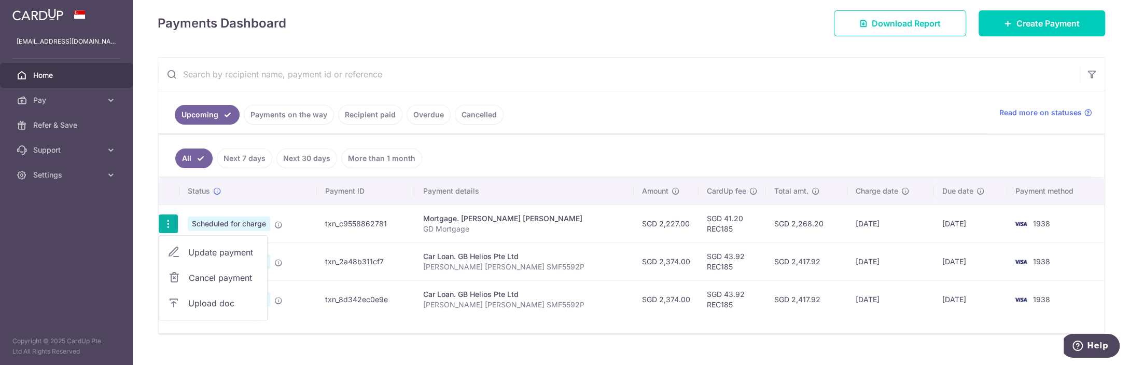
type input "REC185"
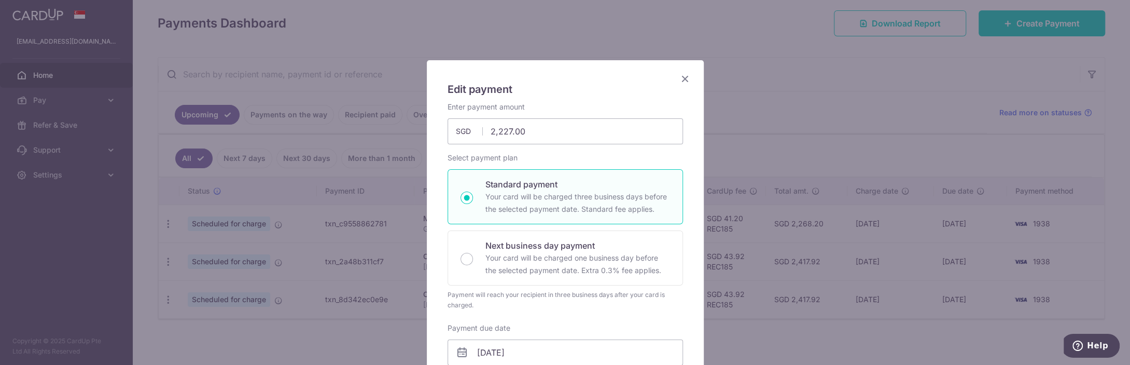
scroll to position [0, 0]
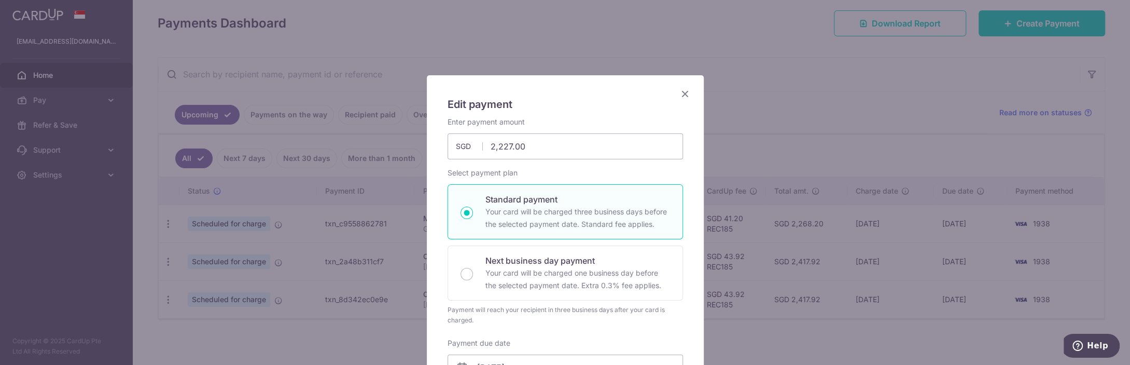
click at [874, 263] on div "Edit payment By clicking apply, you will make changes to all payments to LIM JU…" at bounding box center [565, 182] width 1130 height 365
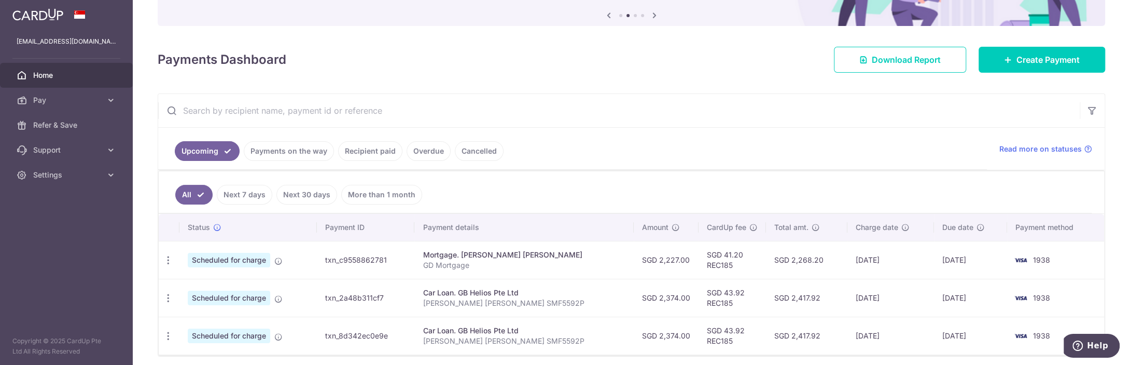
scroll to position [92, 0]
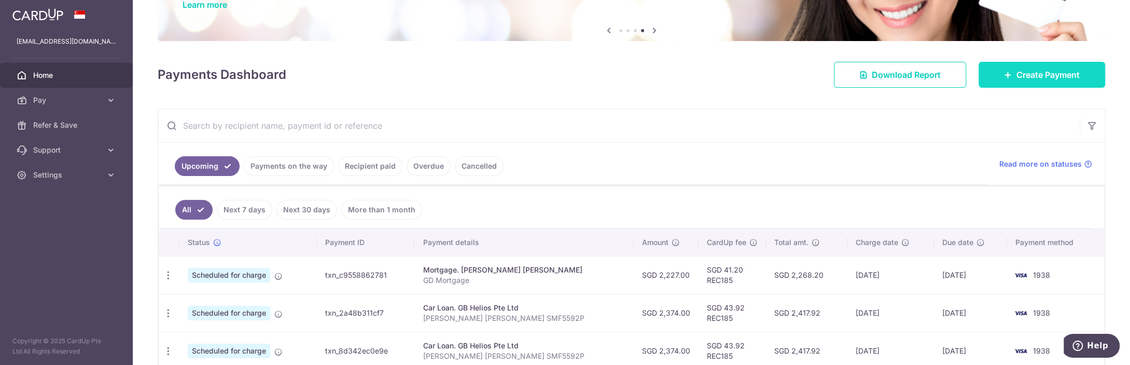
click at [1031, 78] on span "Create Payment" at bounding box center [1047, 74] width 63 height 12
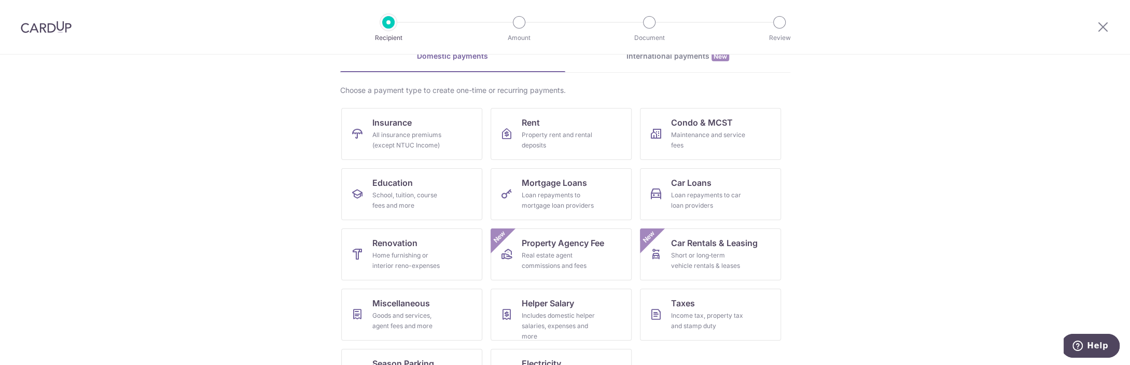
scroll to position [99, 0]
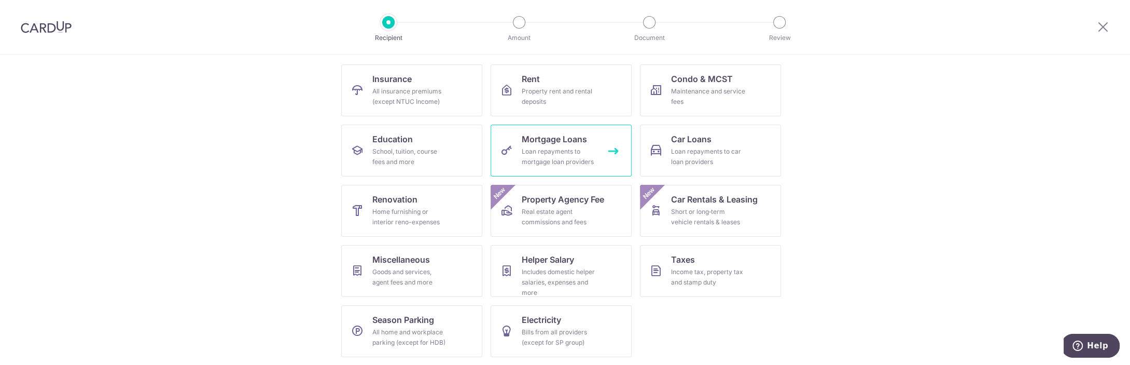
click at [580, 151] on div "Loan repayments to mortgage loan providers" at bounding box center [559, 156] width 75 height 21
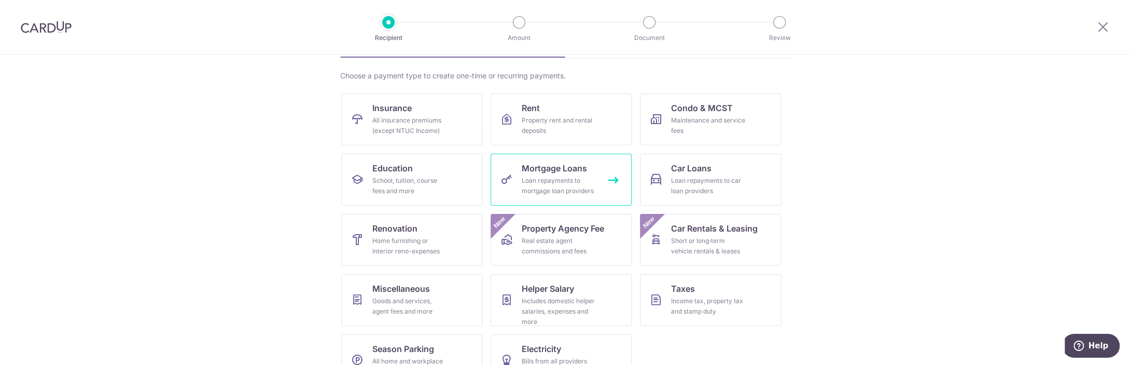
click at [561, 179] on div "Loan repayments to mortgage loan providers" at bounding box center [559, 185] width 75 height 21
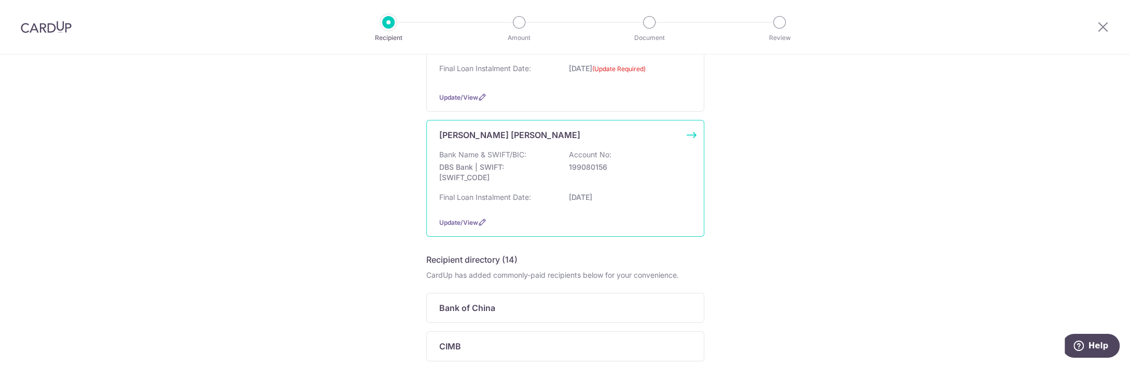
scroll to position [153, 0]
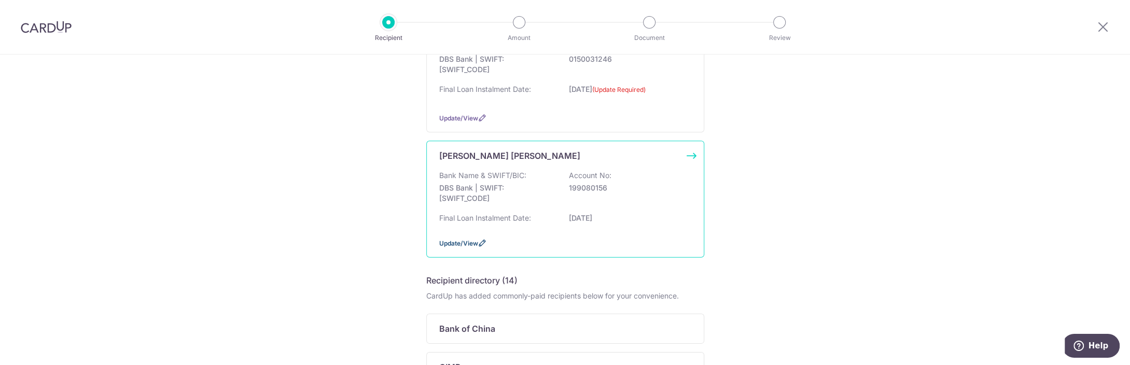
click at [481, 247] on icon at bounding box center [482, 243] width 8 height 8
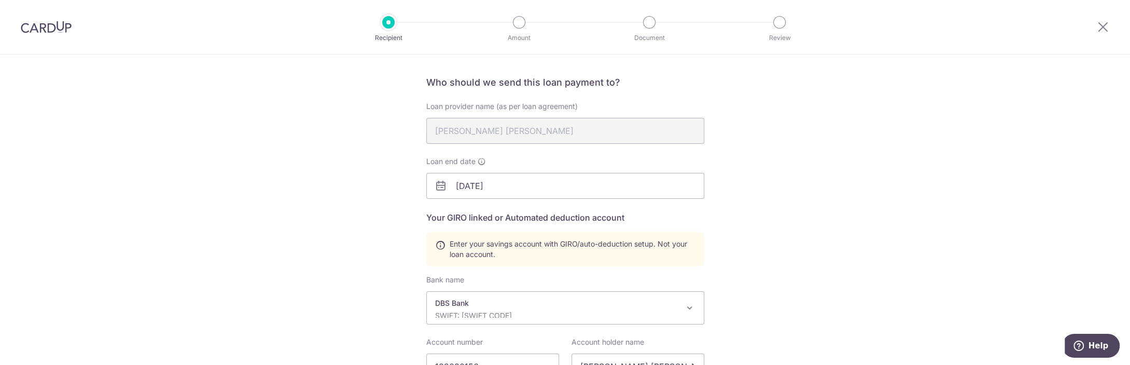
scroll to position [102, 0]
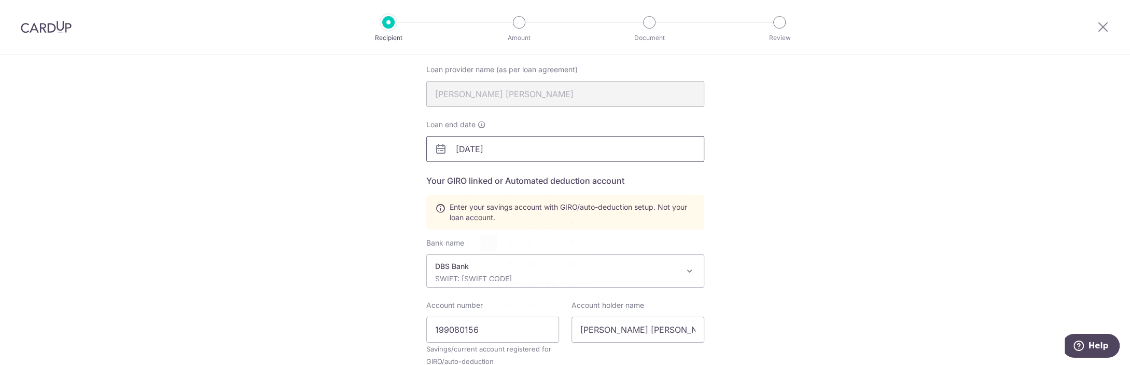
drag, startPoint x: 523, startPoint y: 153, endPoint x: 414, endPoint y: 156, distance: 108.4
click at [426, 156] on input "[DATE]" at bounding box center [565, 149] width 278 height 26
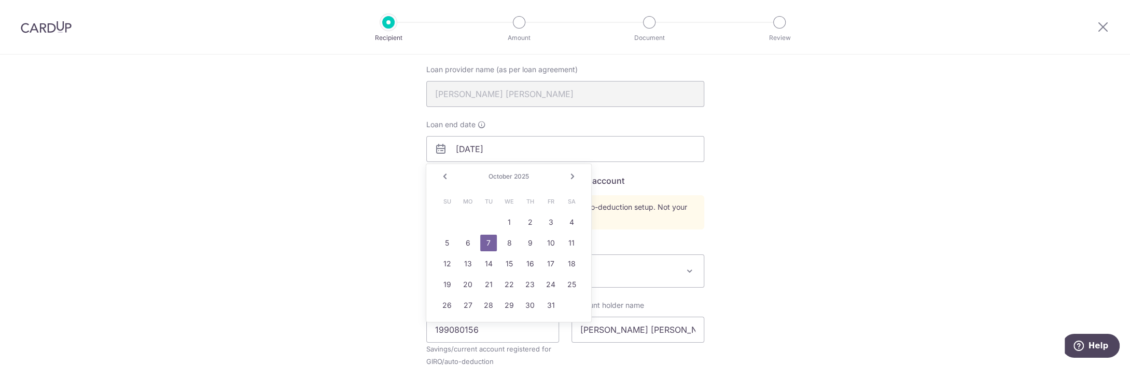
click at [813, 192] on div "Recipient Details Your recipient does not need a CardUp account to receive your…" at bounding box center [565, 251] width 1130 height 599
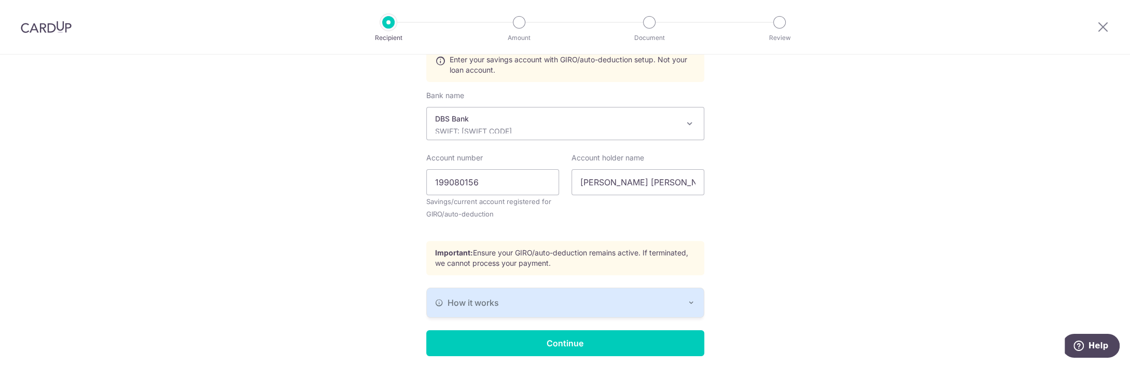
scroll to position [256, 0]
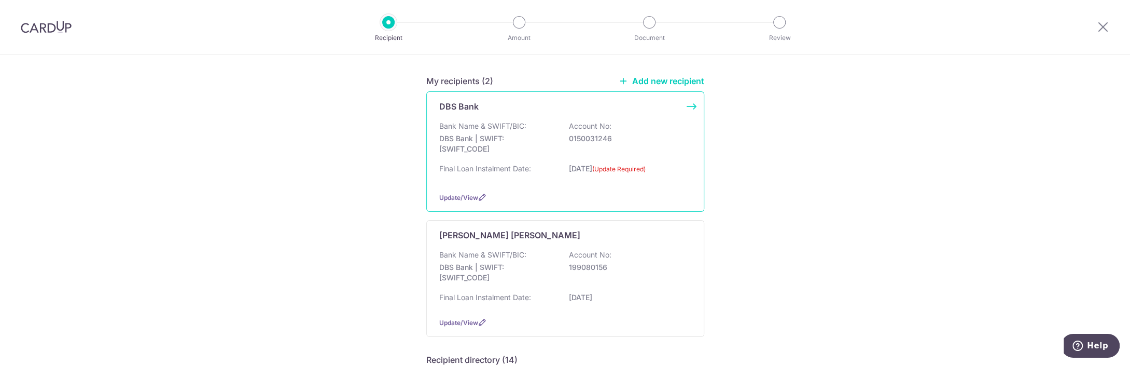
scroll to position [51, 0]
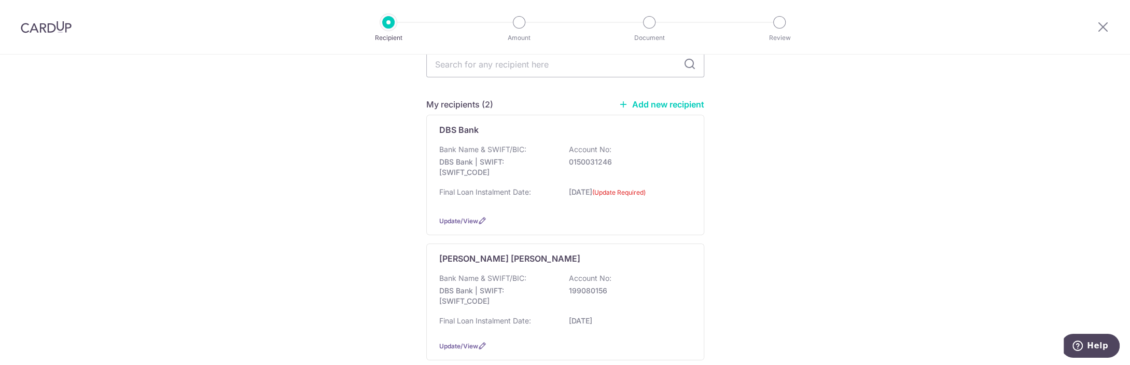
click at [675, 101] on link "Add new recipient" at bounding box center [662, 104] width 86 height 10
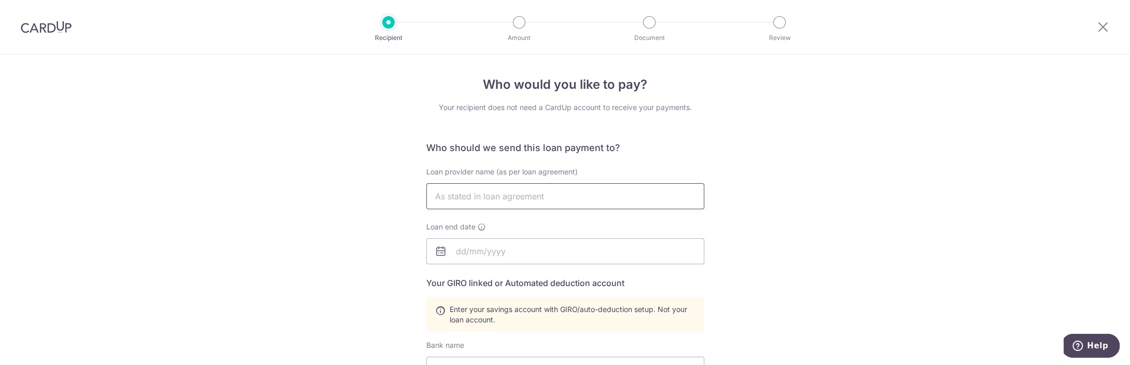
click at [507, 197] on input "text" at bounding box center [565, 196] width 278 height 26
type input "[PERSON_NAME] [PERSON_NAME]"
click at [493, 248] on input "text" at bounding box center [565, 251] width 278 height 26
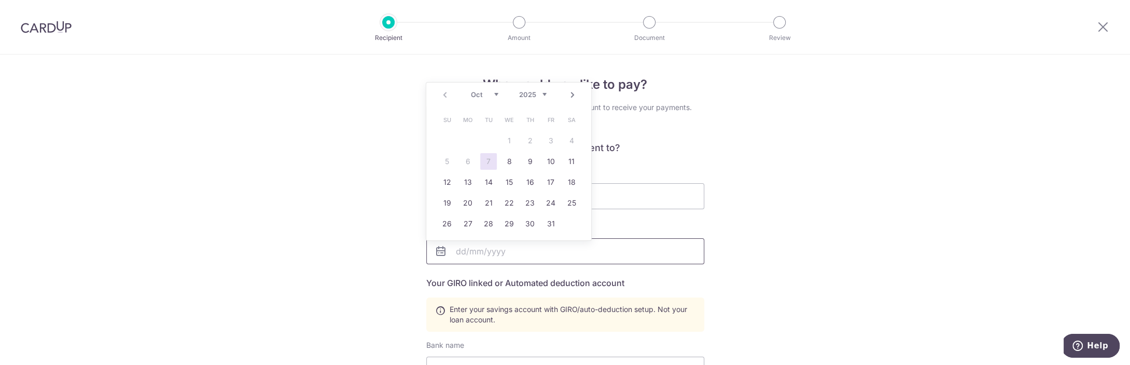
click at [493, 248] on input "text" at bounding box center [565, 251] width 278 height 26
click at [575, 93] on link "Next" at bounding box center [572, 95] width 12 height 12
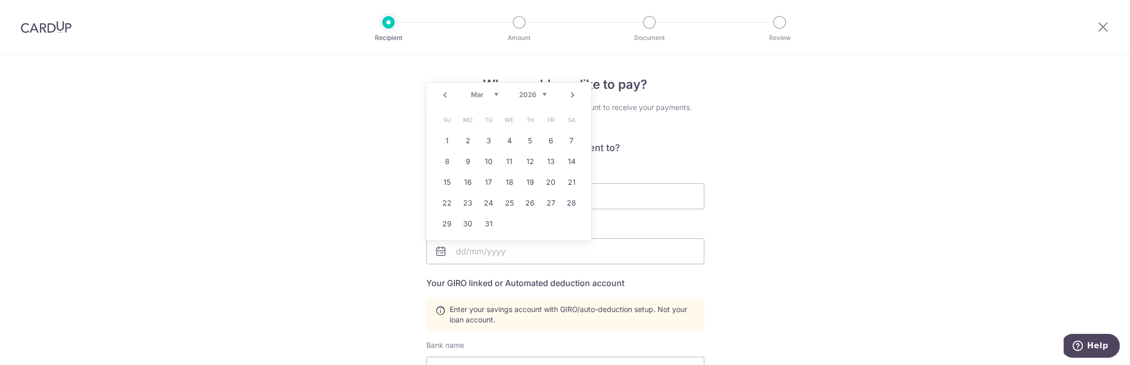
click at [575, 93] on link "Next" at bounding box center [572, 95] width 12 height 12
click at [462, 141] on link "1" at bounding box center [467, 140] width 17 height 17
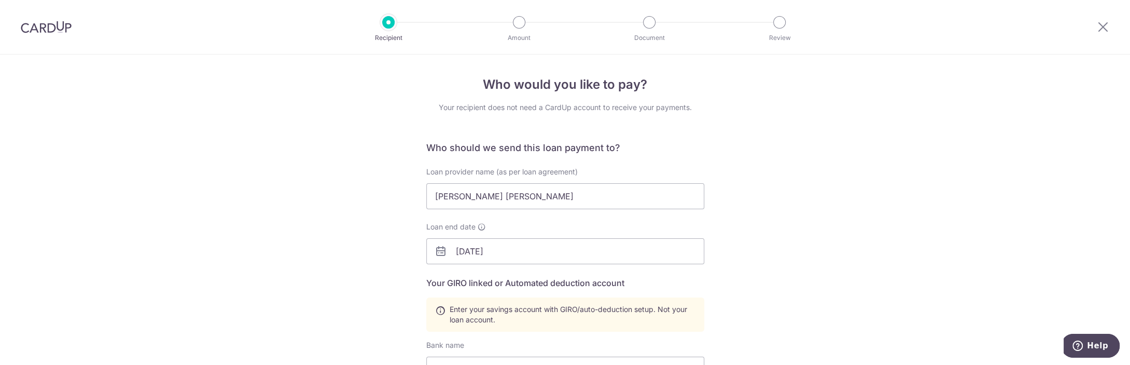
click at [312, 220] on div "Who would you like to pay? Your recipient does not need a CardUp account to rec…" at bounding box center [565, 361] width 1130 height 614
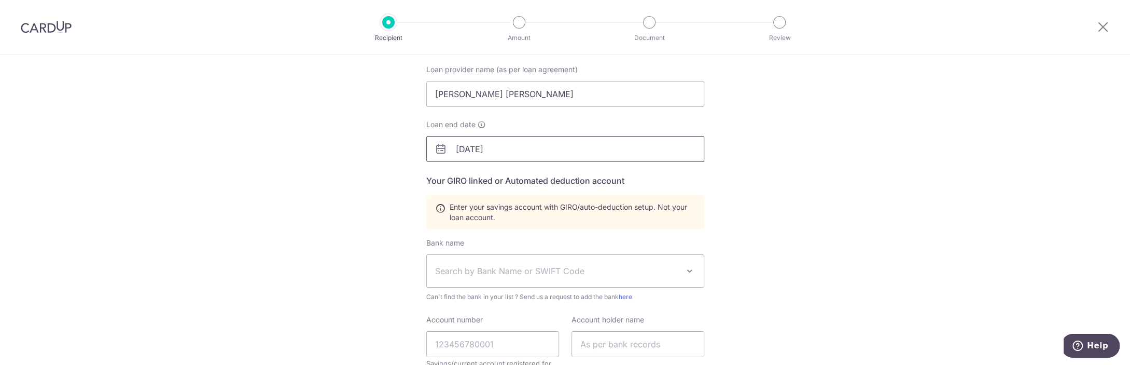
click at [511, 152] on input "01/06/2026" at bounding box center [565, 149] width 278 height 26
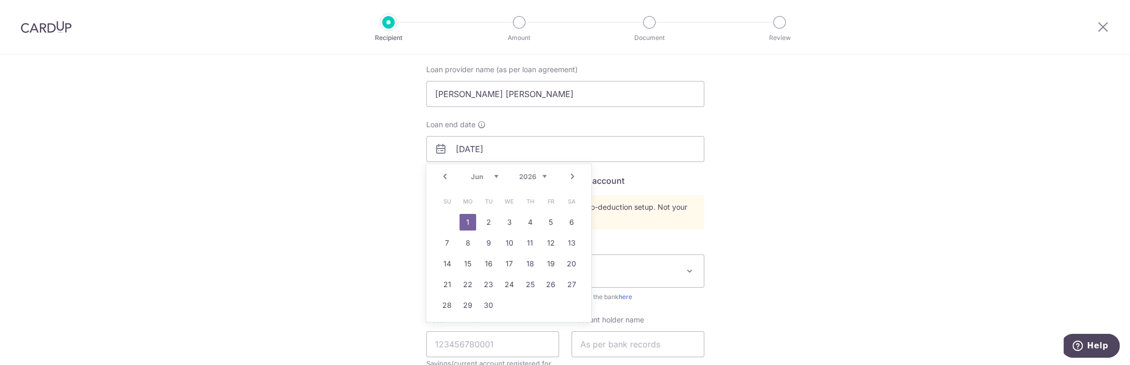
click at [570, 178] on link "Next" at bounding box center [572, 176] width 12 height 12
click at [579, 178] on div "Prev Next Jan Feb Mar Apr May Jun Jul Aug Sep Oct Nov Dec 2025 2026 2027 2028 2…" at bounding box center [508, 176] width 165 height 25
click at [577, 176] on link "Next" at bounding box center [572, 176] width 12 height 12
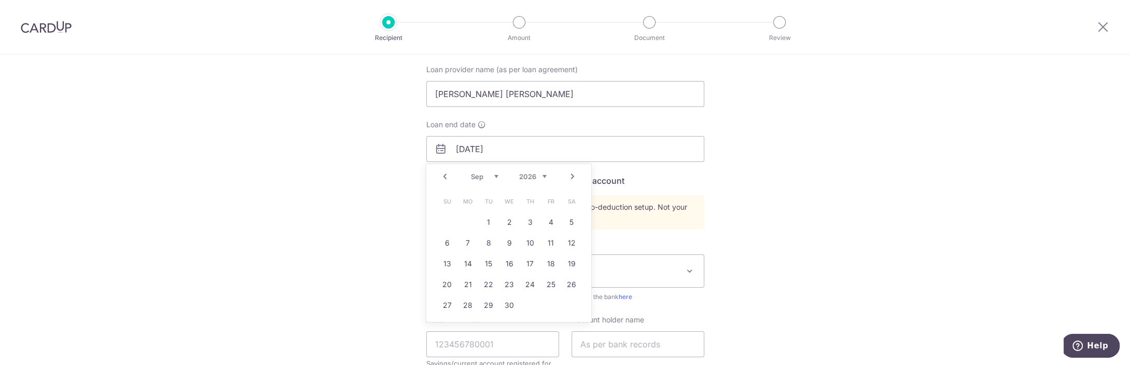
click at [577, 176] on link "Next" at bounding box center [572, 176] width 12 height 12
click at [489, 220] on link "1" at bounding box center [488, 222] width 17 height 17
type input "01/12/2026"
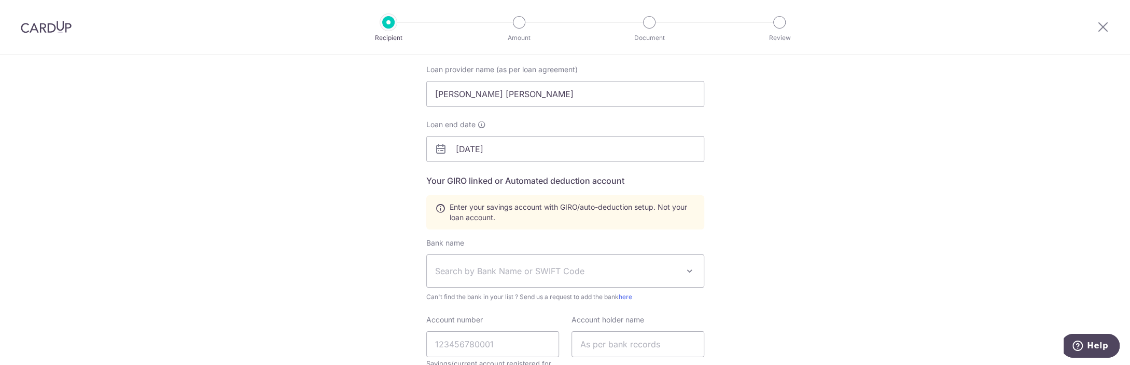
click at [403, 211] on div "Who would you like to pay? Your recipient does not need a CardUp account to rec…" at bounding box center [565, 259] width 1130 height 614
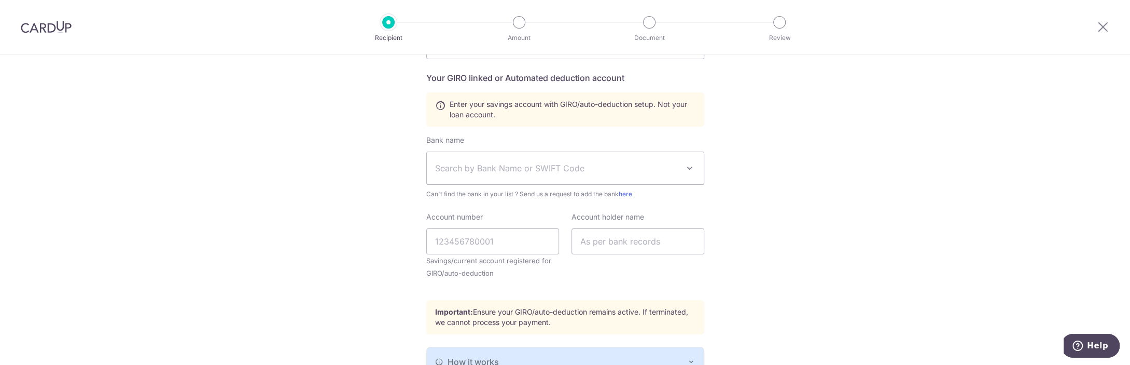
click at [498, 168] on span "Search by Bank Name or SWIFT Code" at bounding box center [557, 168] width 244 height 12
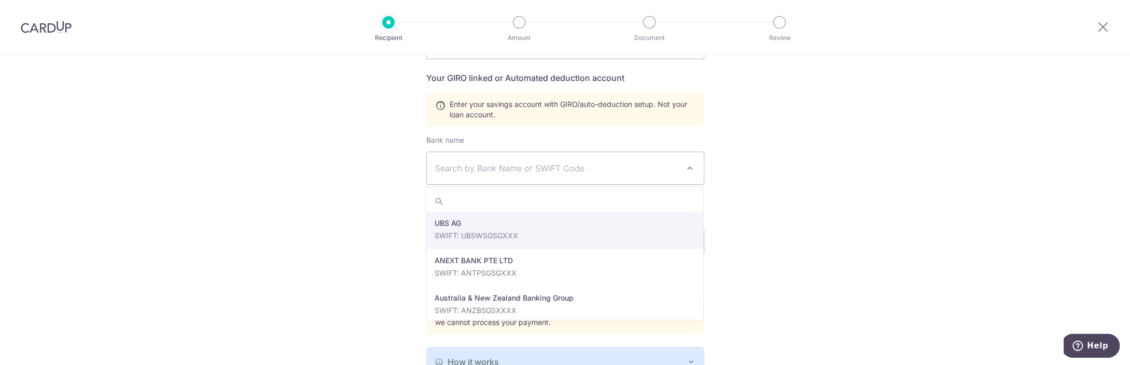
click at [509, 169] on span "Search by Bank Name or SWIFT Code" at bounding box center [557, 168] width 244 height 12
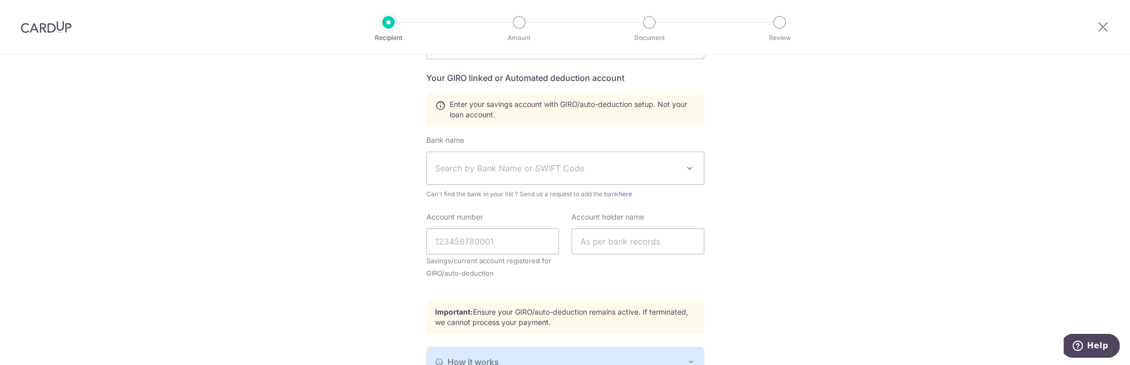
click at [498, 164] on span "Search by Bank Name or SWIFT Code" at bounding box center [557, 168] width 244 height 12
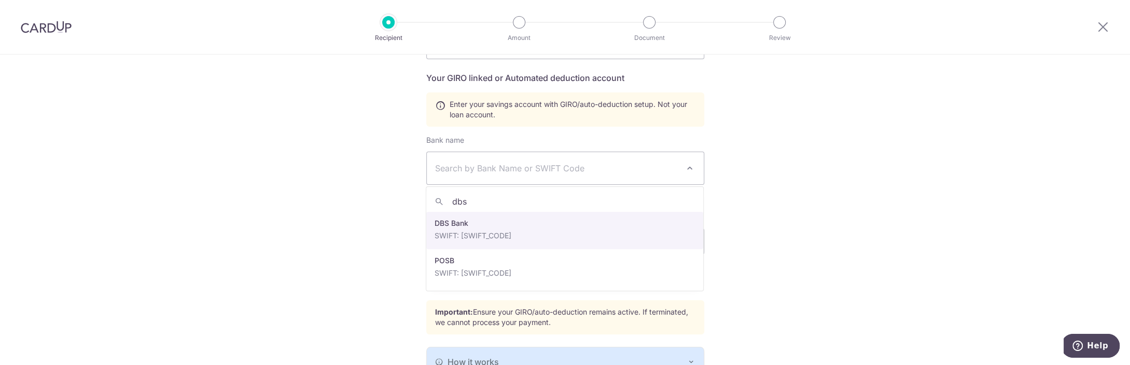
type input "dbs"
select select "6"
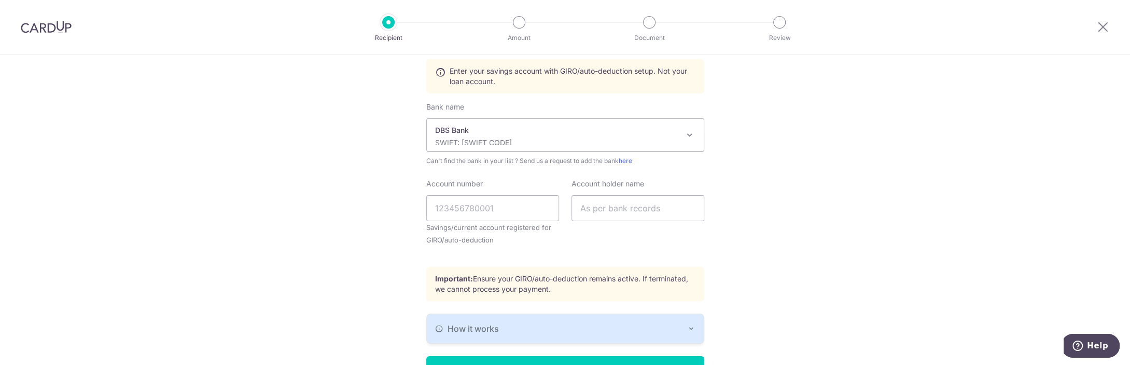
scroll to position [256, 0]
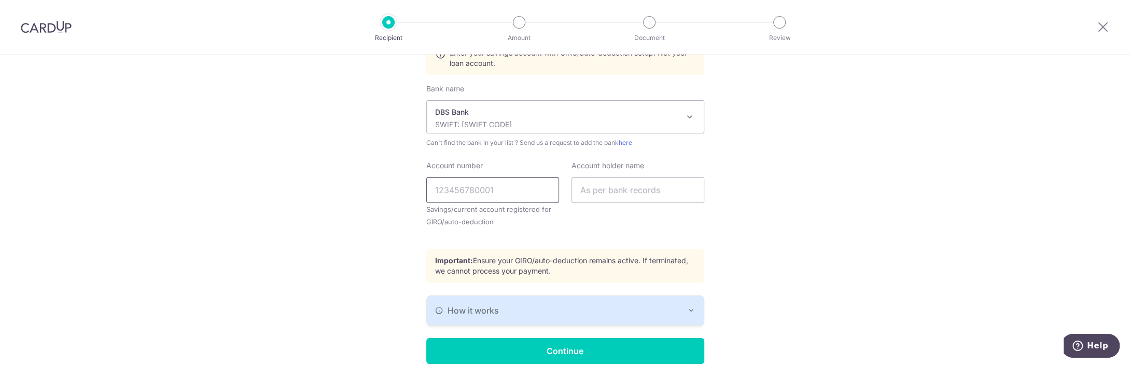
click at [499, 191] on input "Account number" at bounding box center [492, 190] width 133 height 26
paste input "199080156"
type input "199080156"
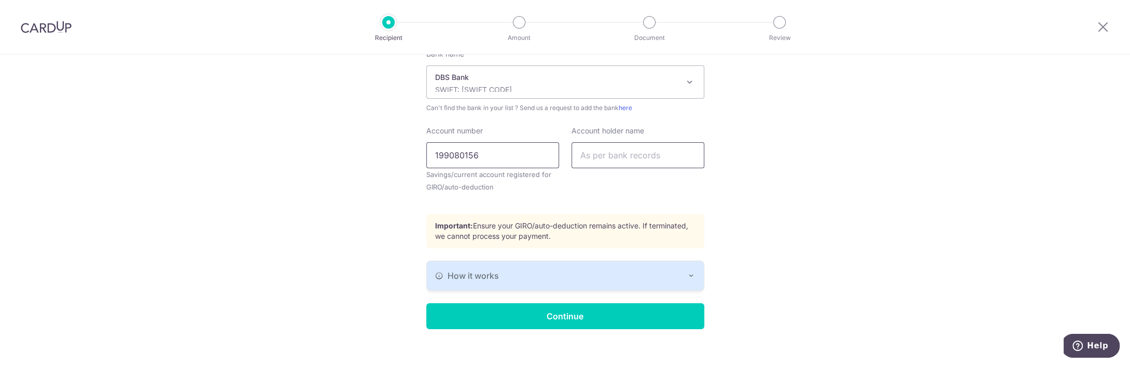
scroll to position [302, 0]
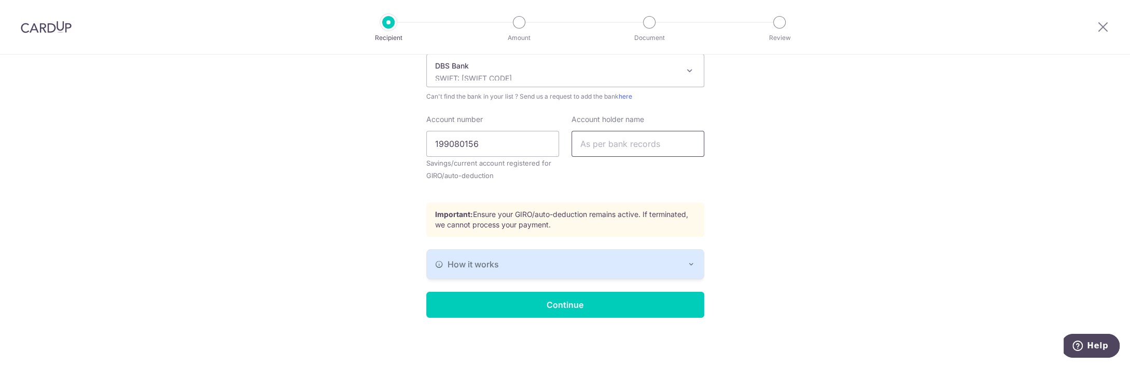
click at [613, 139] on input "text" at bounding box center [637, 144] width 133 height 26
paste input "[PERSON_NAME] [PERSON_NAME]"
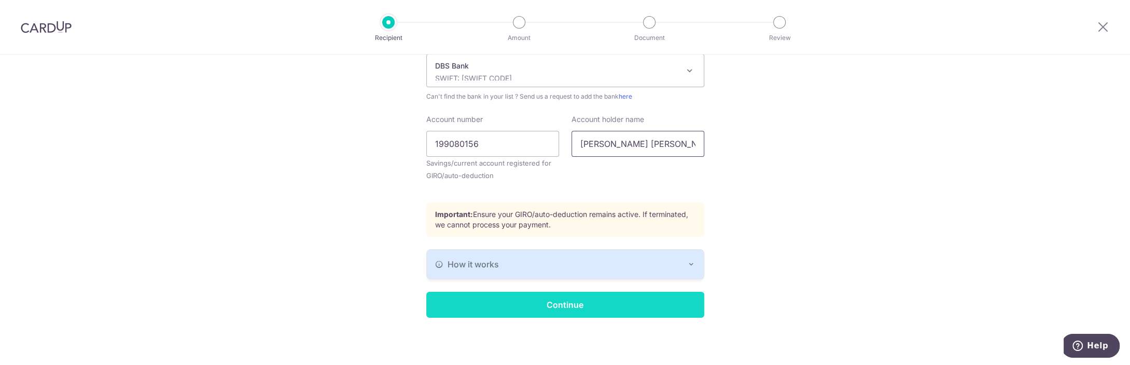
type input "[PERSON_NAME] [PERSON_NAME]"
click at [549, 294] on input "Continue" at bounding box center [565, 304] width 278 height 26
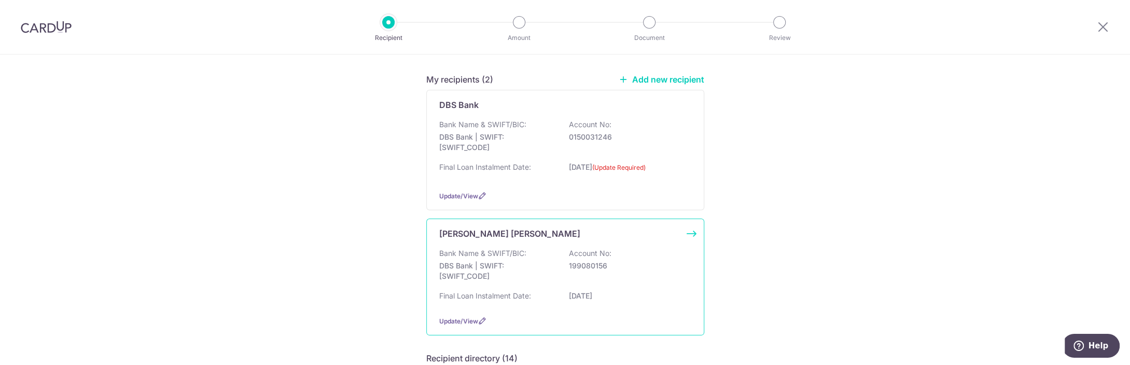
scroll to position [102, 0]
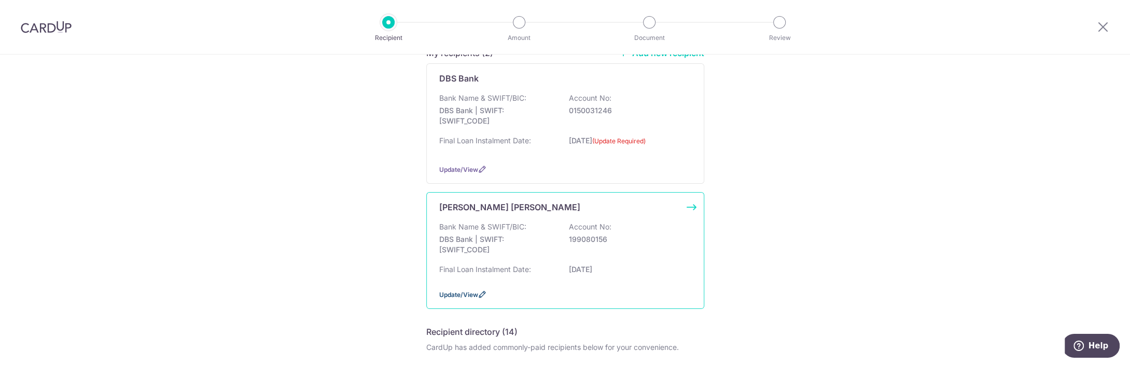
click at [480, 298] on icon at bounding box center [482, 294] width 8 height 8
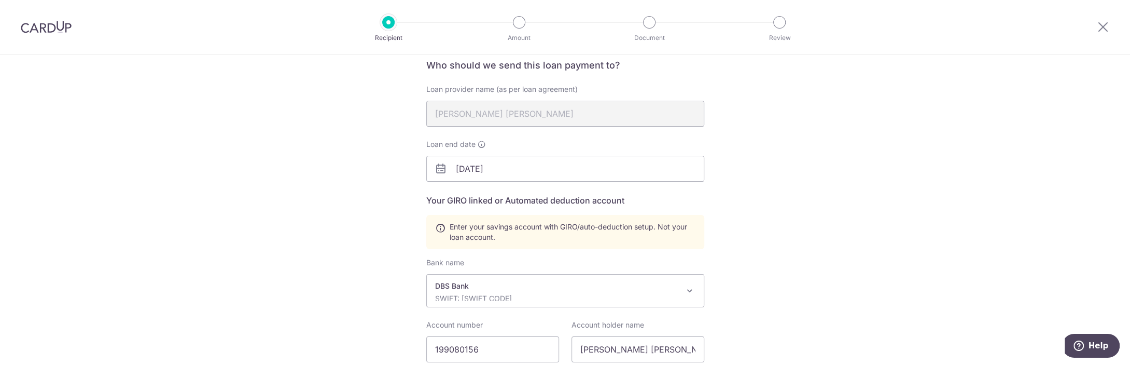
scroll to position [102, 0]
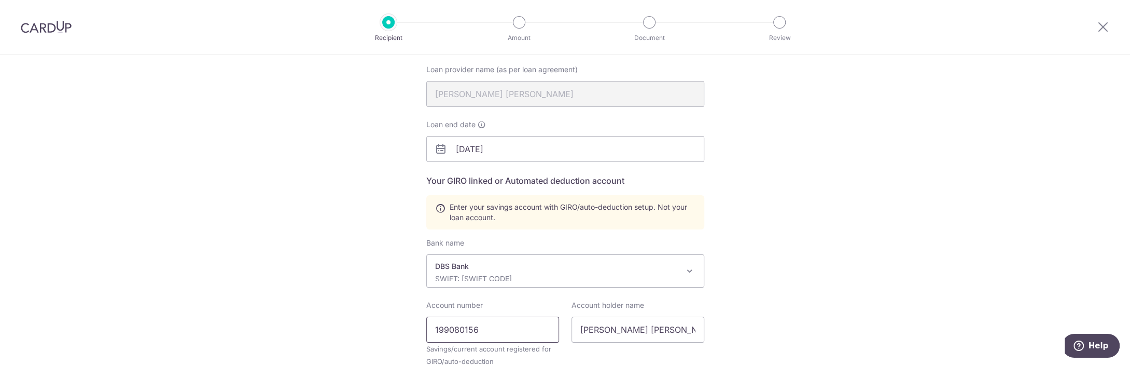
drag, startPoint x: 440, startPoint y: 327, endPoint x: 387, endPoint y: 322, distance: 53.7
click at [426, 323] on input "199080156" at bounding box center [492, 329] width 133 height 26
drag, startPoint x: 614, startPoint y: 325, endPoint x: 555, endPoint y: 319, distance: 59.9
click at [571, 319] on input "[PERSON_NAME] [PERSON_NAME]" at bounding box center [637, 329] width 133 height 26
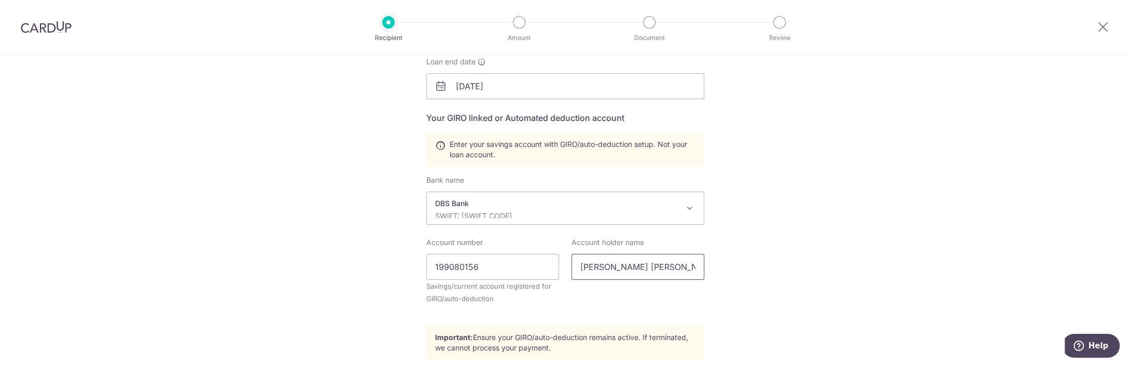
scroll to position [205, 0]
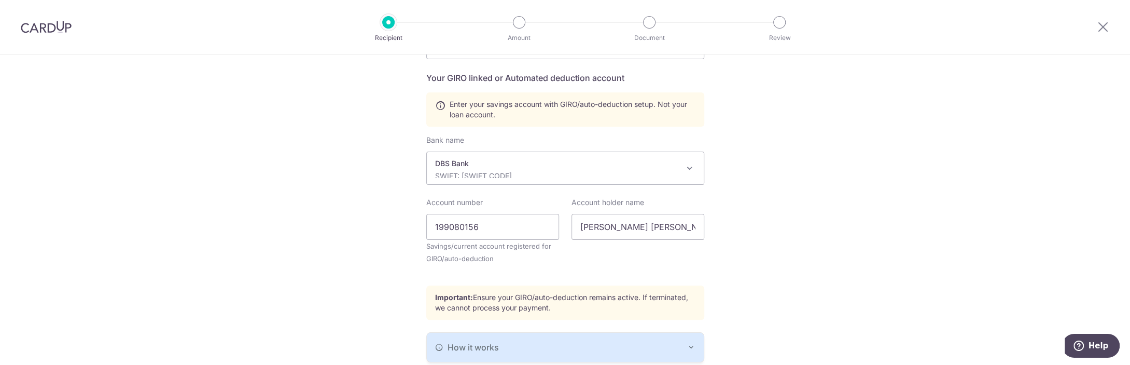
click at [892, 234] on div "Recipient Details Your recipient does not need a CardUp account to receive your…" at bounding box center [565, 149] width 1130 height 599
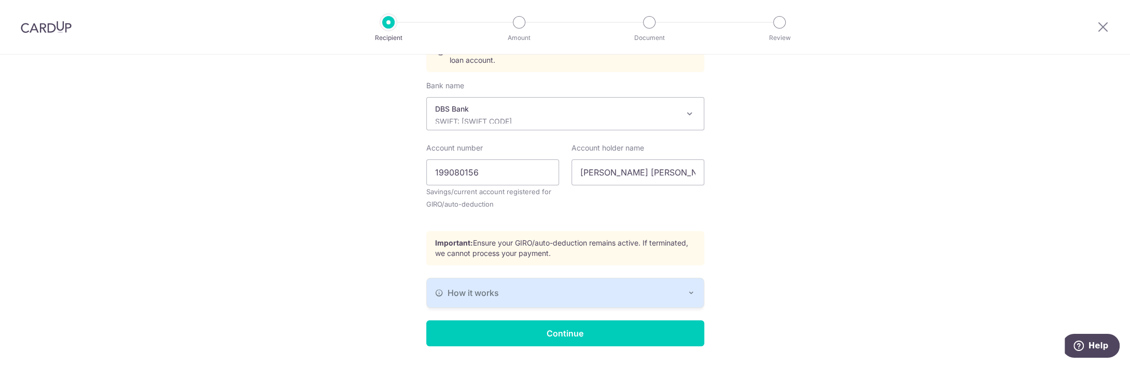
scroll to position [287, 0]
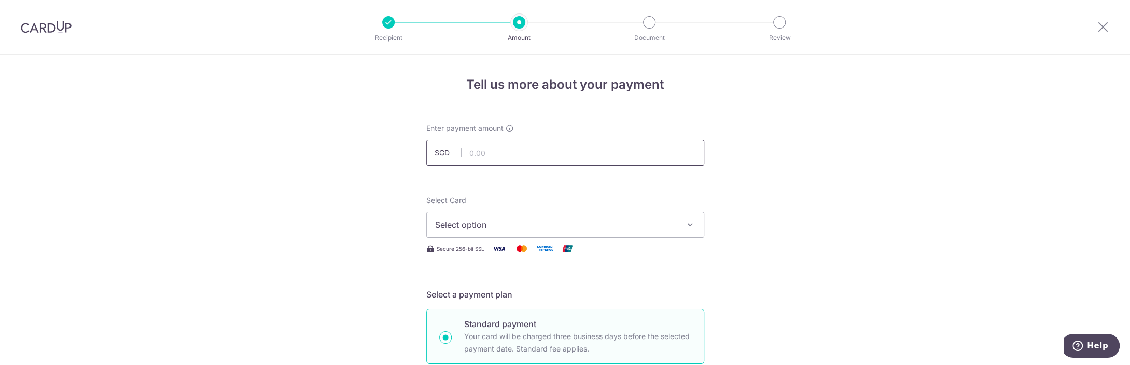
click at [514, 150] on input "text" at bounding box center [565, 152] width 278 height 26
type input "2,227.00"
click at [501, 217] on button "Select option" at bounding box center [565, 225] width 278 height 26
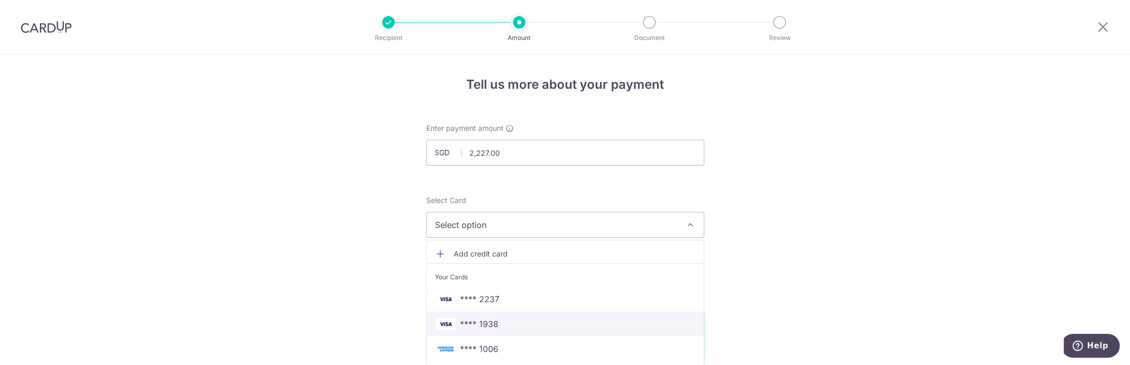
click at [525, 322] on span "**** 1938" at bounding box center [565, 323] width 260 height 12
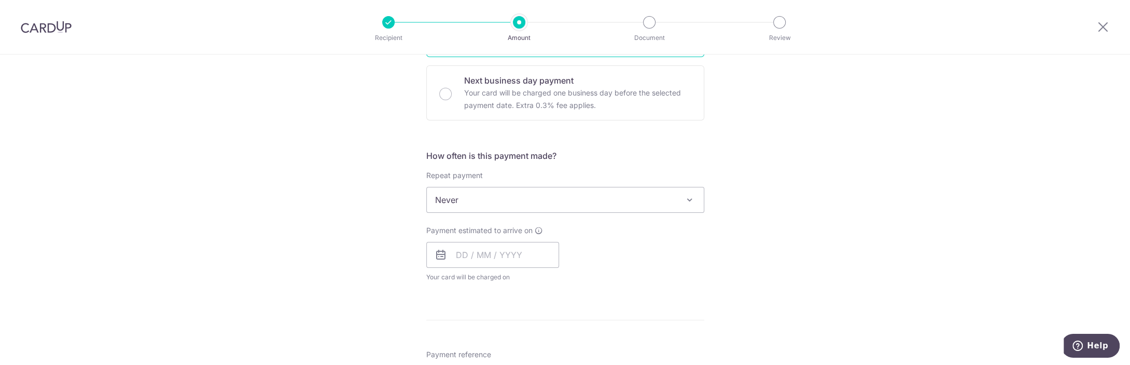
scroll to position [307, 0]
click at [491, 192] on span "Never" at bounding box center [565, 199] width 277 height 25
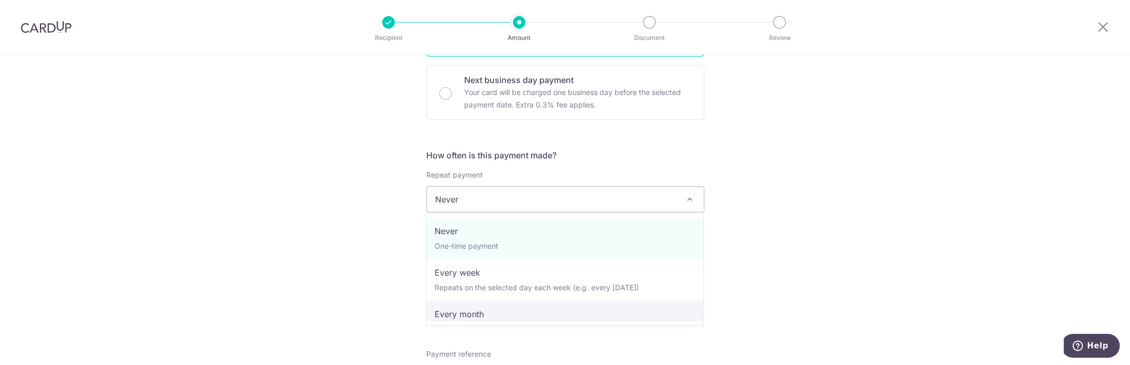
select select "3"
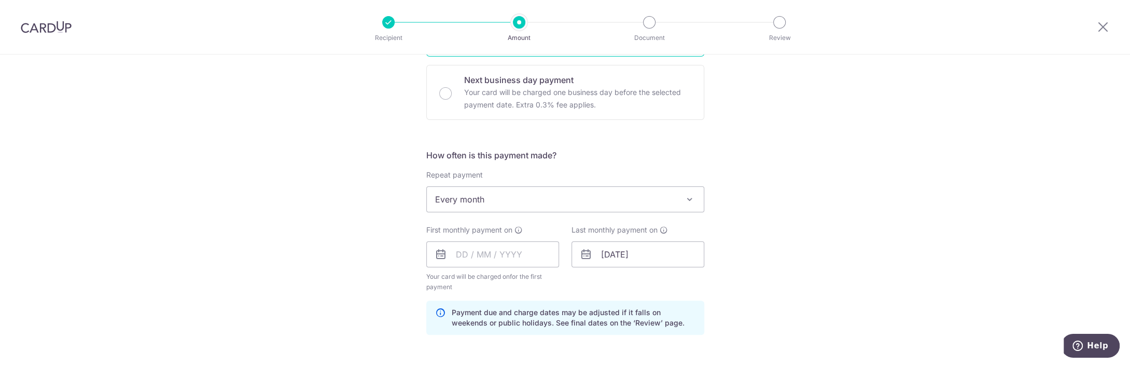
scroll to position [410, 0]
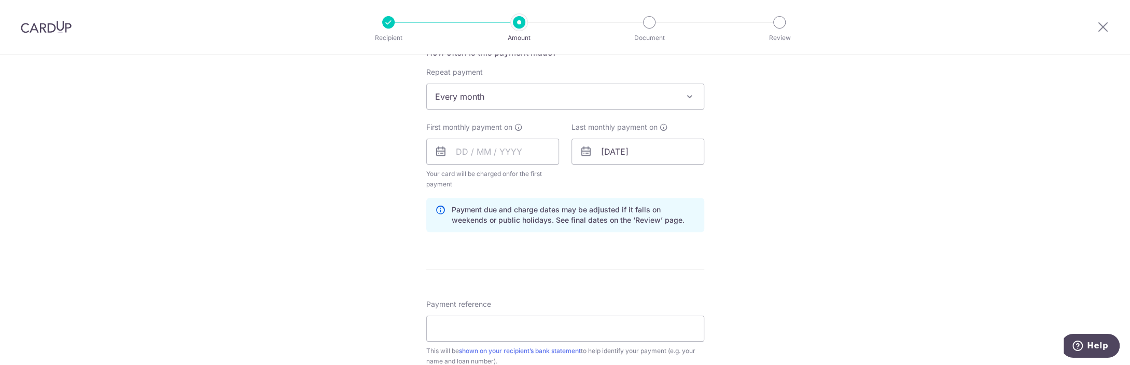
click at [474, 136] on div "First monthly payment on Your card will be charged on for the first payment * I…" at bounding box center [492, 155] width 133 height 67
click at [479, 148] on input "text" at bounding box center [492, 151] width 133 height 26
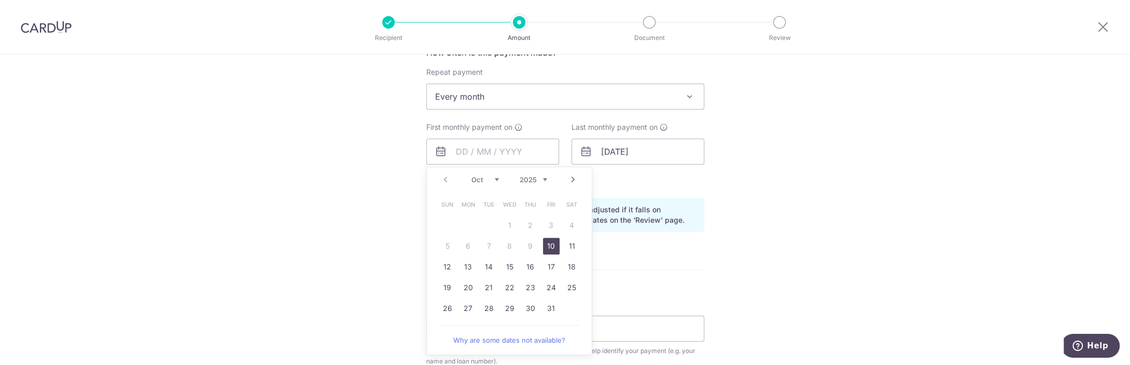
click at [575, 178] on link "Next" at bounding box center [573, 179] width 12 height 12
click at [570, 225] on link "1" at bounding box center [572, 225] width 17 height 17
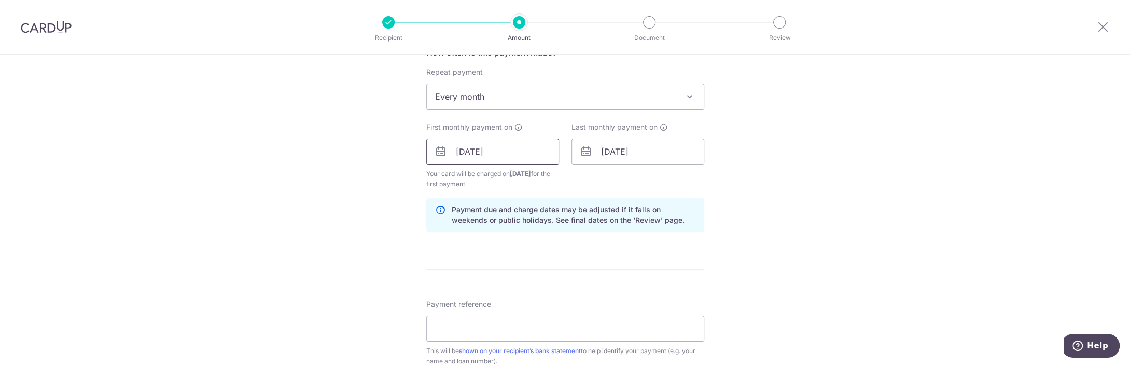
click at [500, 149] on input "[DATE]" at bounding box center [492, 151] width 133 height 26
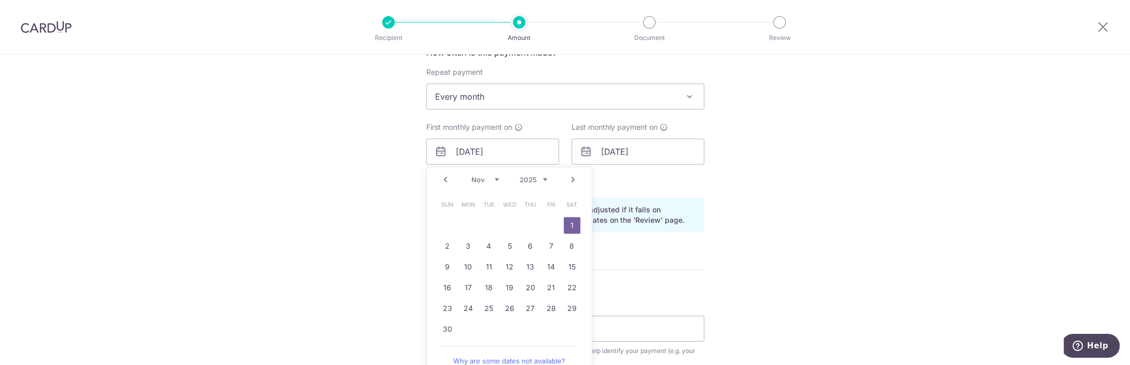
click at [572, 180] on link "Next" at bounding box center [573, 179] width 12 height 12
click at [473, 225] on link "1" at bounding box center [468, 225] width 17 height 17
type input "[DATE]"
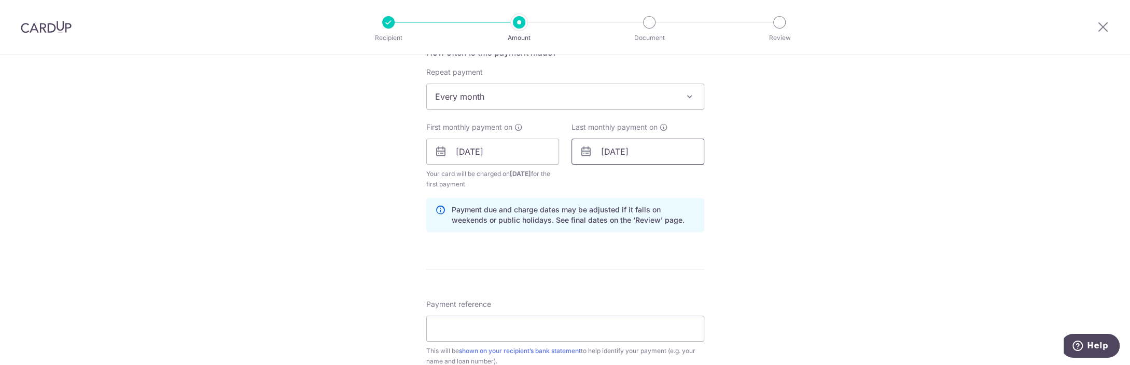
click at [612, 150] on input "01/12/2026" at bounding box center [637, 151] width 133 height 26
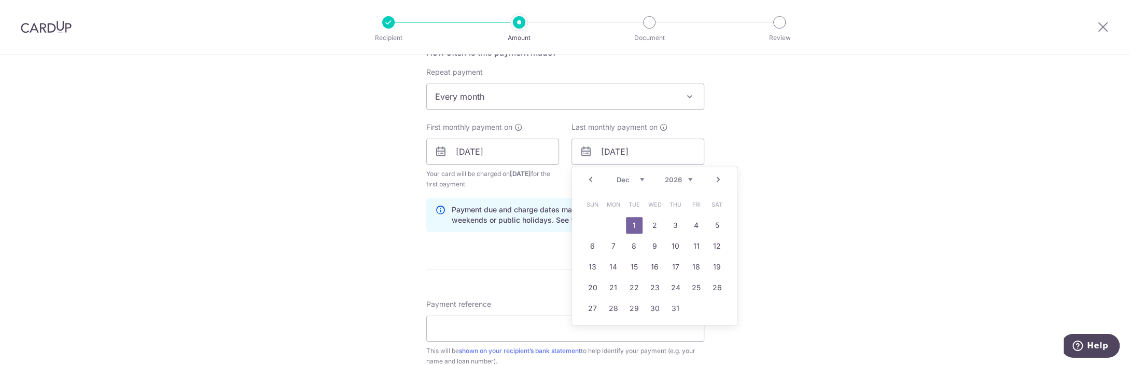
click at [720, 180] on link "Next" at bounding box center [718, 179] width 12 height 12
click at [720, 181] on link "Next" at bounding box center [718, 179] width 12 height 12
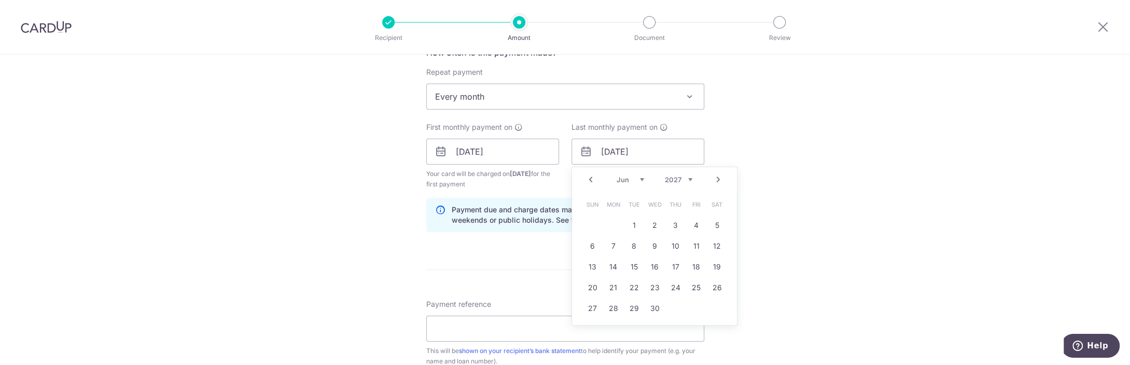
click at [720, 181] on link "Next" at bounding box center [718, 179] width 12 height 12
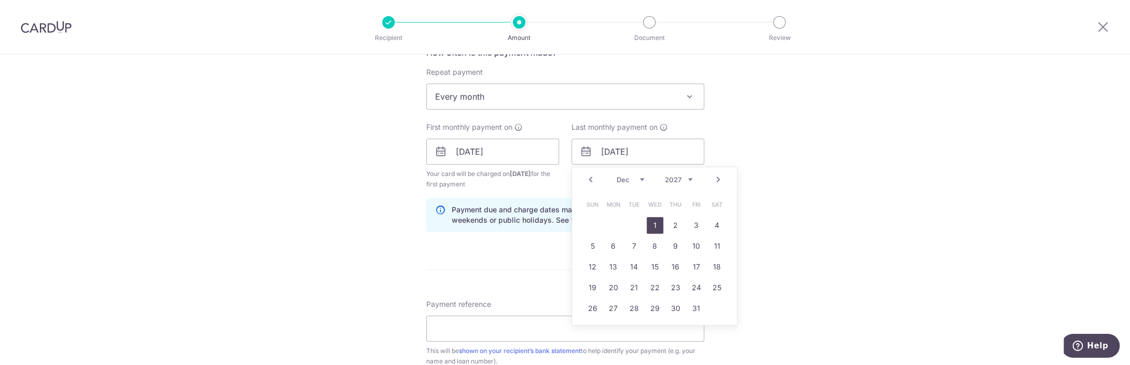
click at [660, 224] on link "1" at bounding box center [655, 225] width 17 height 17
type input "01/12/2027"
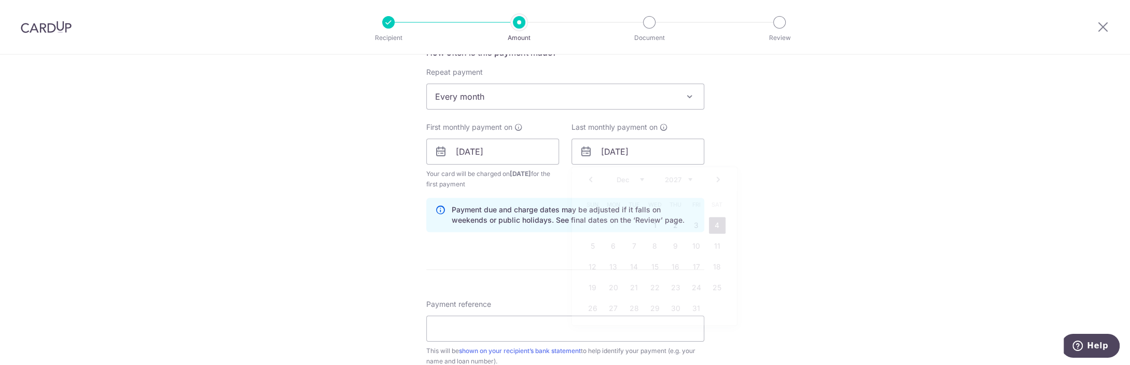
click at [826, 226] on div "Tell us more about your payment Enter payment amount SGD 2,227.00 2227.00 Selec…" at bounding box center [565, 140] width 1130 height 991
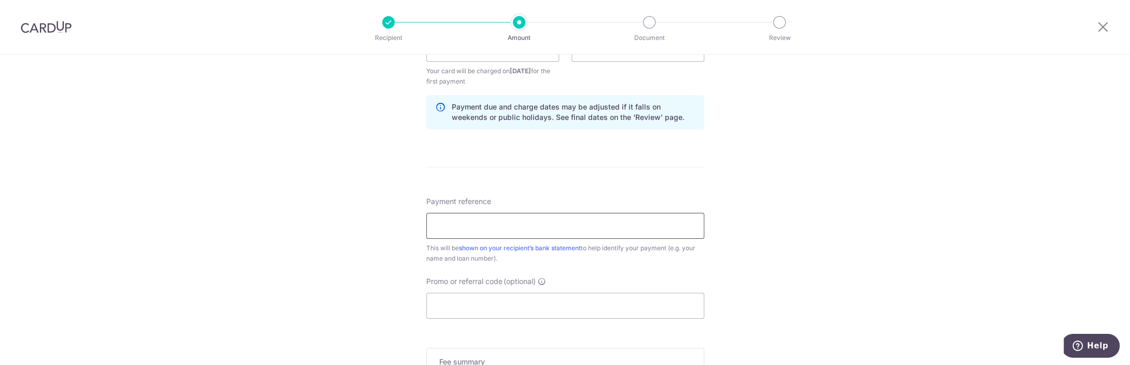
click at [461, 226] on input "Payment reference" at bounding box center [565, 226] width 278 height 26
type input "GD Mortgage"
click at [477, 292] on input "Promo or referral code (optional)" at bounding box center [565, 305] width 278 height 26
click at [479, 298] on input "Promo or referral code (optional)" at bounding box center [565, 305] width 278 height 26
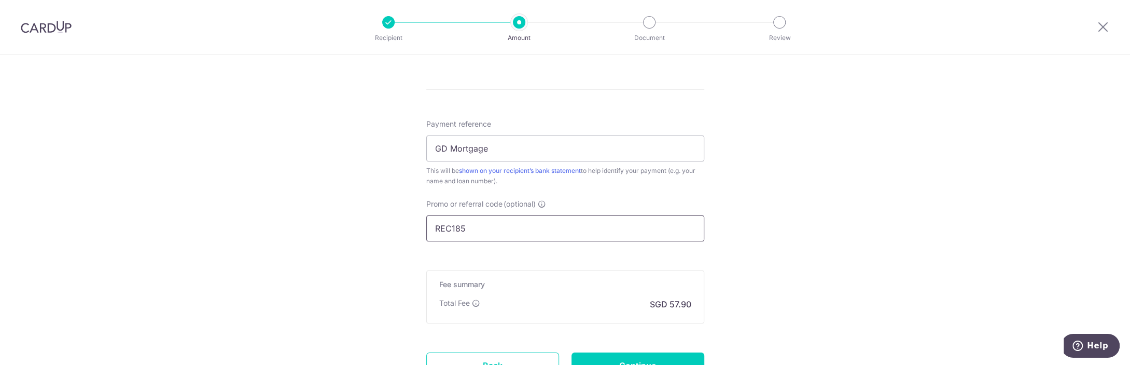
scroll to position [614, 0]
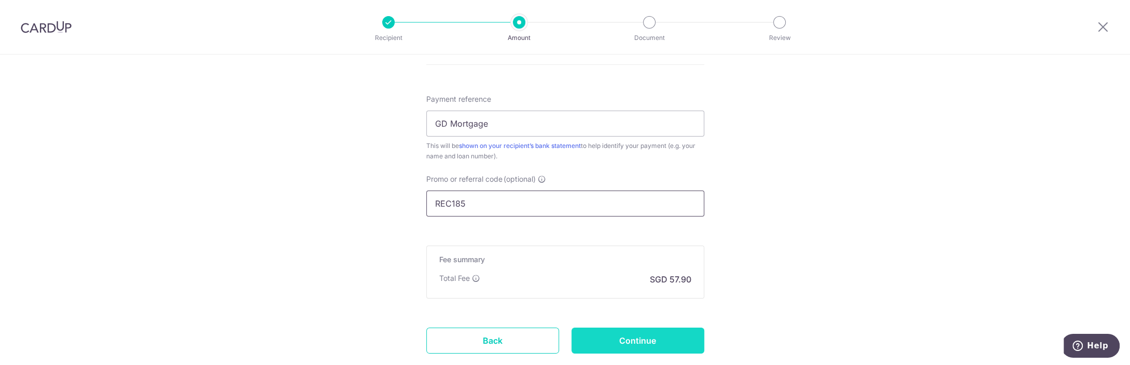
type input "REC185"
click at [620, 328] on input "Continue" at bounding box center [637, 340] width 133 height 26
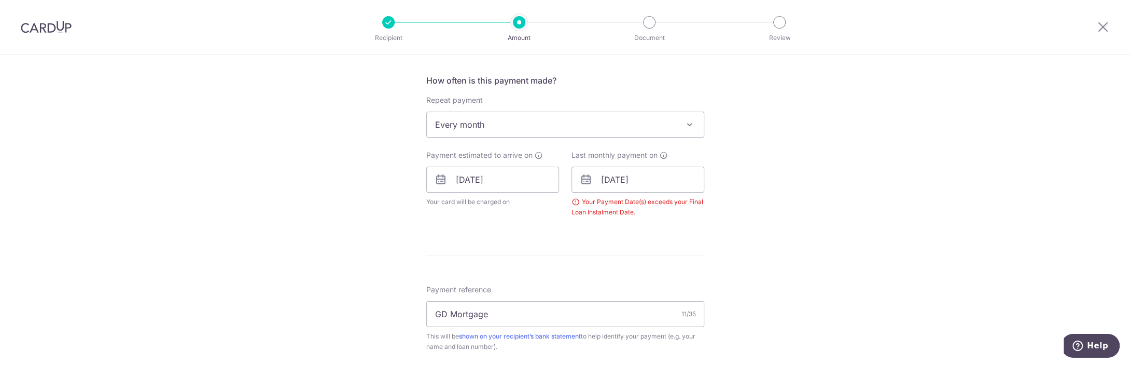
scroll to position [369, 0]
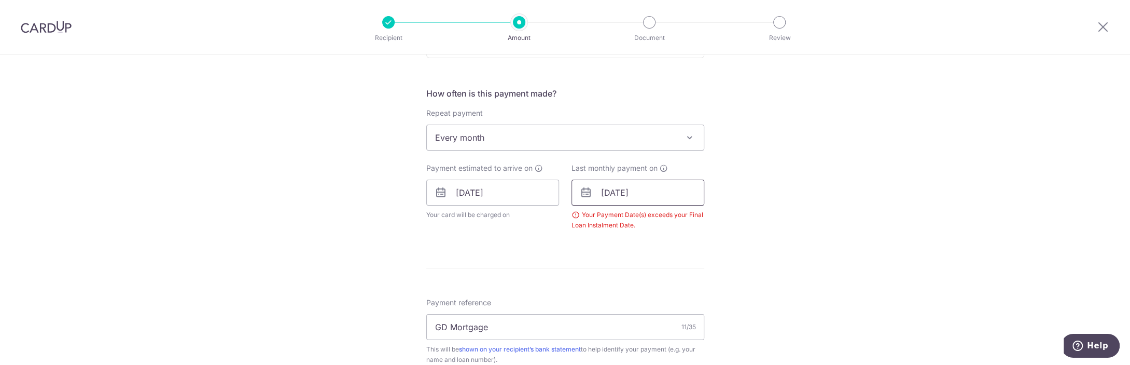
click at [625, 188] on input "01/12/2027" at bounding box center [637, 192] width 133 height 26
click at [591, 217] on link "Prev" at bounding box center [590, 220] width 12 height 12
click at [613, 263] on link "1" at bounding box center [613, 266] width 17 height 17
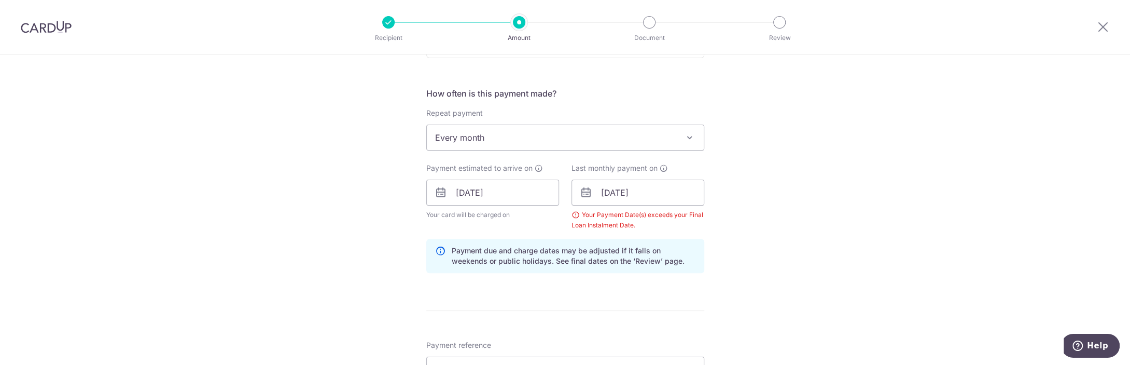
click at [823, 283] on div "Tell us more about your payment Enter payment amount SGD 2,227.00 2227.00 Selec…" at bounding box center [565, 205] width 1130 height 1038
click at [605, 191] on input "01/11/2027" at bounding box center [637, 192] width 133 height 26
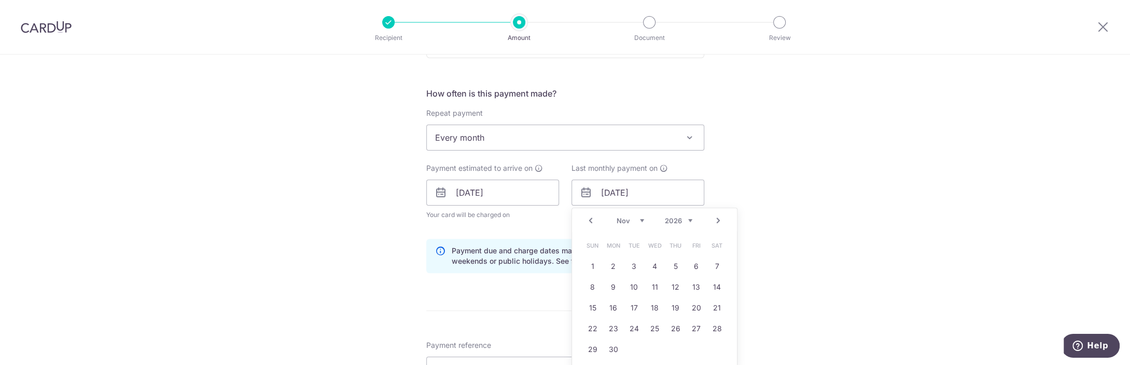
click at [723, 220] on link "Next" at bounding box center [718, 220] width 12 height 12
click at [636, 266] on link "1" at bounding box center [634, 266] width 17 height 17
type input "01/12/2026"
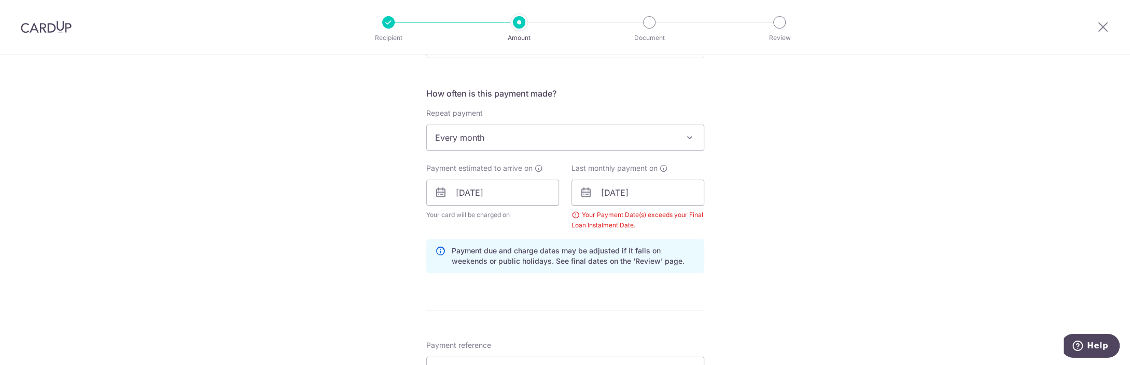
click at [843, 260] on div "Tell us more about your payment Enter payment amount SGD 2,227.00 2227.00 Selec…" at bounding box center [565, 205] width 1130 height 1038
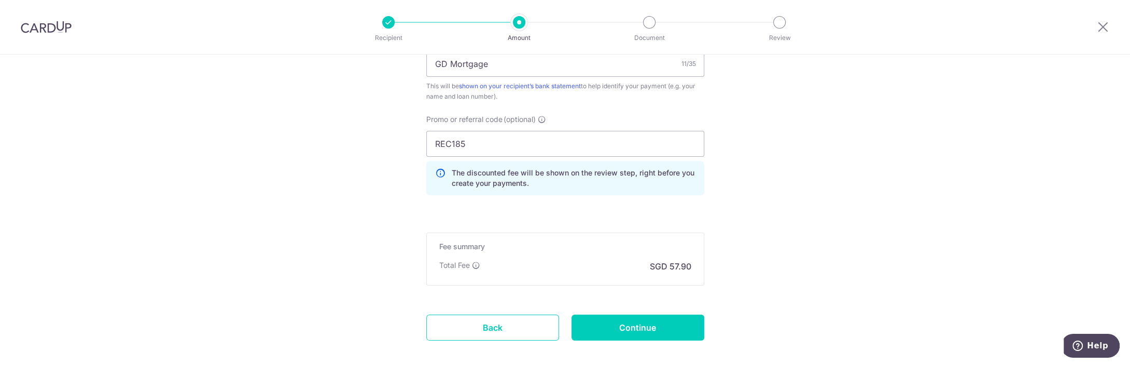
scroll to position [676, 0]
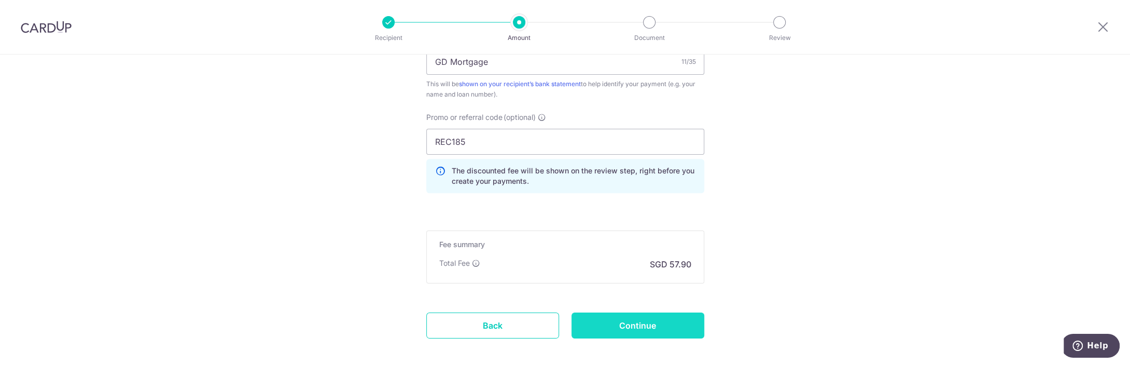
click at [641, 314] on input "Continue" at bounding box center [637, 325] width 133 height 26
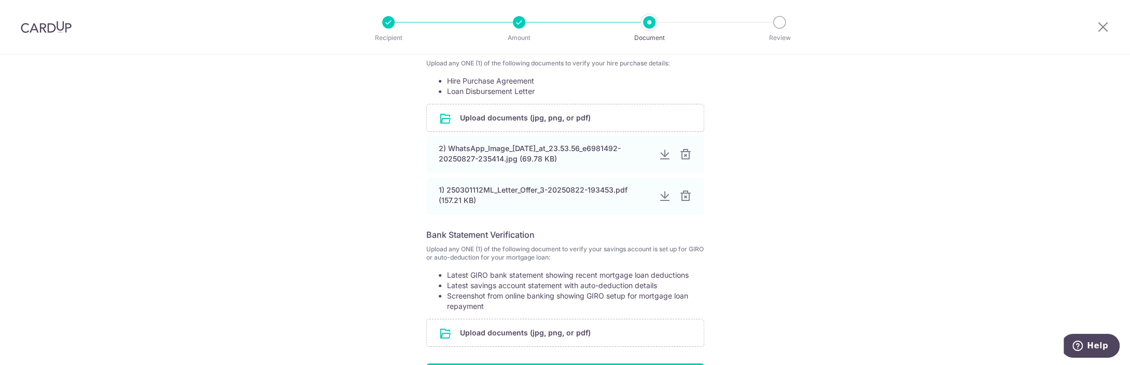
scroll to position [302, 0]
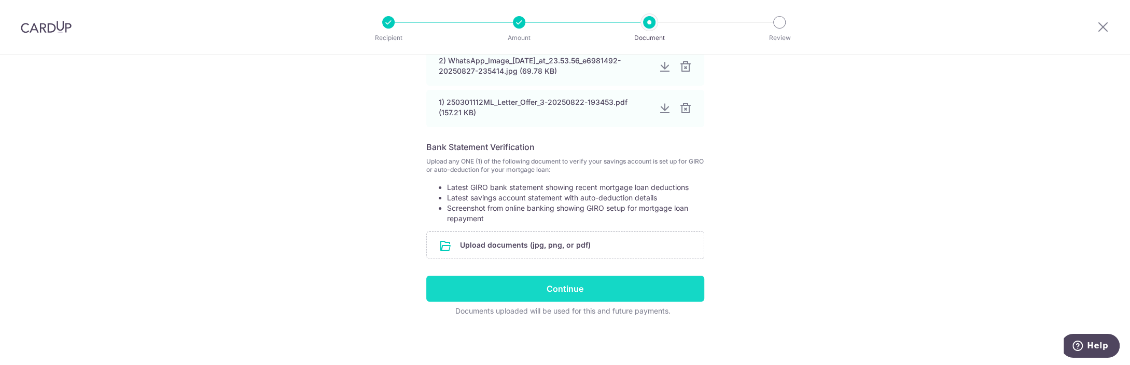
click at [578, 284] on input "Continue" at bounding box center [565, 288] width 278 height 26
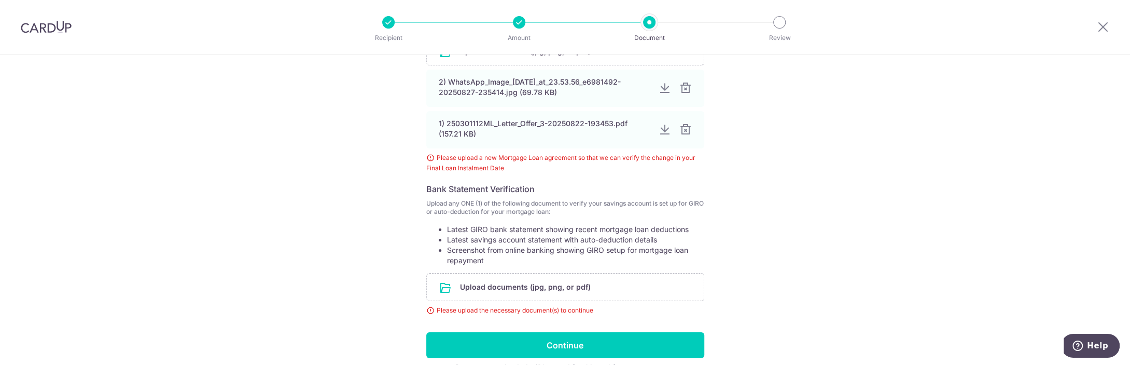
scroll to position [235, 0]
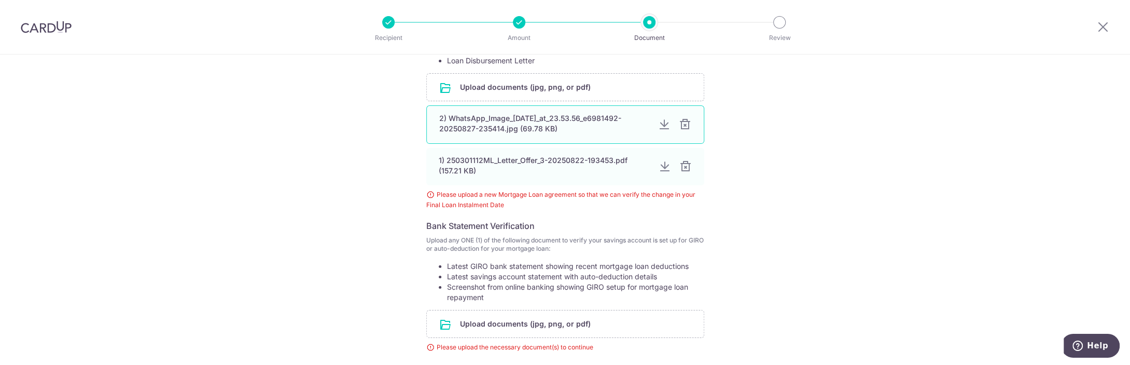
click at [684, 131] on div at bounding box center [685, 124] width 12 height 12
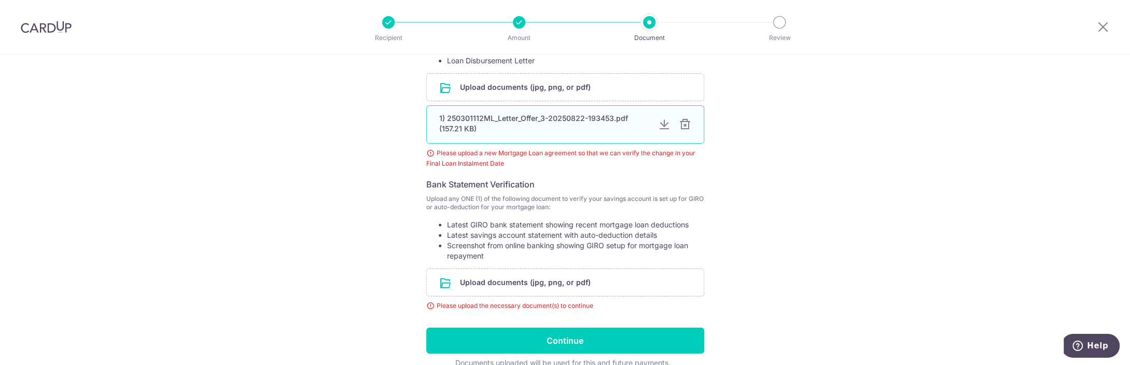
click at [685, 121] on div at bounding box center [685, 124] width 12 height 12
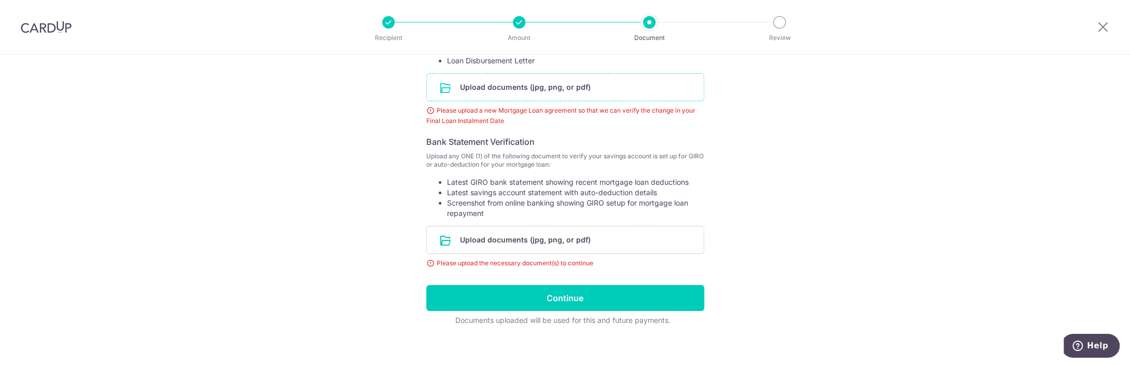
click at [543, 86] on input "file" at bounding box center [565, 87] width 277 height 27
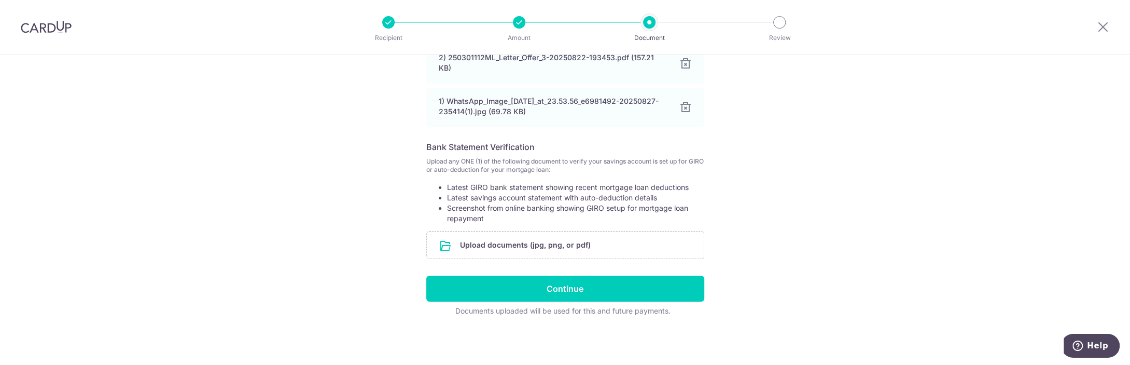
scroll to position [306, 0]
click at [554, 244] on input "file" at bounding box center [565, 244] width 277 height 27
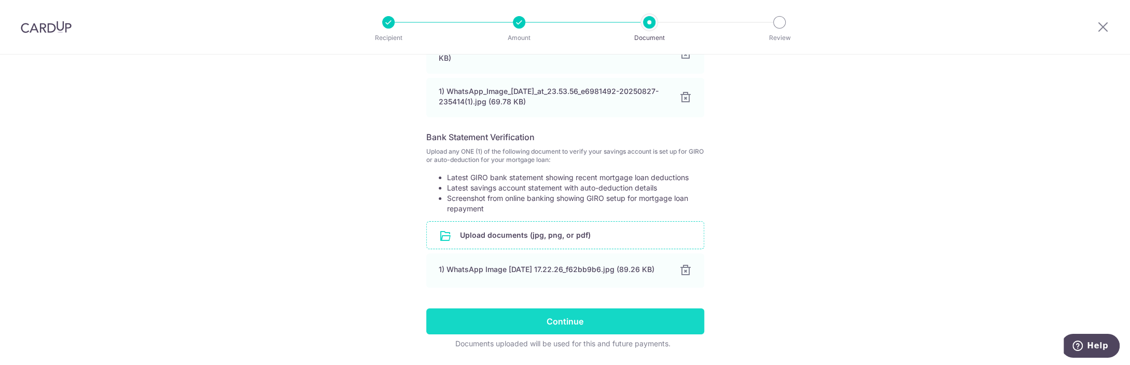
click at [579, 332] on input "Continue" at bounding box center [565, 321] width 278 height 26
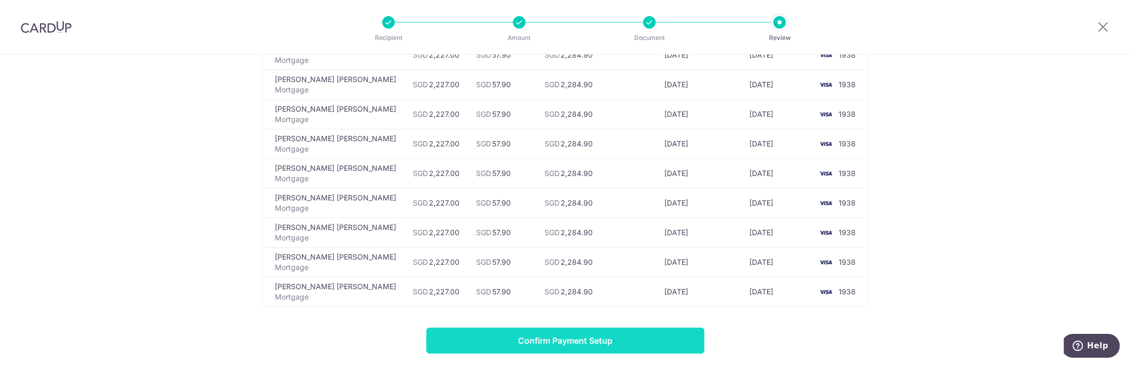
scroll to position [352, 0]
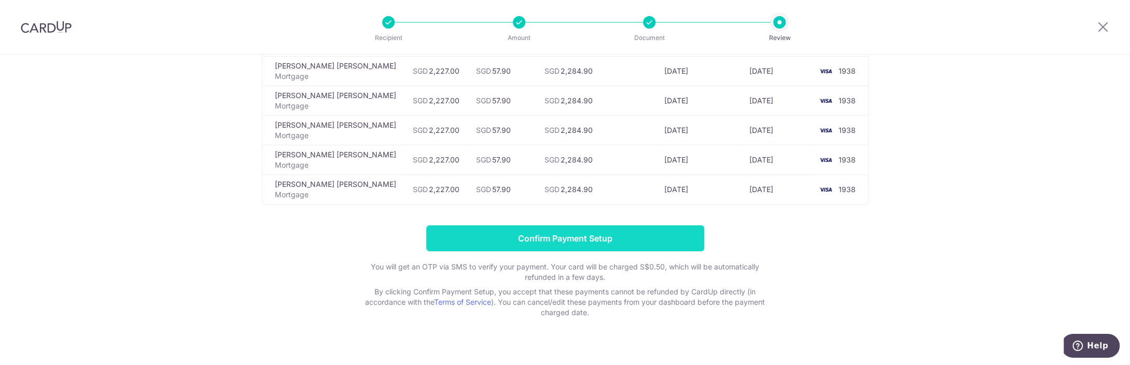
click at [570, 232] on input "Confirm Payment Setup" at bounding box center [565, 238] width 278 height 26
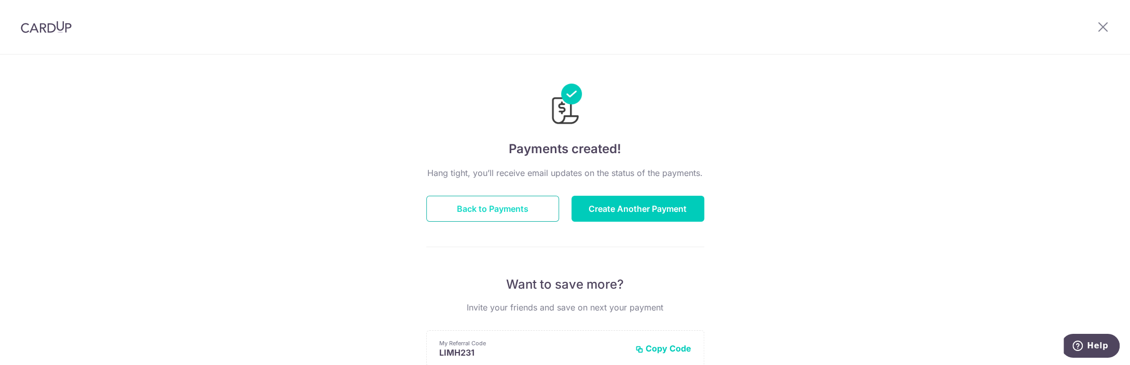
click at [530, 208] on button "Back to Payments" at bounding box center [492, 208] width 133 height 26
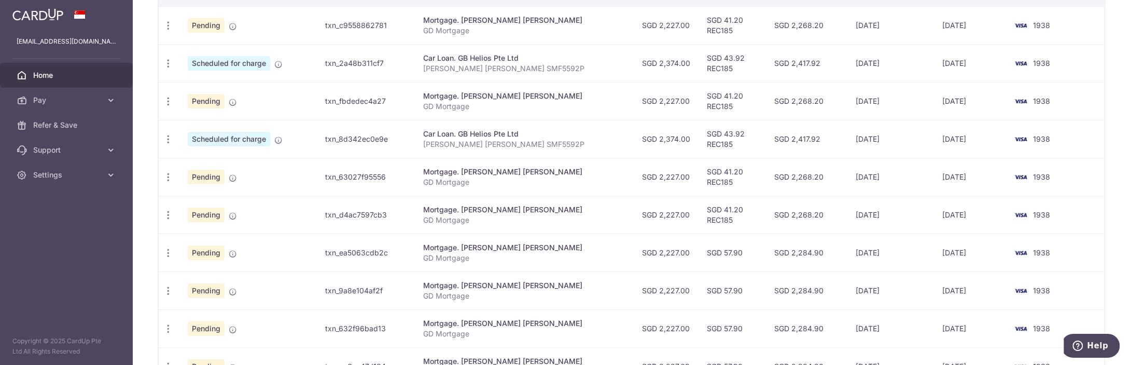
scroll to position [358, 0]
